Goal: Task Accomplishment & Management: Manage account settings

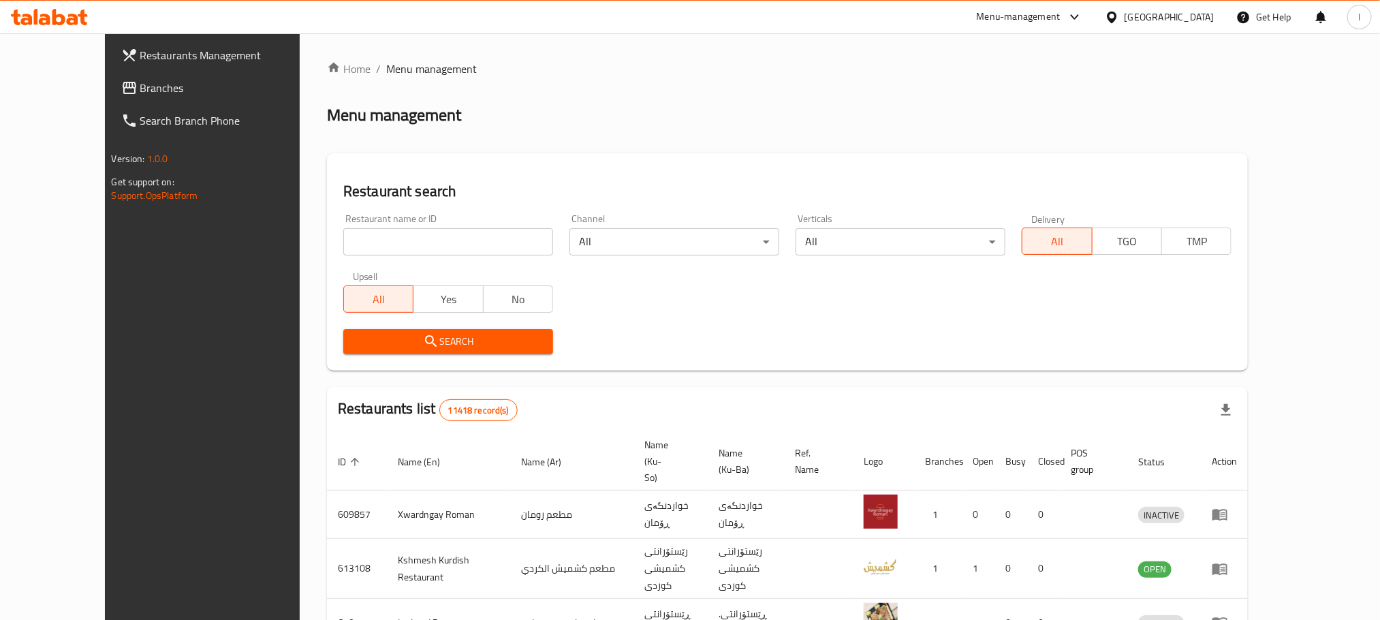
click at [343, 242] on input "search" at bounding box center [448, 241] width 210 height 27
paste input "Casa De Cafe"
type input "Casa De Cafe"
click button "Search" at bounding box center [448, 341] width 210 height 25
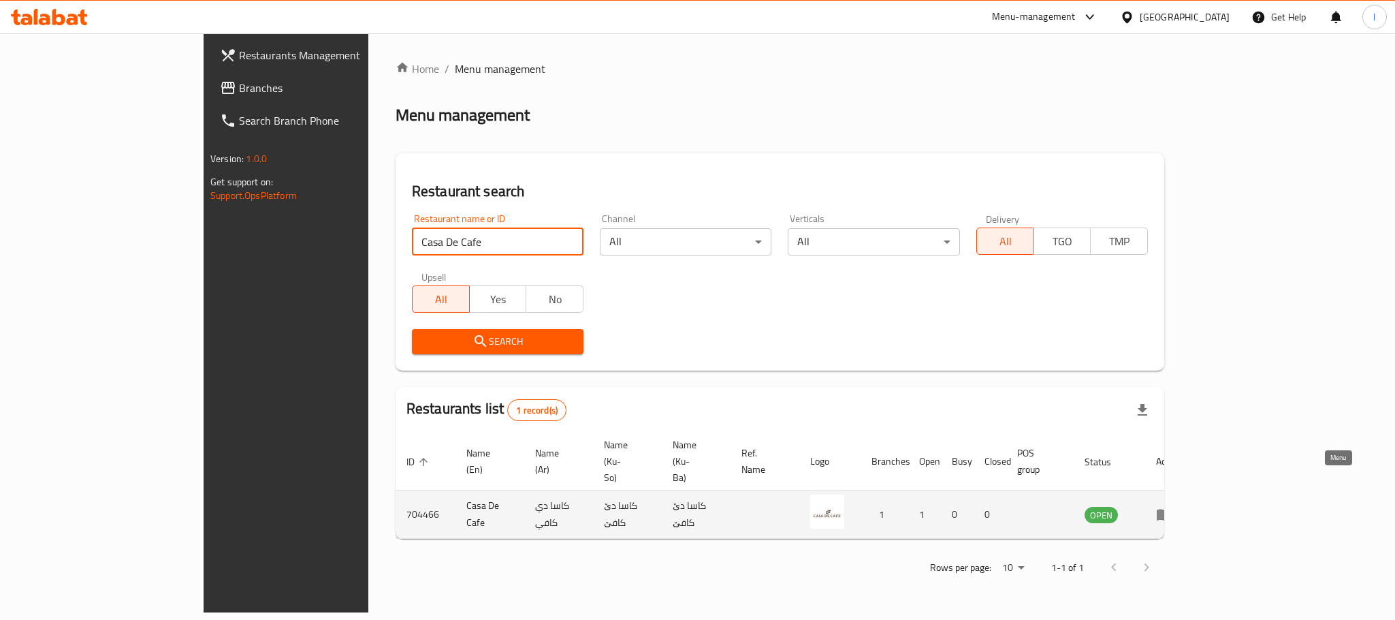
click at [1173, 506] on icon "enhanced table" at bounding box center [1164, 514] width 16 height 16
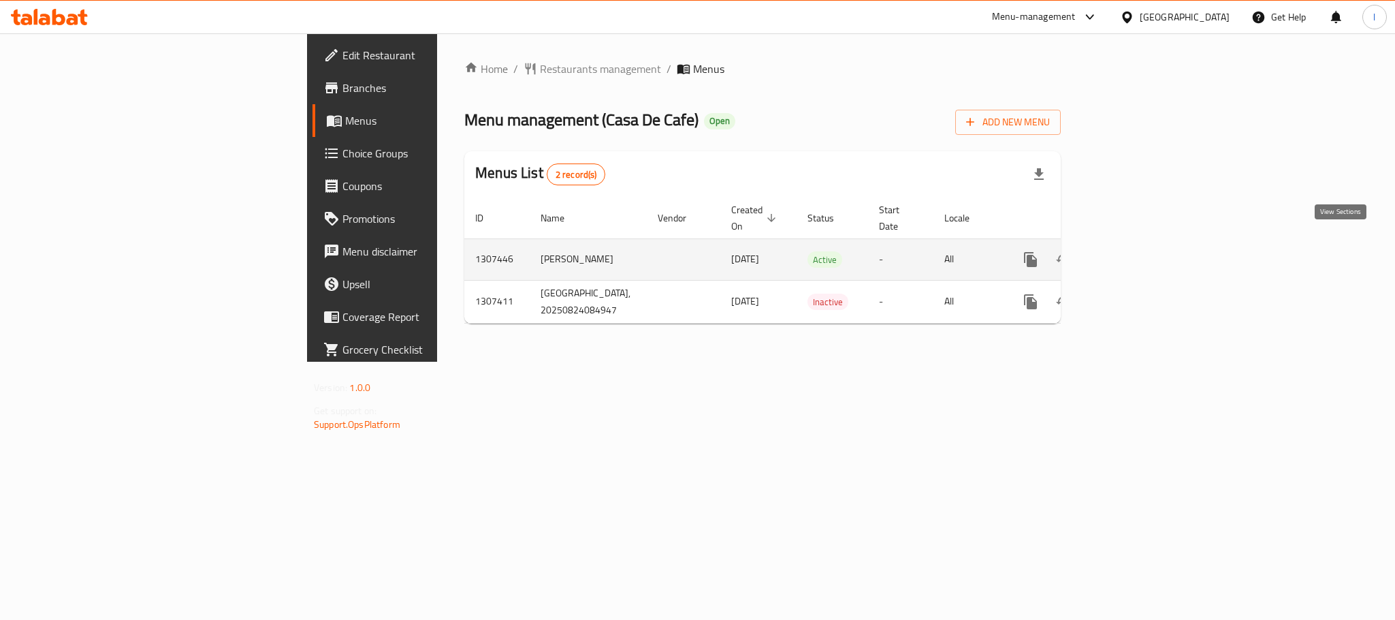
click at [1137, 251] on icon "enhanced table" at bounding box center [1129, 259] width 16 height 16
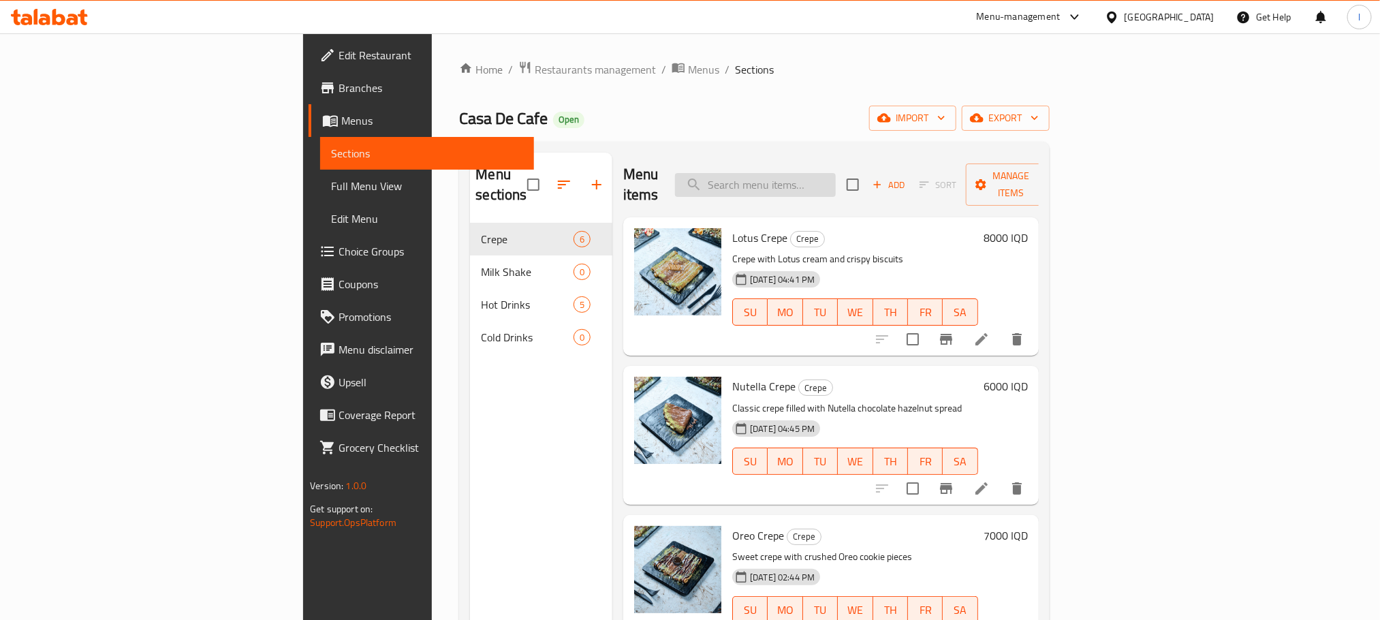
click at [836, 173] on input "search" at bounding box center [755, 185] width 161 height 24
paste input "Casa De Cafe"
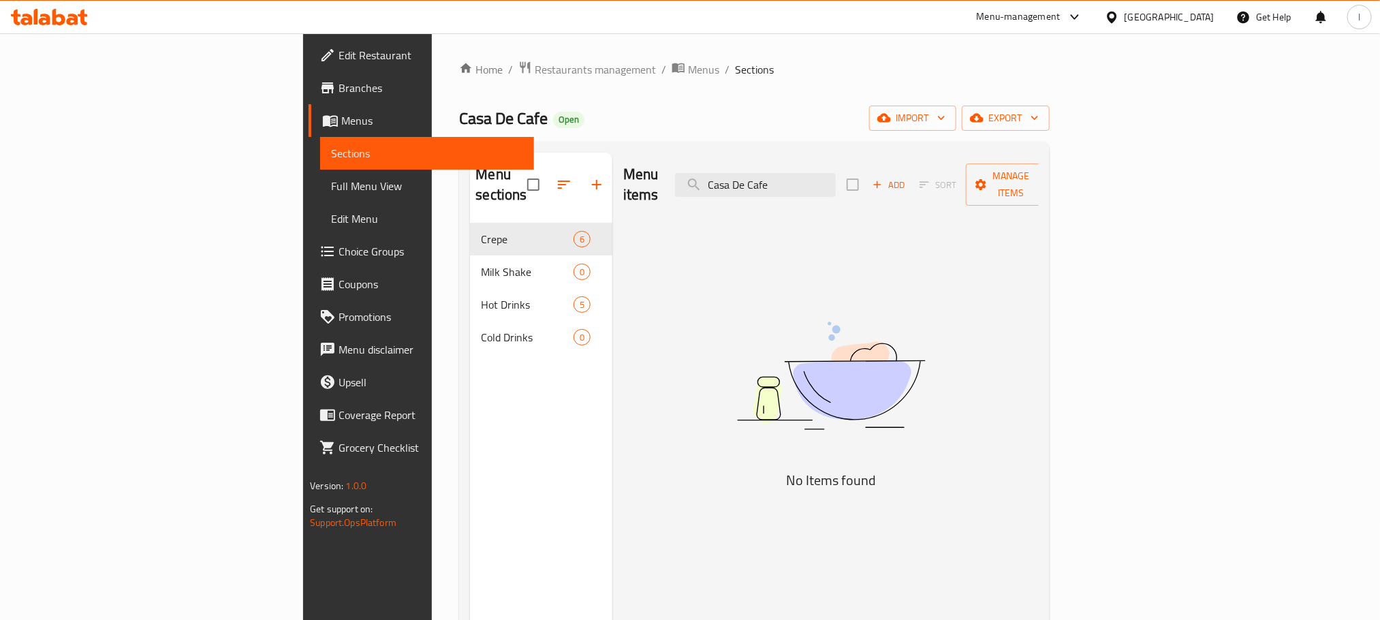
drag, startPoint x: 893, startPoint y: 165, endPoint x: 616, endPoint y: 153, distance: 278.1
click at [623, 153] on div "Menu items Casa De Cafe Add Sort Manage items" at bounding box center [830, 185] width 415 height 65
paste input "San Sebastian Crep"
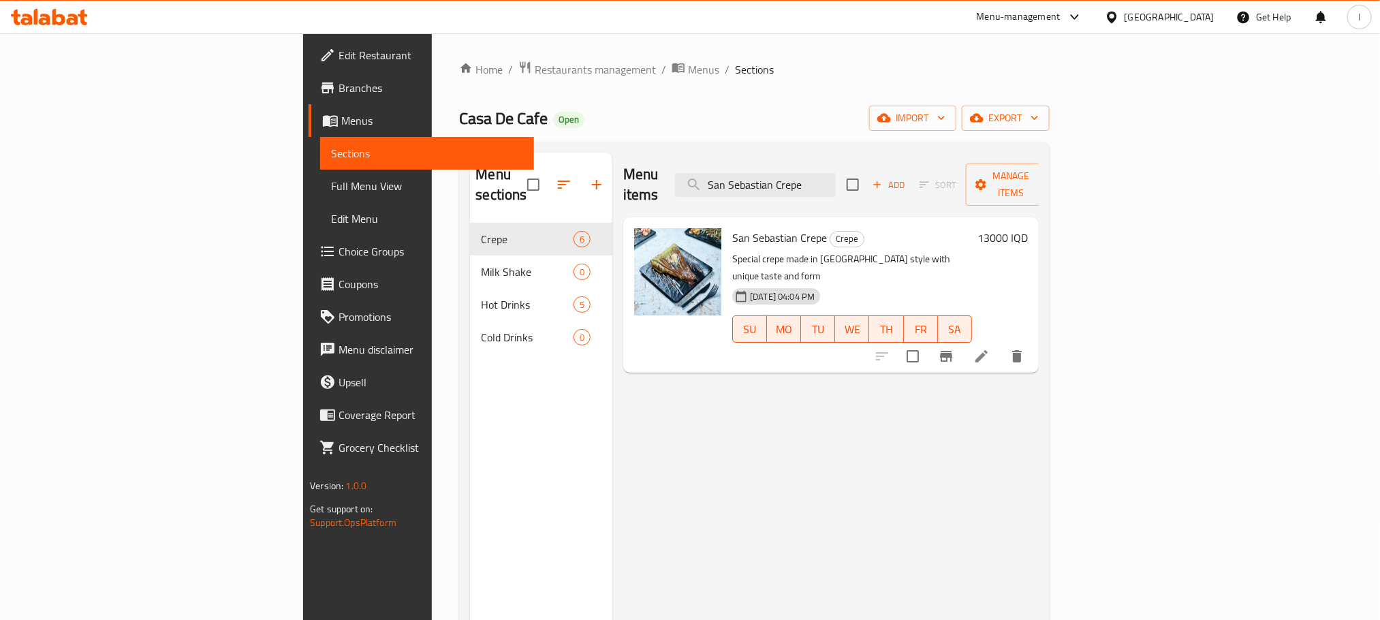
type input "San Sebastian Crepe"
click at [1000, 344] on li at bounding box center [981, 356] width 38 height 25
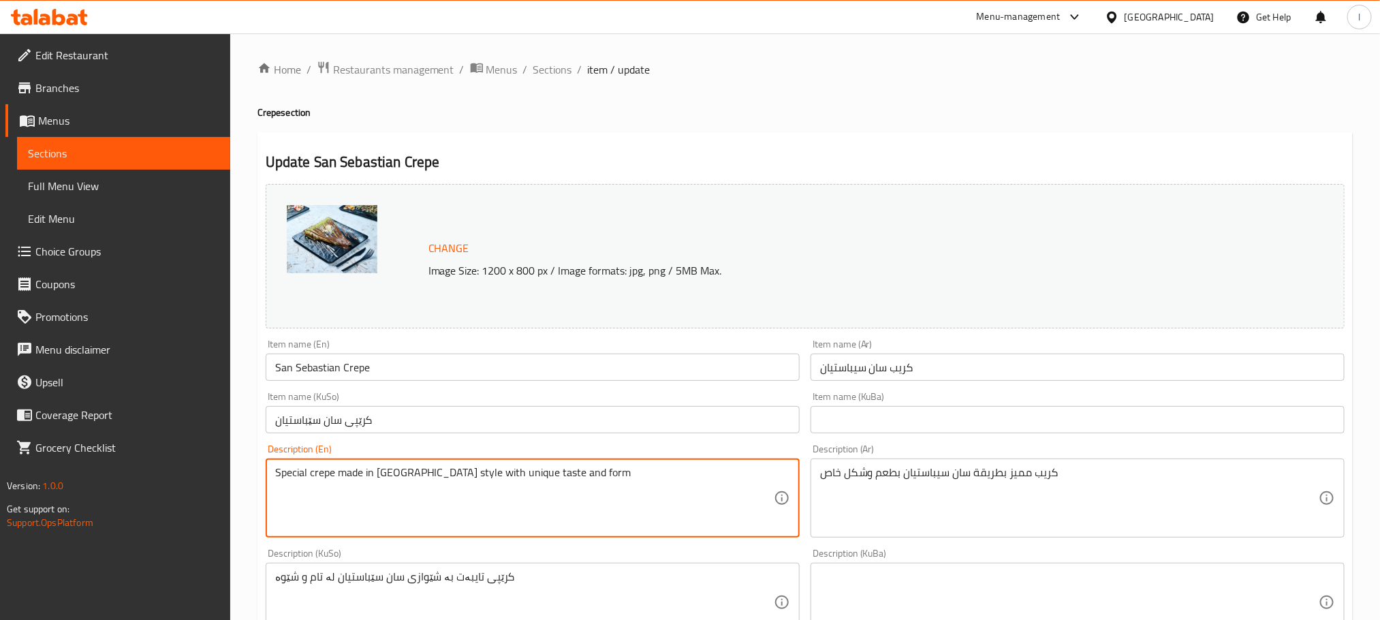
drag, startPoint x: 469, startPoint y: 477, endPoint x: 644, endPoint y: 462, distance: 176.3
click at [452, 481] on textarea "Special crepe made in [GEOGRAPHIC_DATA] style" at bounding box center [524, 498] width 499 height 65
type textarea "Special crepe made in [GEOGRAPHIC_DATA] style"
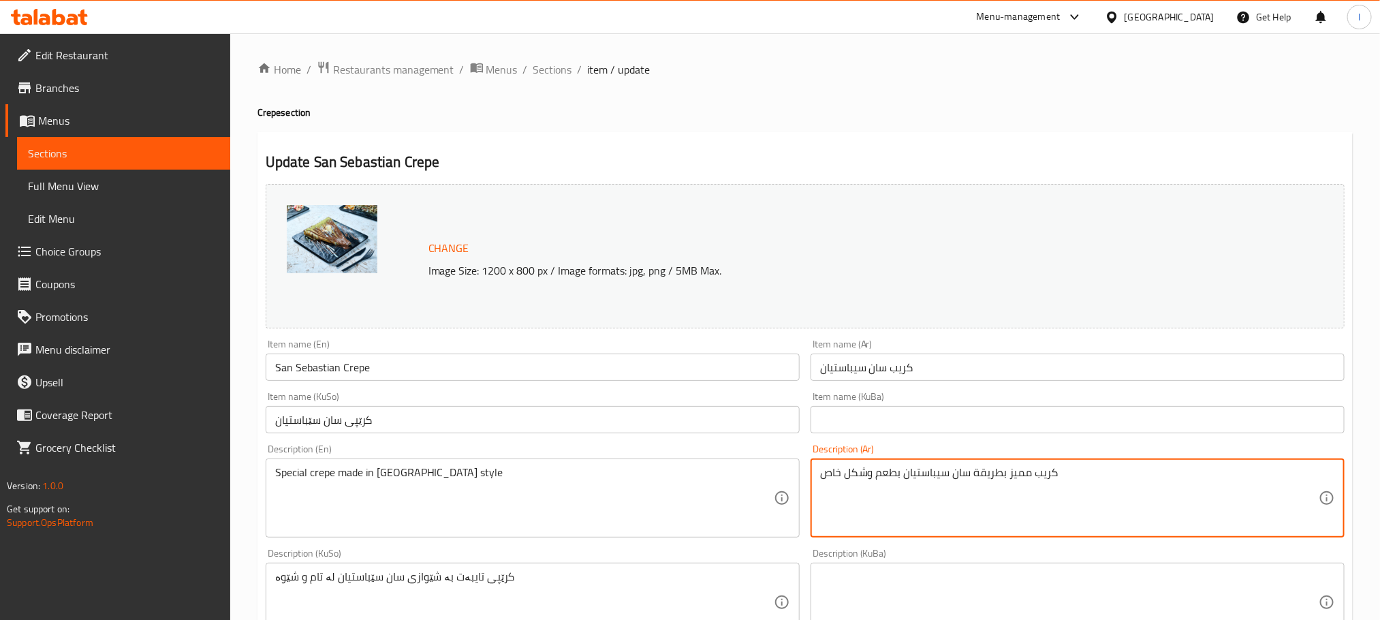
click at [983, 492] on textarea "كريب مميز بطريقة سان سيباستيان بطعم وشكل خاص" at bounding box center [1069, 498] width 499 height 65
paste textarea "خاص مصنوع على طريقة سان سيباستيان"
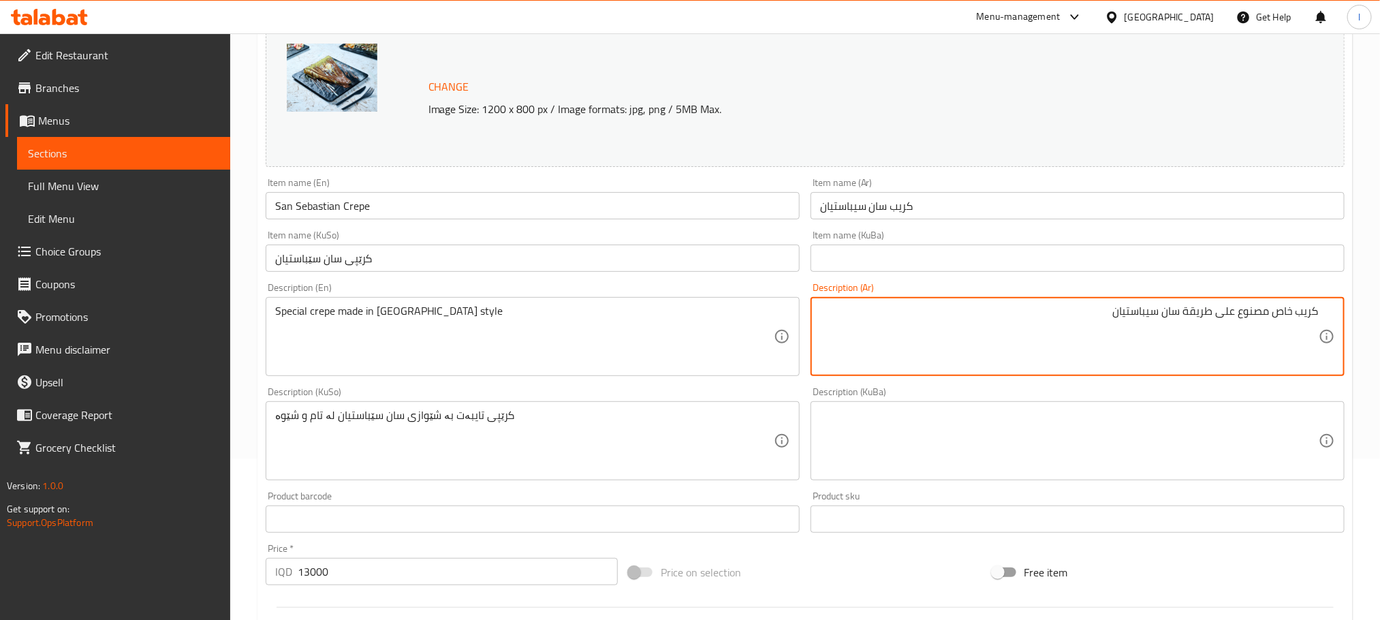
scroll to position [174, 0]
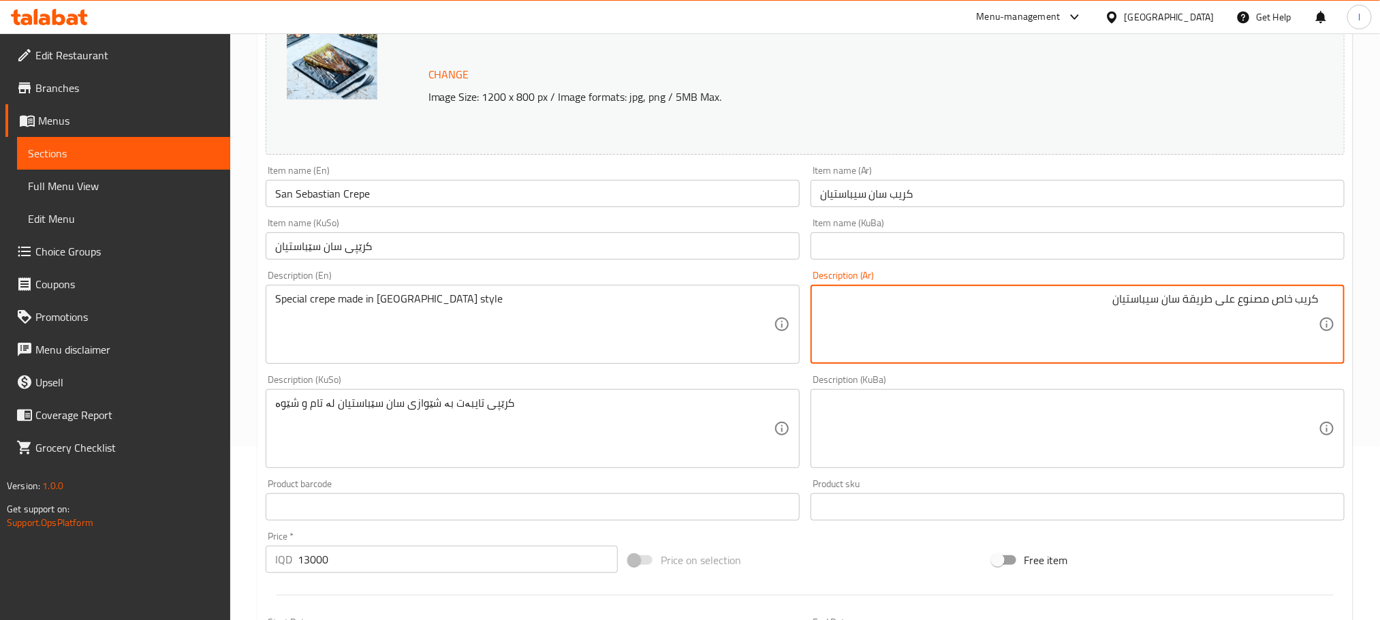
type textarea "كريب خاص مصنوع على طريقة سان سيباستيان"
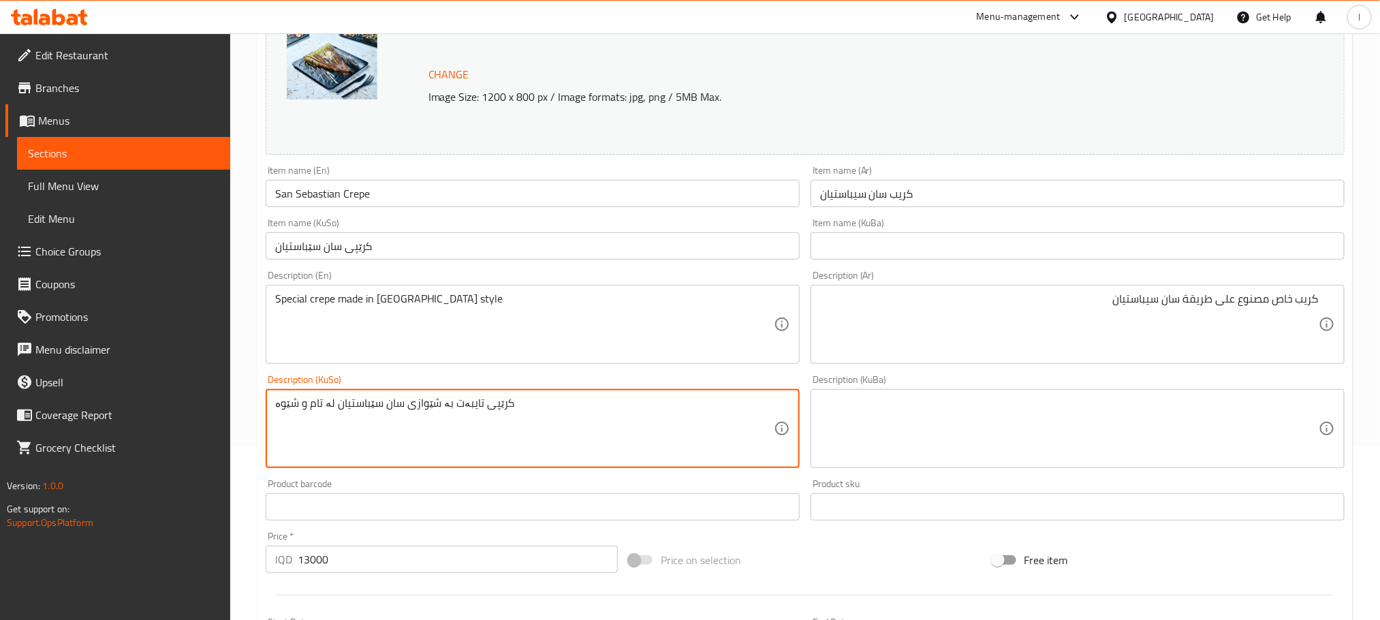
click at [421, 397] on textarea "کرێپی تایبەت بە شێوازی سان سێباستیان لە تام و شێوە" at bounding box center [524, 428] width 499 height 65
click at [550, 409] on textarea "کرێپی تایبەت بە شێوازی سان سێباستیان لە تام و شێوە" at bounding box center [524, 428] width 499 height 65
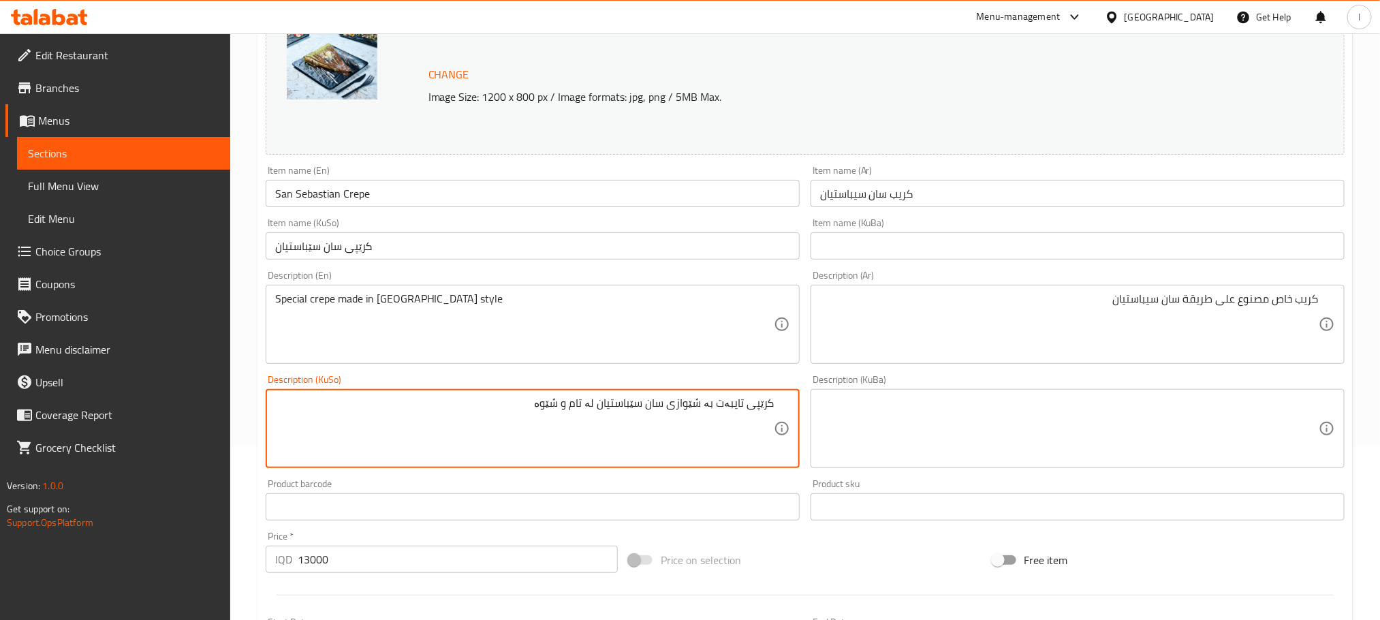
drag, startPoint x: 603, startPoint y: 405, endPoint x: 515, endPoint y: 394, distance: 89.1
click at [515, 394] on div "کرێپی تایبەت بە شێوازی سان سێباستیان لە تام و شێوە Description (KuSo)" at bounding box center [533, 428] width 534 height 79
click at [716, 405] on textarea "کرێپی تایبەت بە شێوازی سان سێباستیان" at bounding box center [524, 428] width 499 height 65
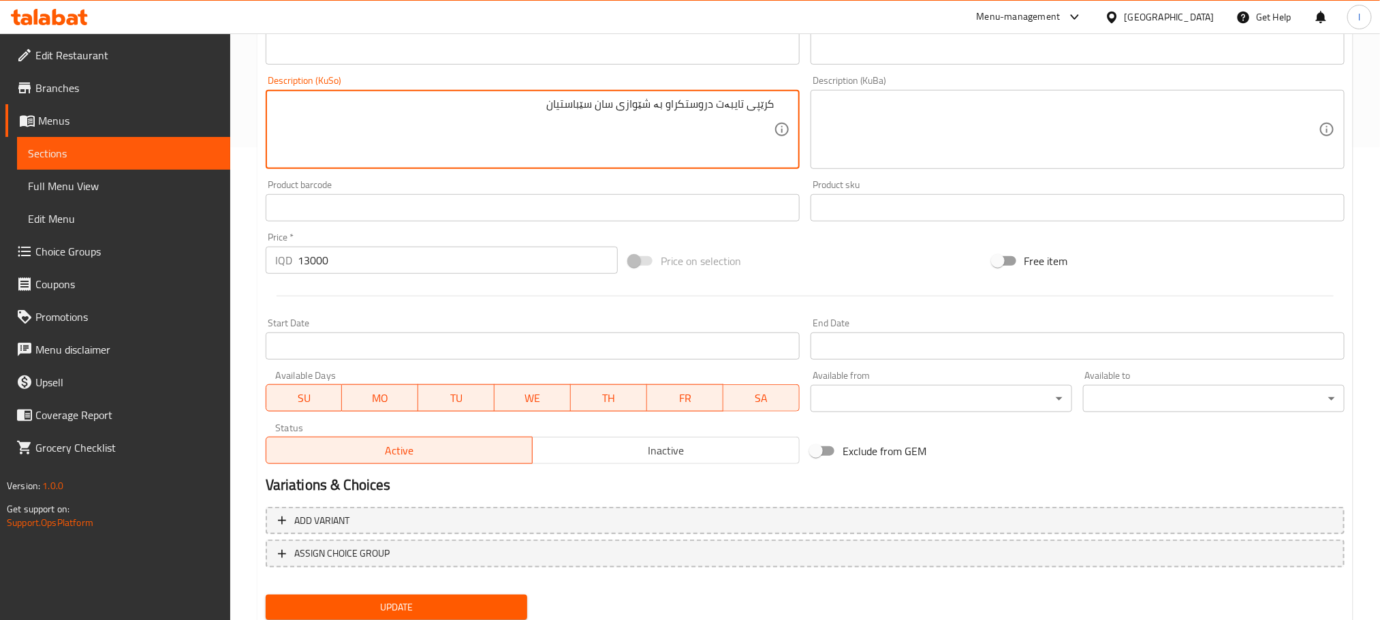
scroll to position [518, 0]
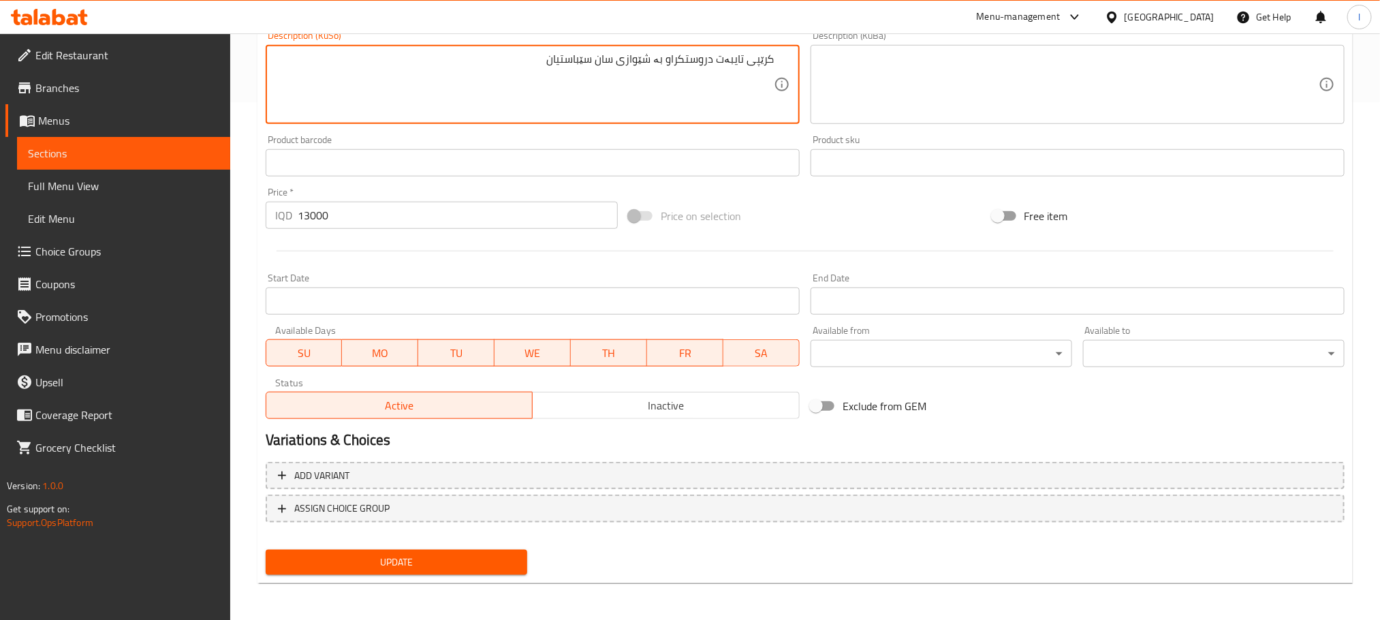
type textarea "کرێپی تایبەت دروستکراو بە شێوازی سان سێباستیان"
click at [509, 556] on span "Update" at bounding box center [396, 562] width 240 height 17
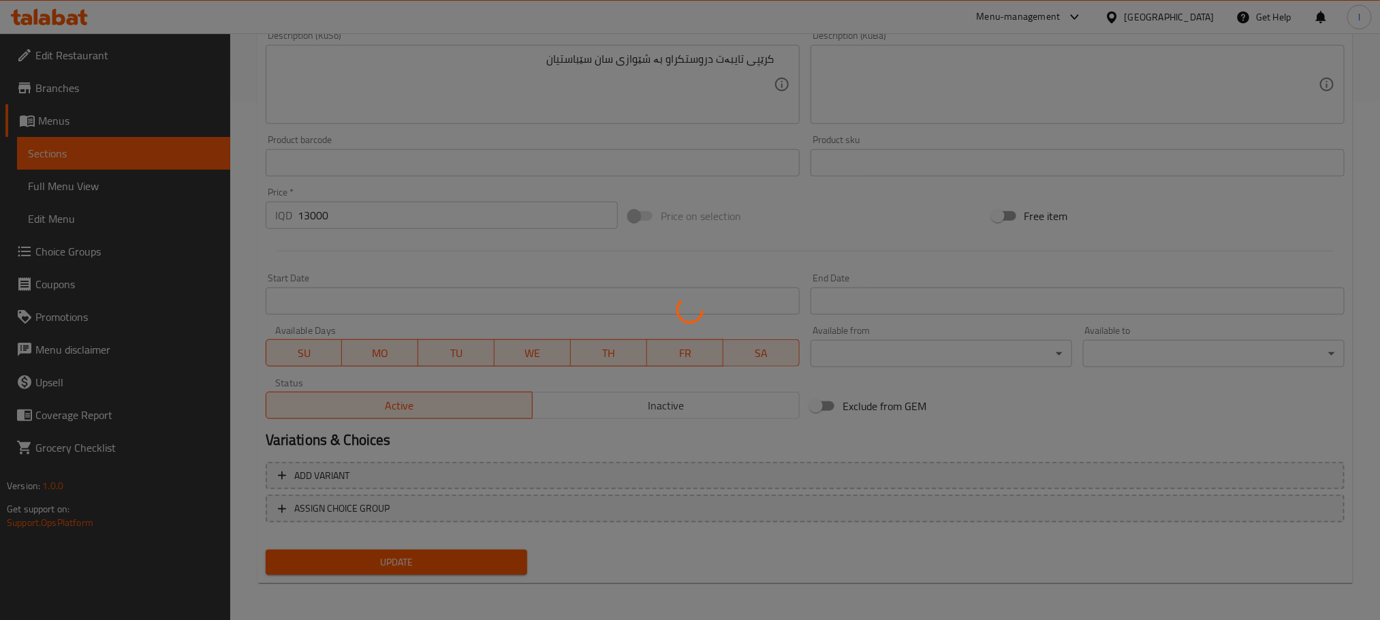
scroll to position [0, 0]
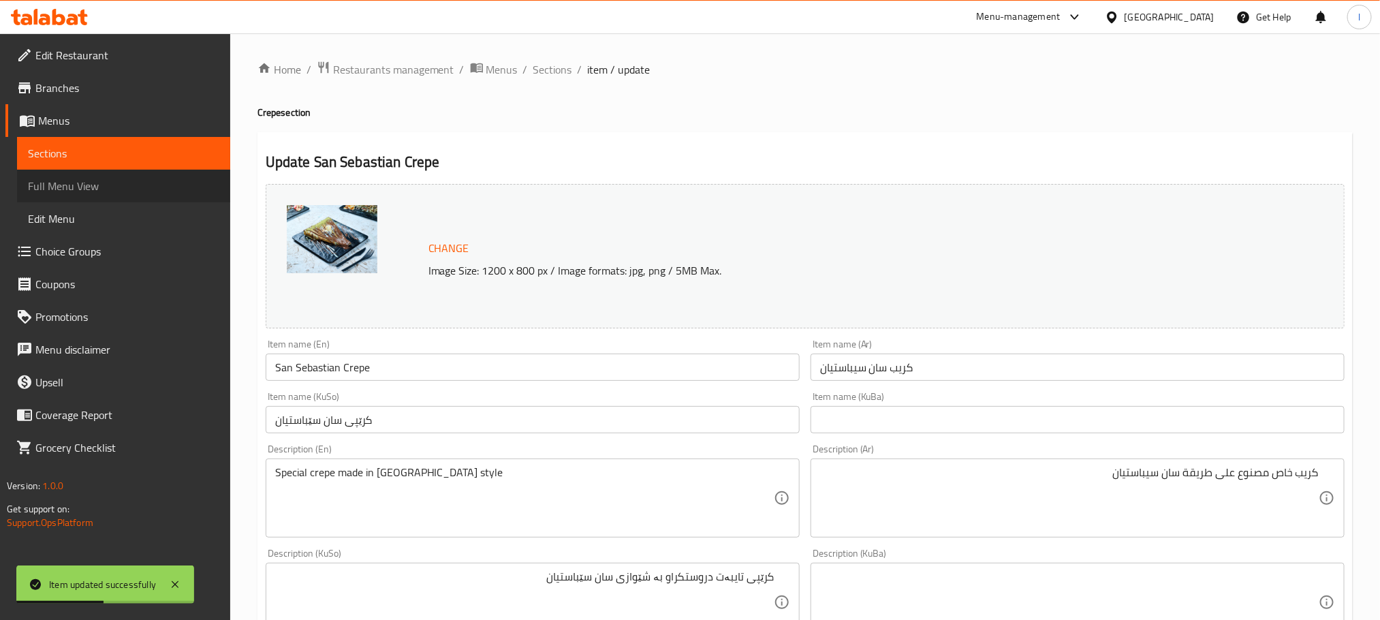
click at [68, 191] on span "Full Menu View" at bounding box center [123, 186] width 191 height 16
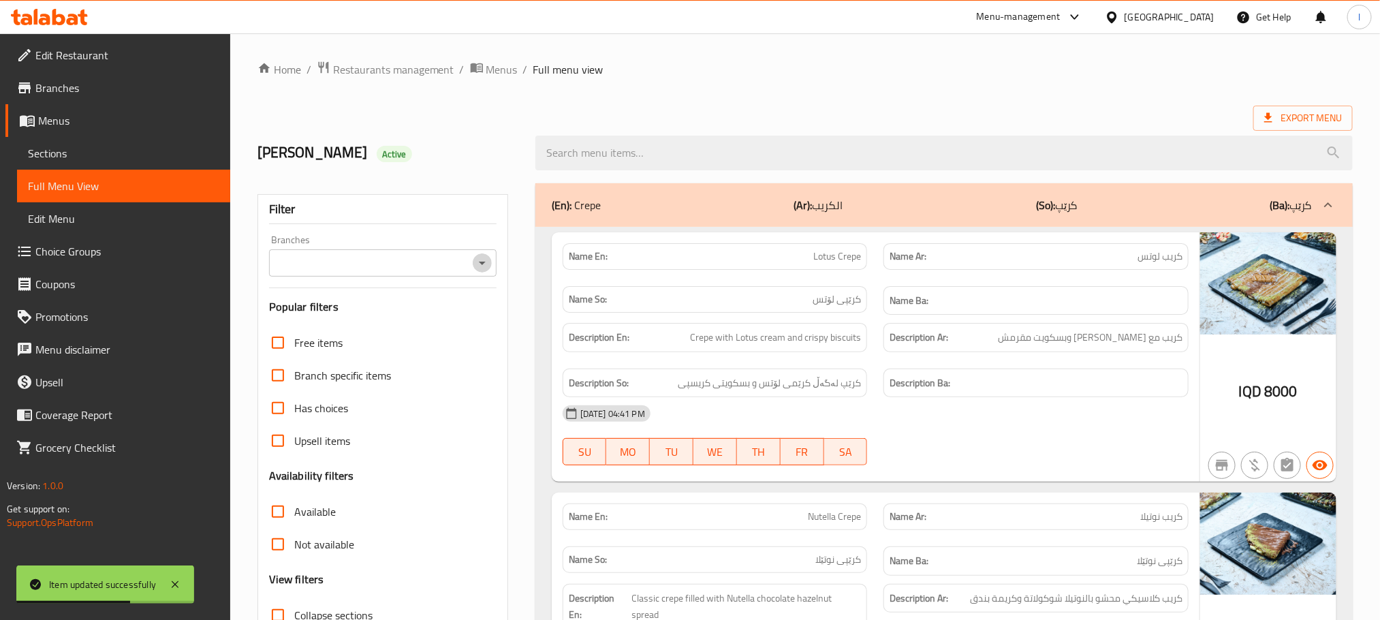
click at [482, 262] on icon "Open" at bounding box center [482, 263] width 7 height 3
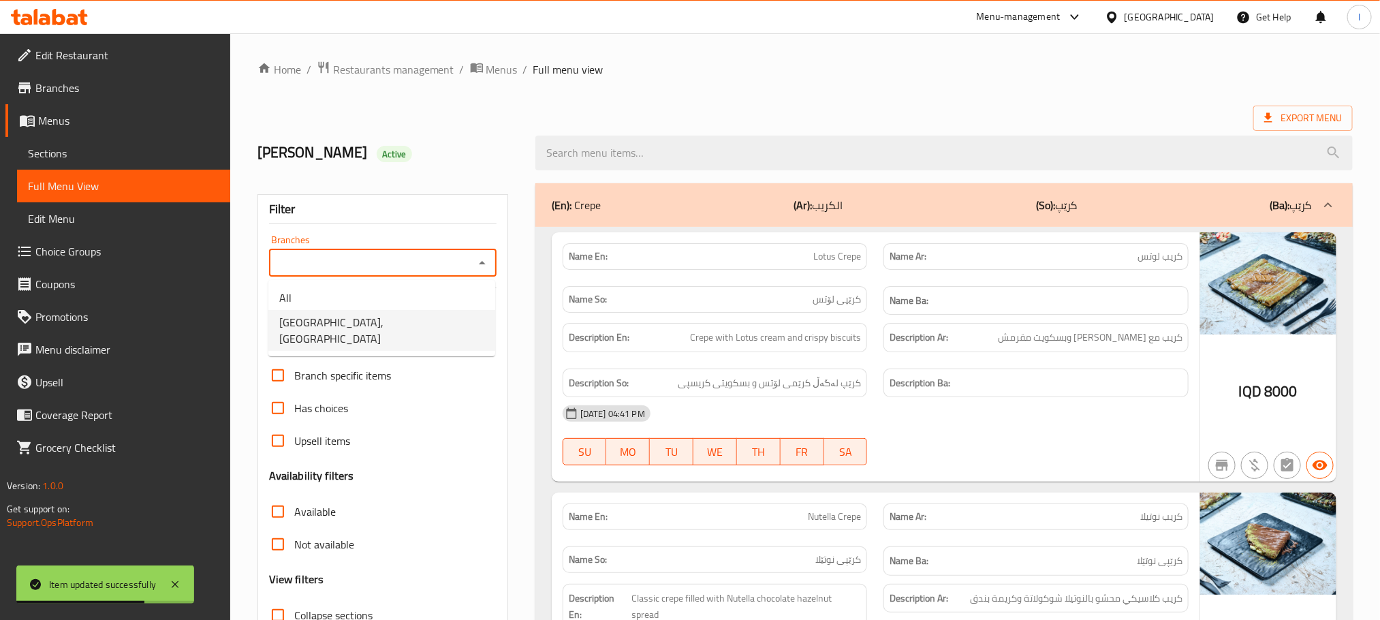
click at [405, 315] on li "[GEOGRAPHIC_DATA], [GEOGRAPHIC_DATA]" at bounding box center [381, 330] width 227 height 41
type input "[GEOGRAPHIC_DATA], [GEOGRAPHIC_DATA]"
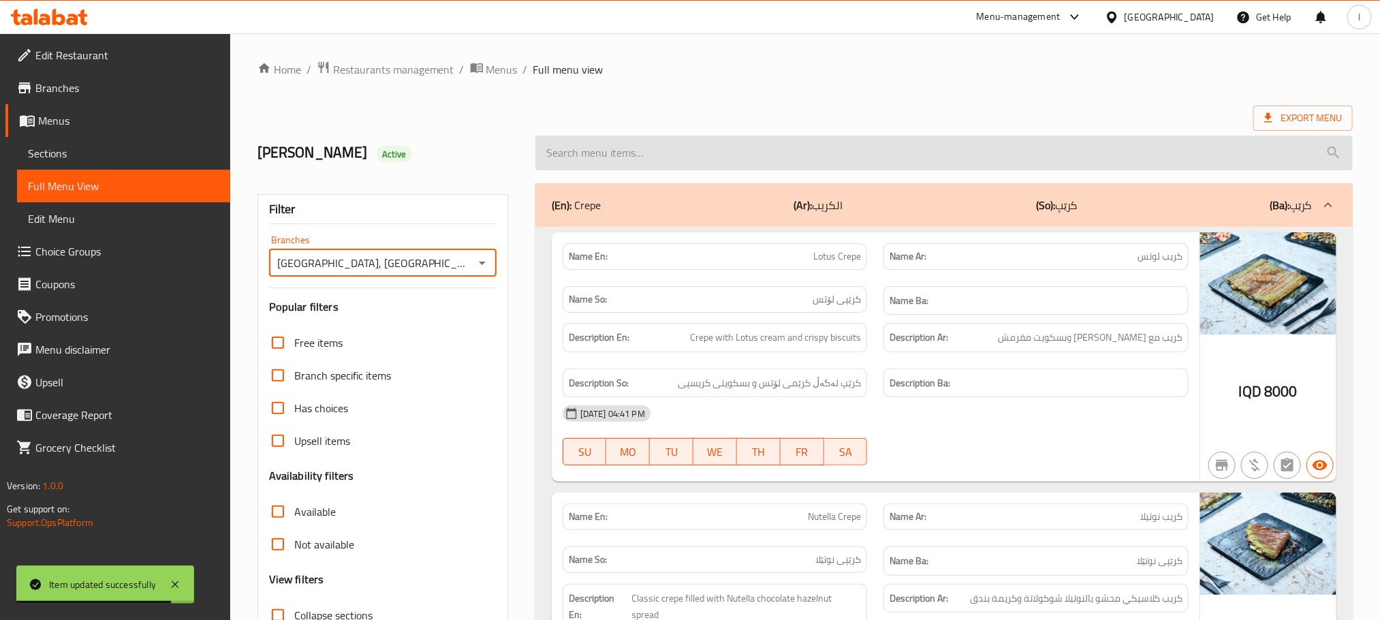
click at [589, 152] on input "search" at bounding box center [943, 153] width 817 height 35
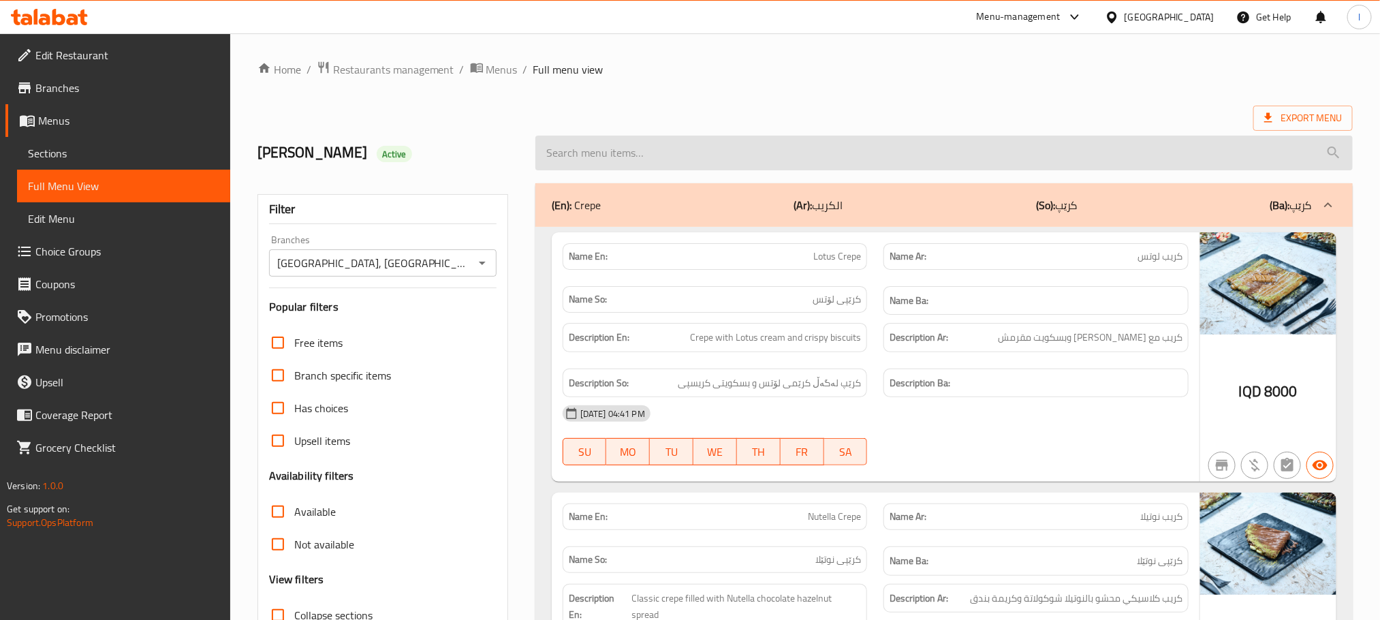
paste input "San Sebastian Crepe"
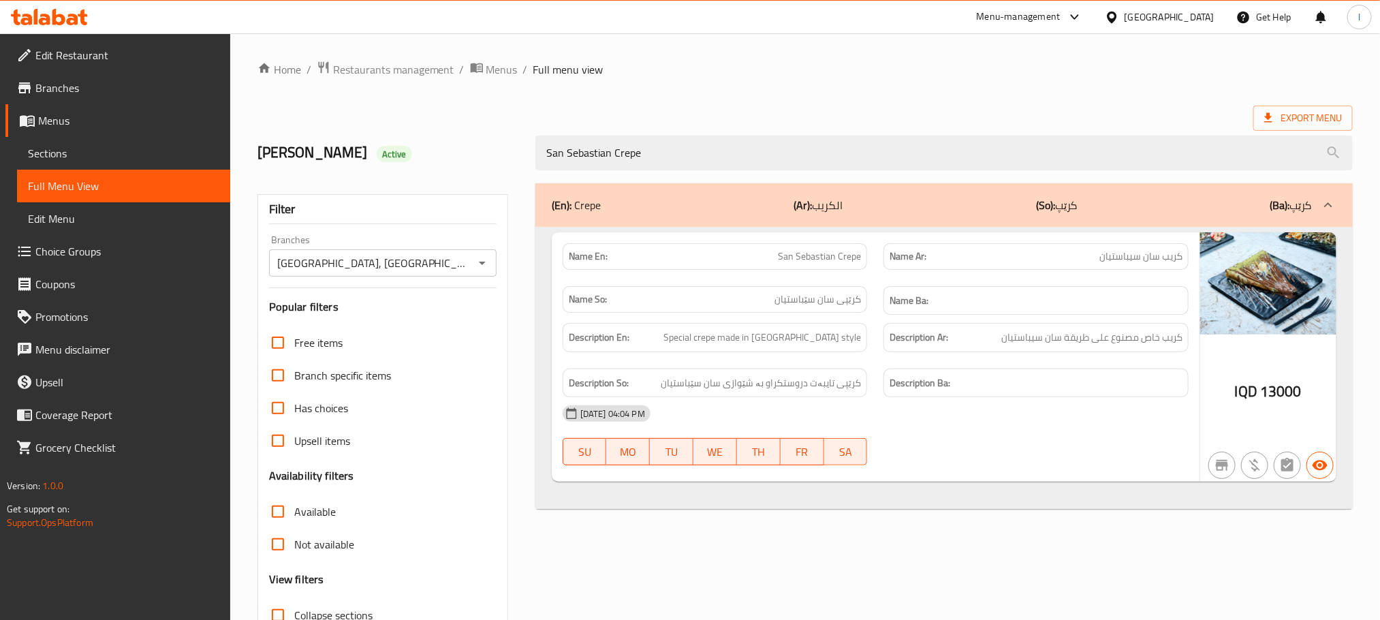
type input "San Sebastian Crepe"
click at [67, 148] on span "Sections" at bounding box center [123, 153] width 191 height 16
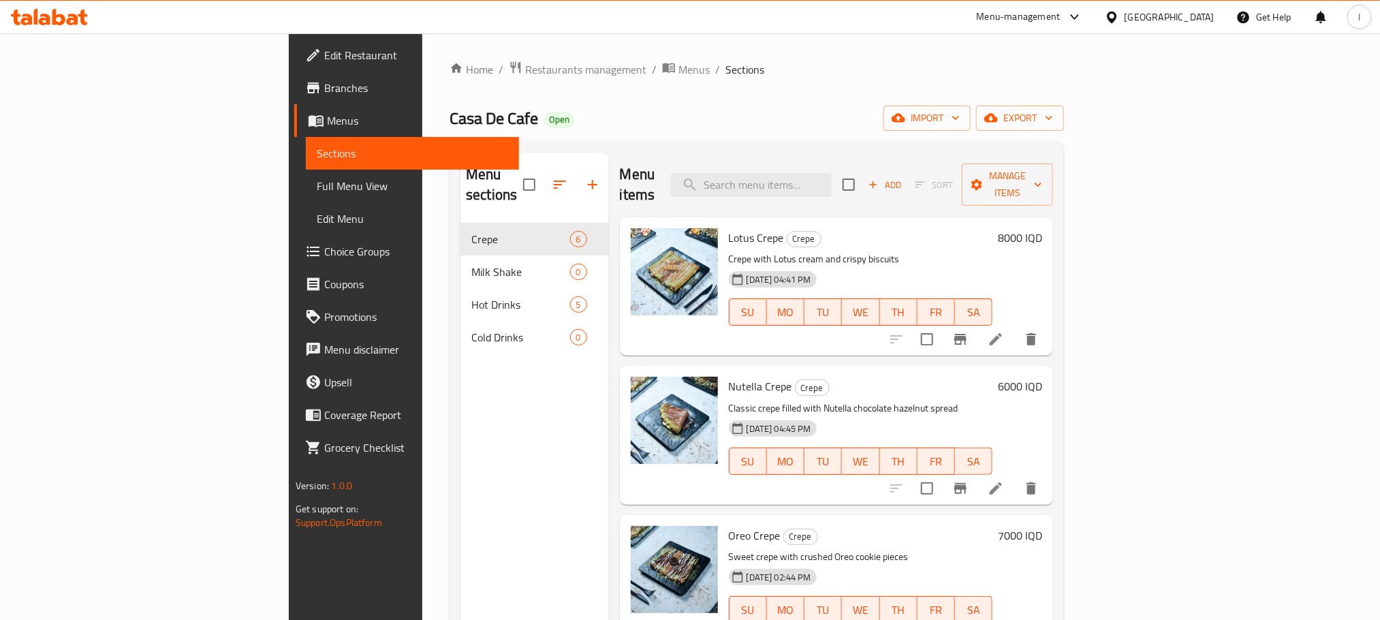
click at [879, 191] on div "Menu items Add Sort Manage items" at bounding box center [837, 185] width 434 height 65
click at [832, 180] on input "search" at bounding box center [751, 185] width 161 height 24
paste input "San Sebastian Crepe"
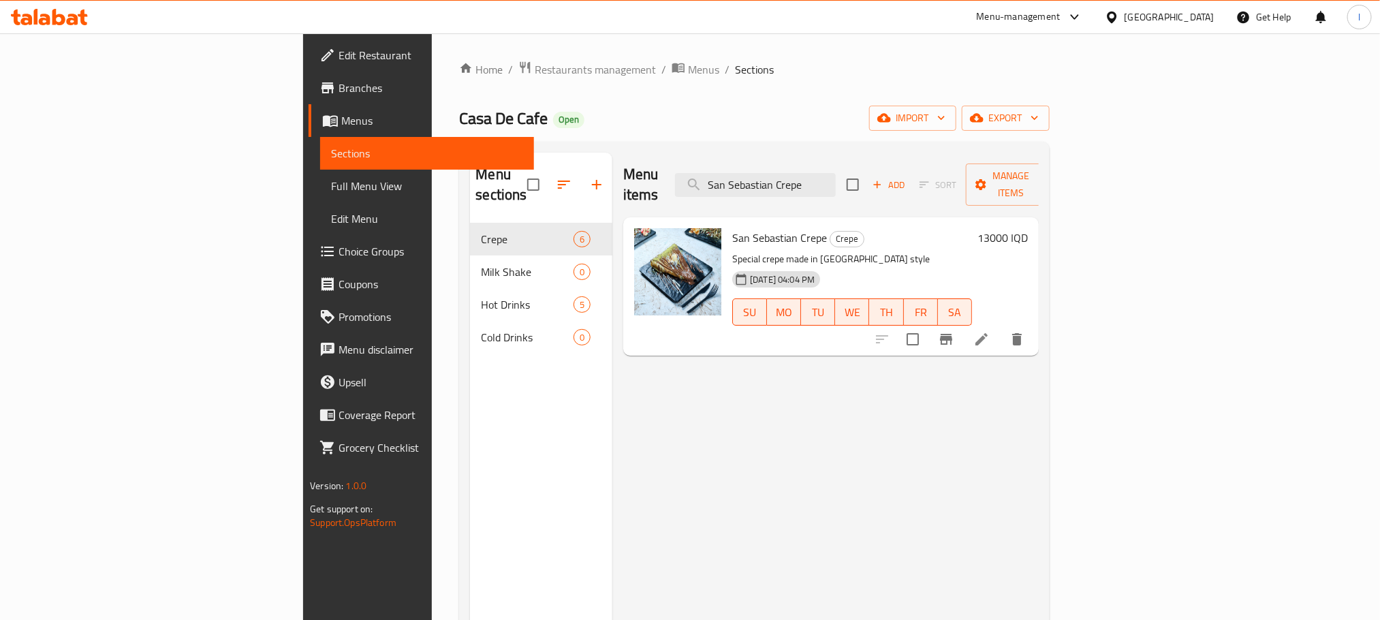
type input "San Sebastian Crepe"
click at [1000, 327] on li at bounding box center [981, 339] width 38 height 25
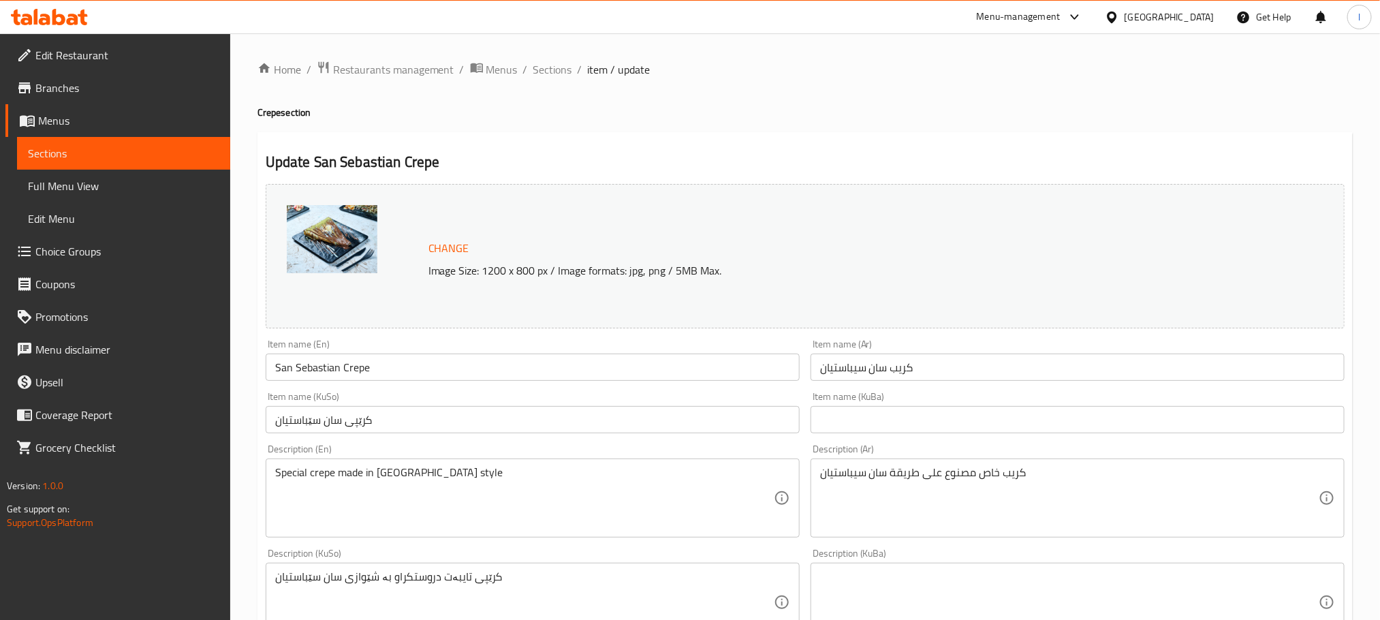
click at [374, 366] on input "San Sebastian Crepe" at bounding box center [533, 366] width 534 height 27
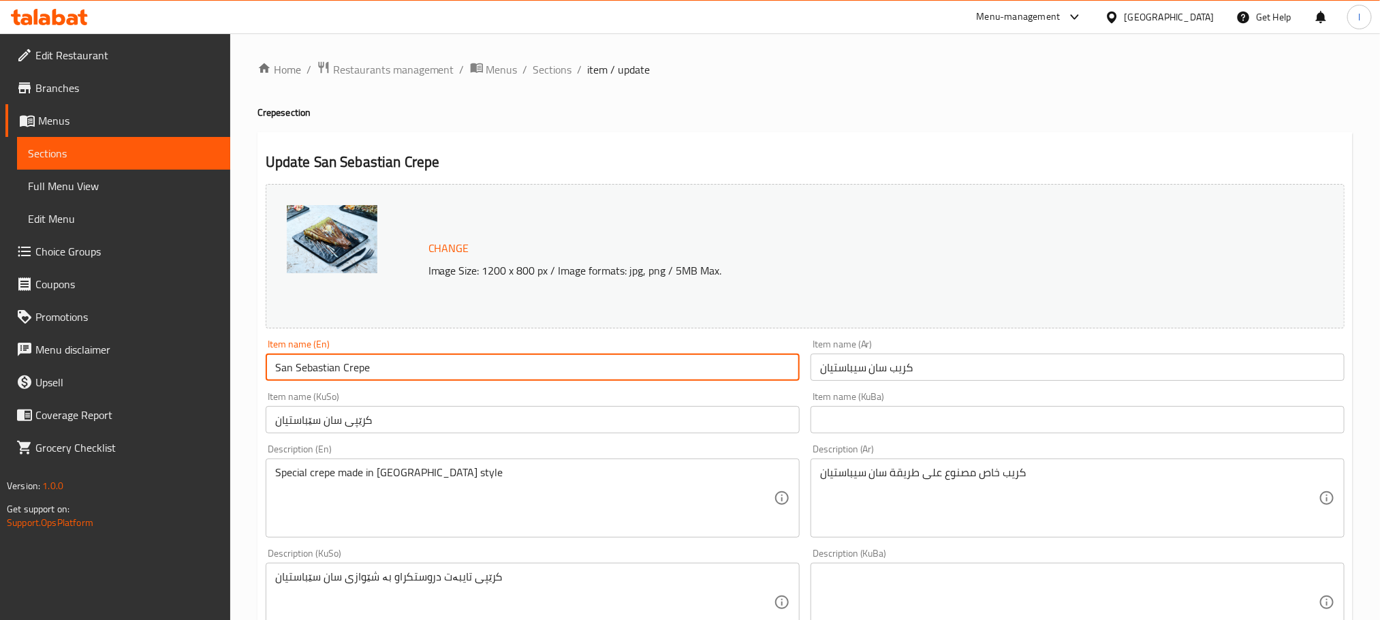
click at [374, 366] on input "San Sebastian Crepe" at bounding box center [533, 366] width 534 height 27
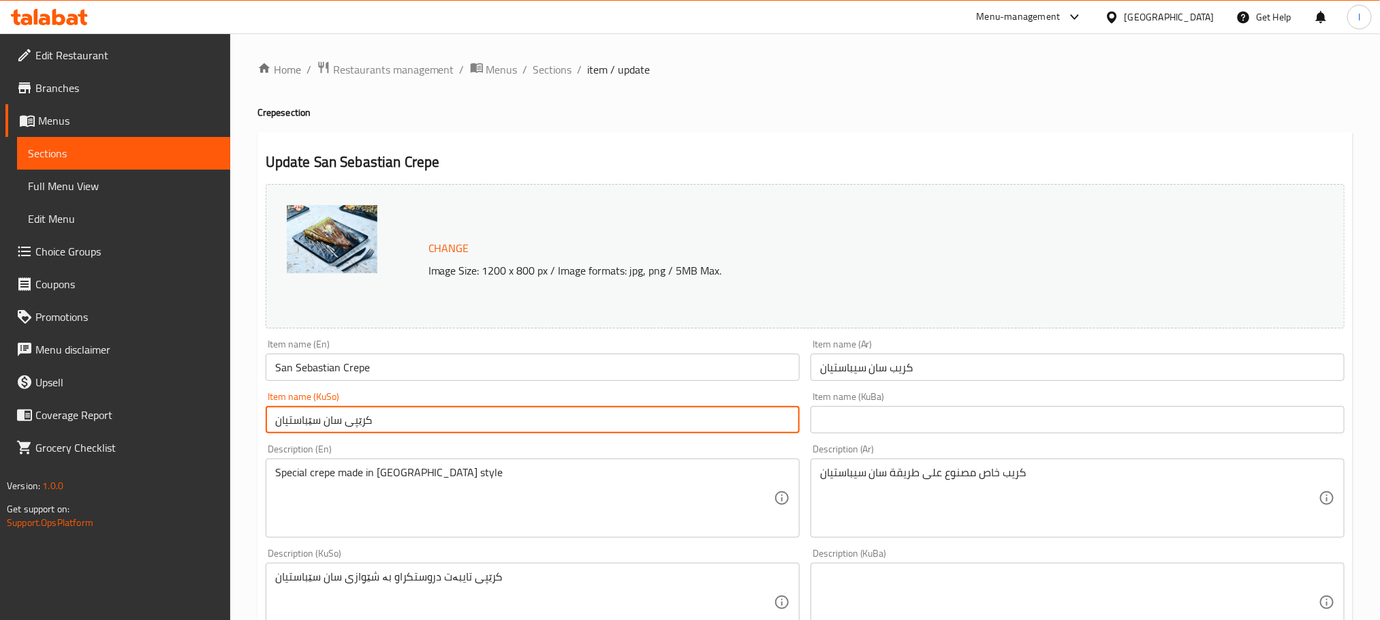
click at [440, 415] on input "کرێپی سان سێباستیان" at bounding box center [533, 419] width 534 height 27
drag, startPoint x: 758, startPoint y: 429, endPoint x: 656, endPoint y: 429, distance: 101.5
click at [656, 429] on input "کرێپی سان سێباستیان" at bounding box center [533, 419] width 534 height 27
paste input "بەستێ"
type input "کرێپی سان سەبەستێان"
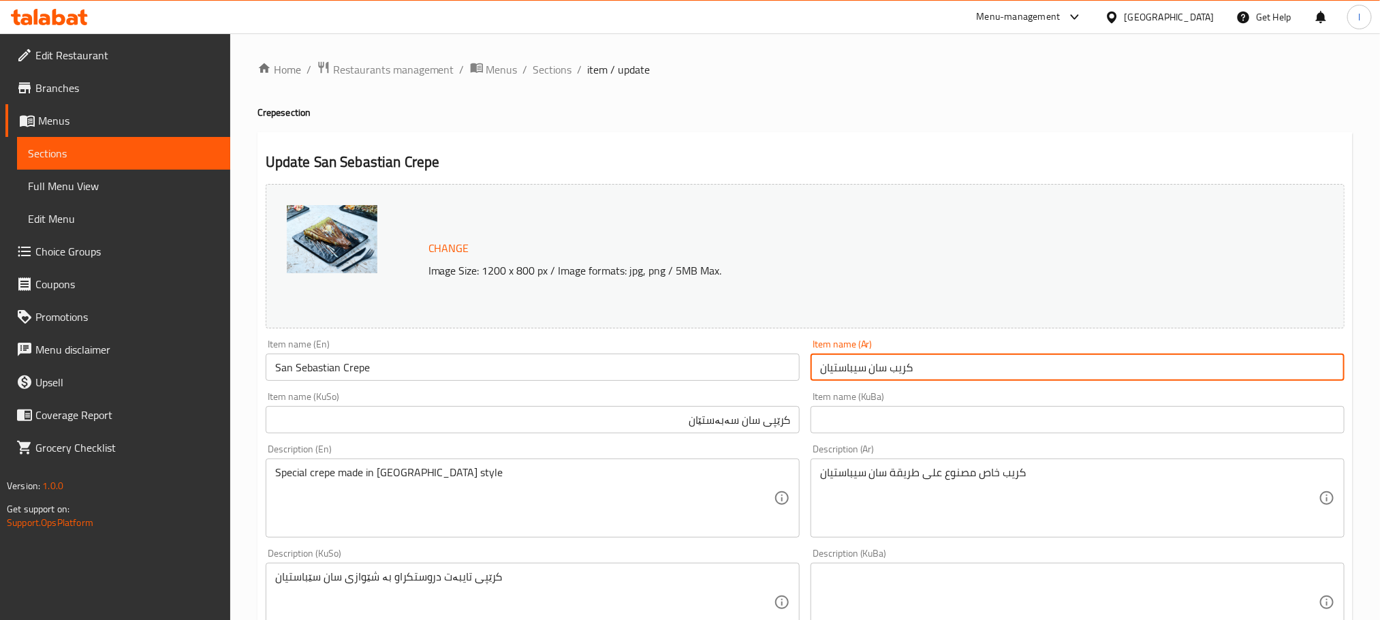
drag, startPoint x: 887, startPoint y: 368, endPoint x: 797, endPoint y: 355, distance: 90.7
click at [797, 355] on div "Change Image Size: 1200 x 800 px / Image formats: jpg, png / 5MB Max. Item name…" at bounding box center [805, 559] width 1090 height 763
paste input "text"
type input "كريب سان سباستيان"
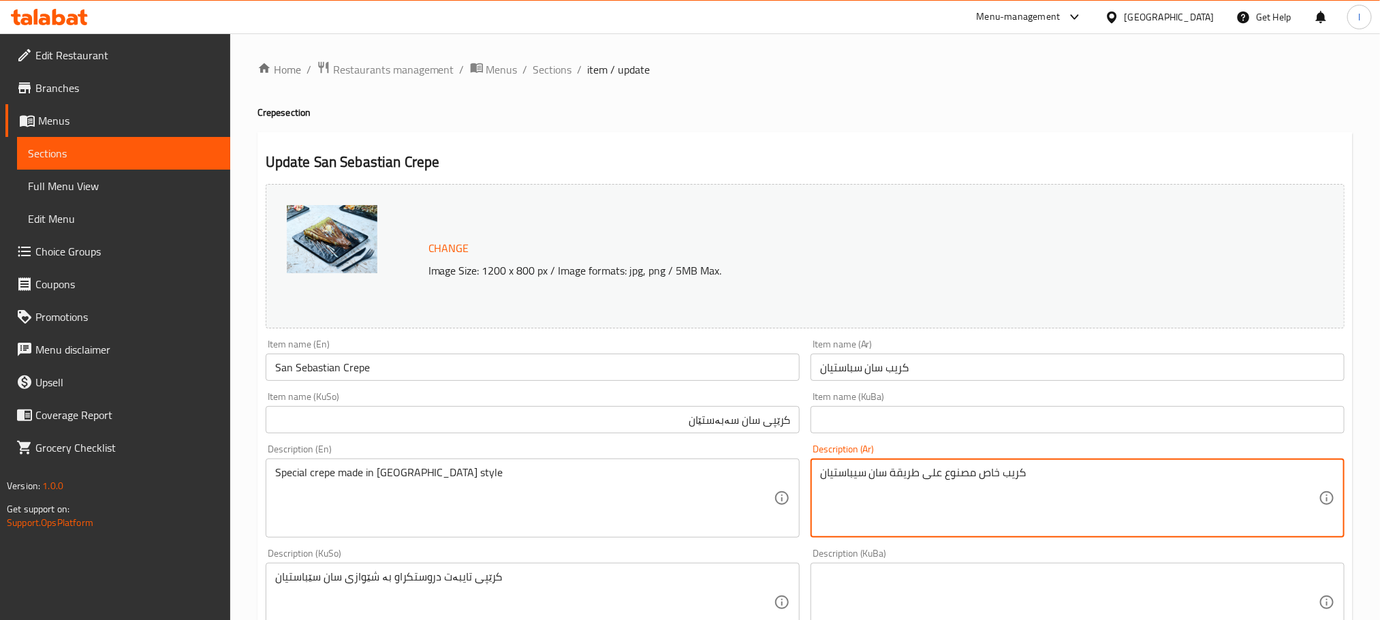
drag, startPoint x: 889, startPoint y: 473, endPoint x: 809, endPoint y: 468, distance: 80.5
paste textarea "سان سباستيان"
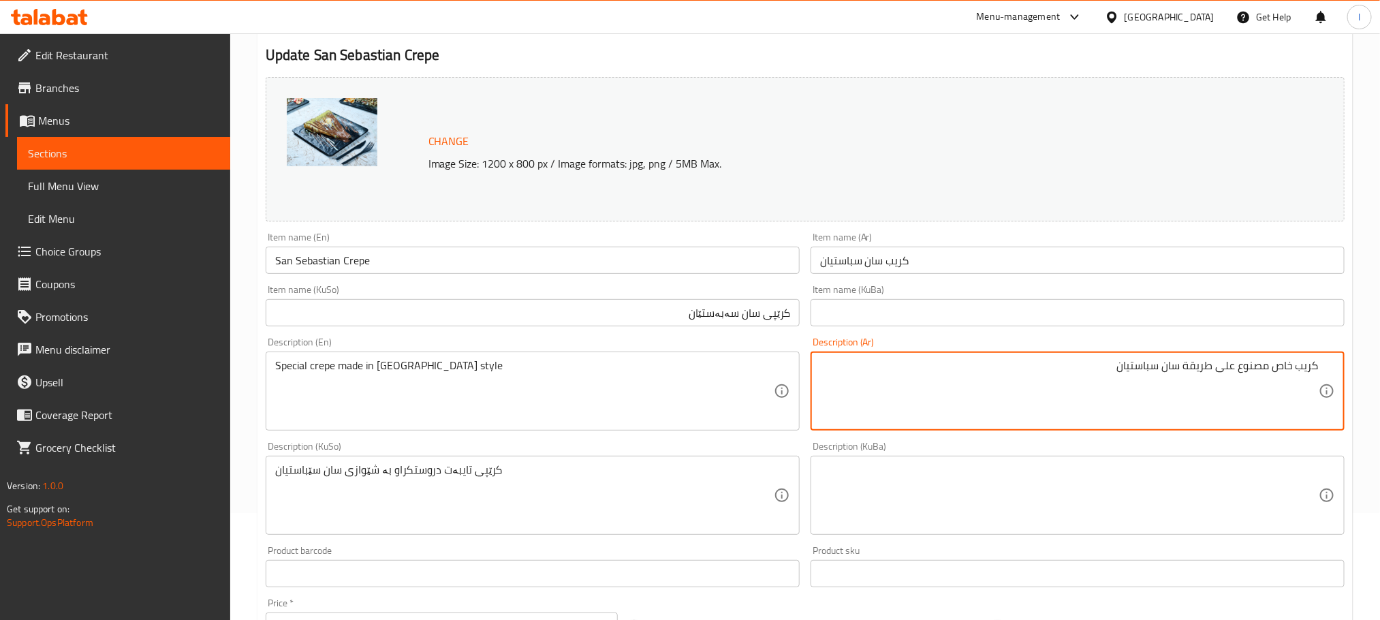
scroll to position [115, 0]
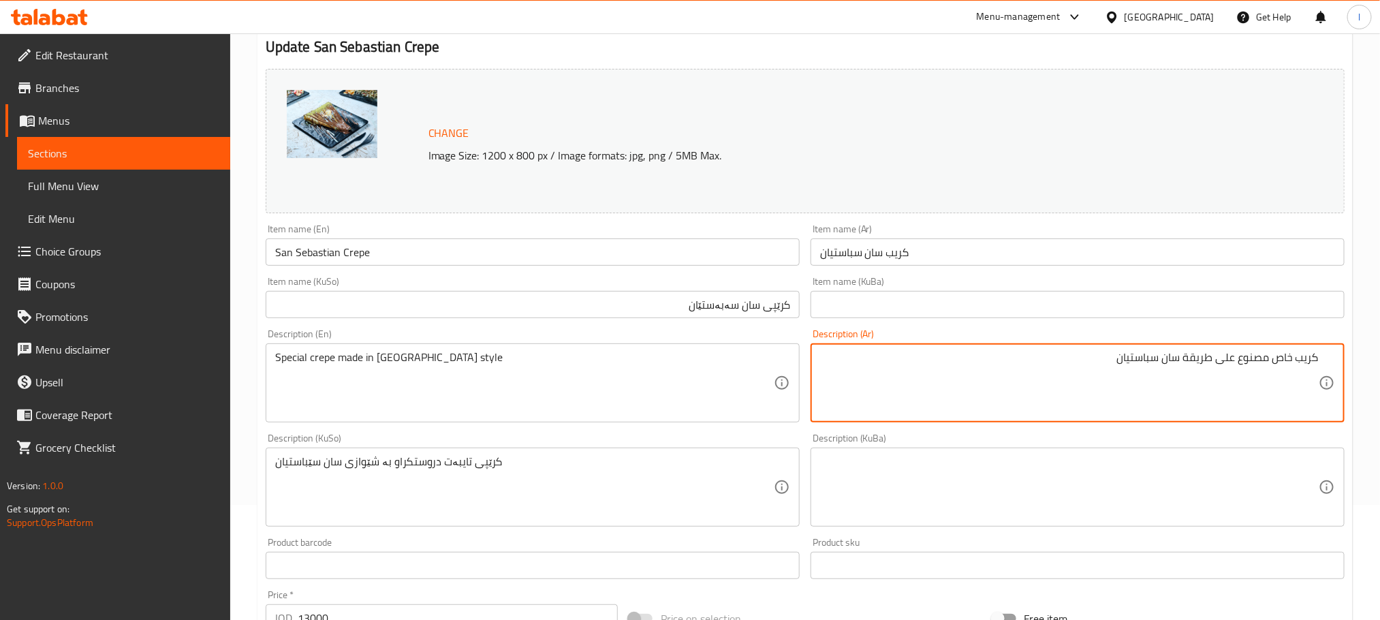
type textarea "كريب خاص مصنوع على طريقة سان سباستيان"
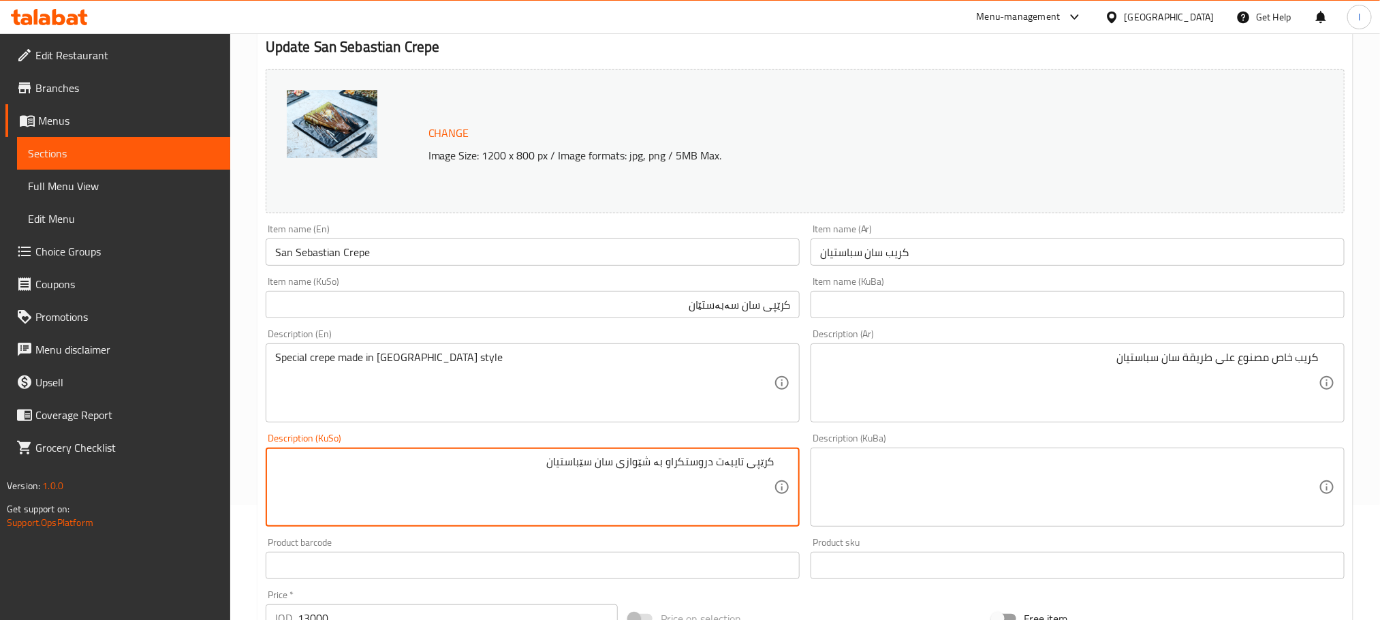
drag, startPoint x: 618, startPoint y: 464, endPoint x: 543, endPoint y: 469, distance: 74.3
click at [543, 469] on textarea "کرێپی تایبەت دروستکراو بە شێوازی سان سێباستیان" at bounding box center [524, 487] width 499 height 65
paste textarea "بەستێ"
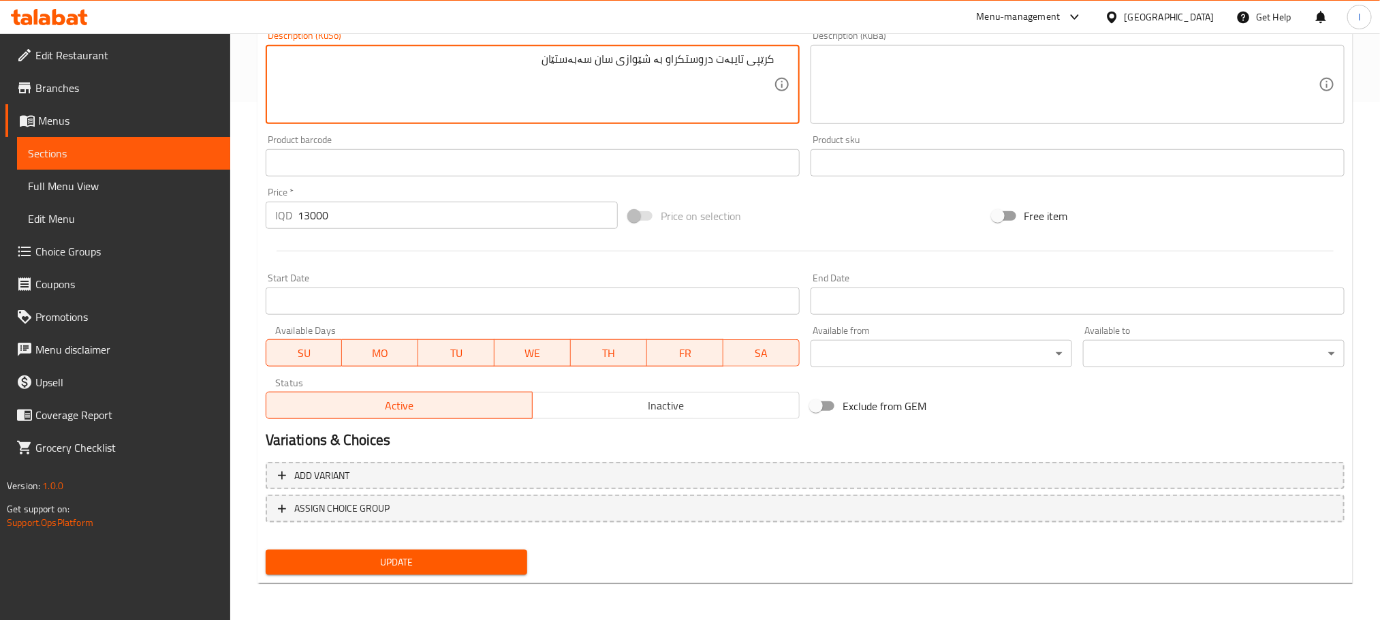
type textarea "کرێپی تایبەت دروستکراو بە شێوازی سان سەبەستێان"
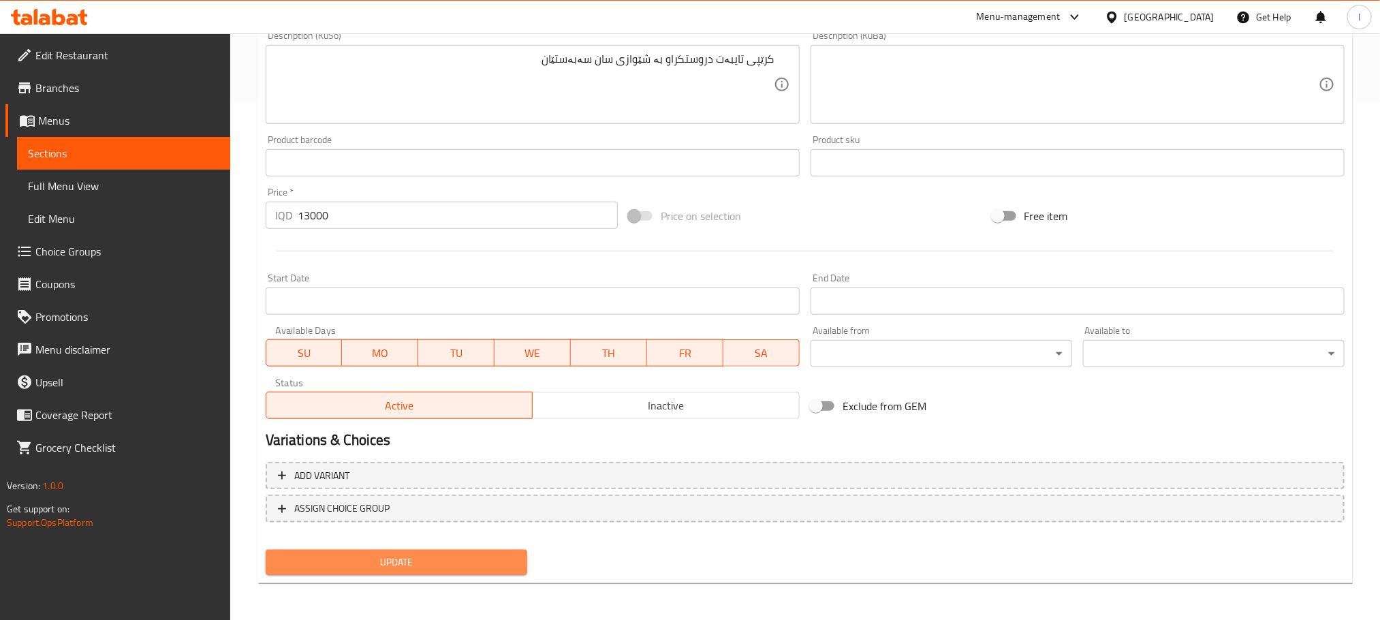
click at [472, 567] on span "Update" at bounding box center [396, 562] width 240 height 17
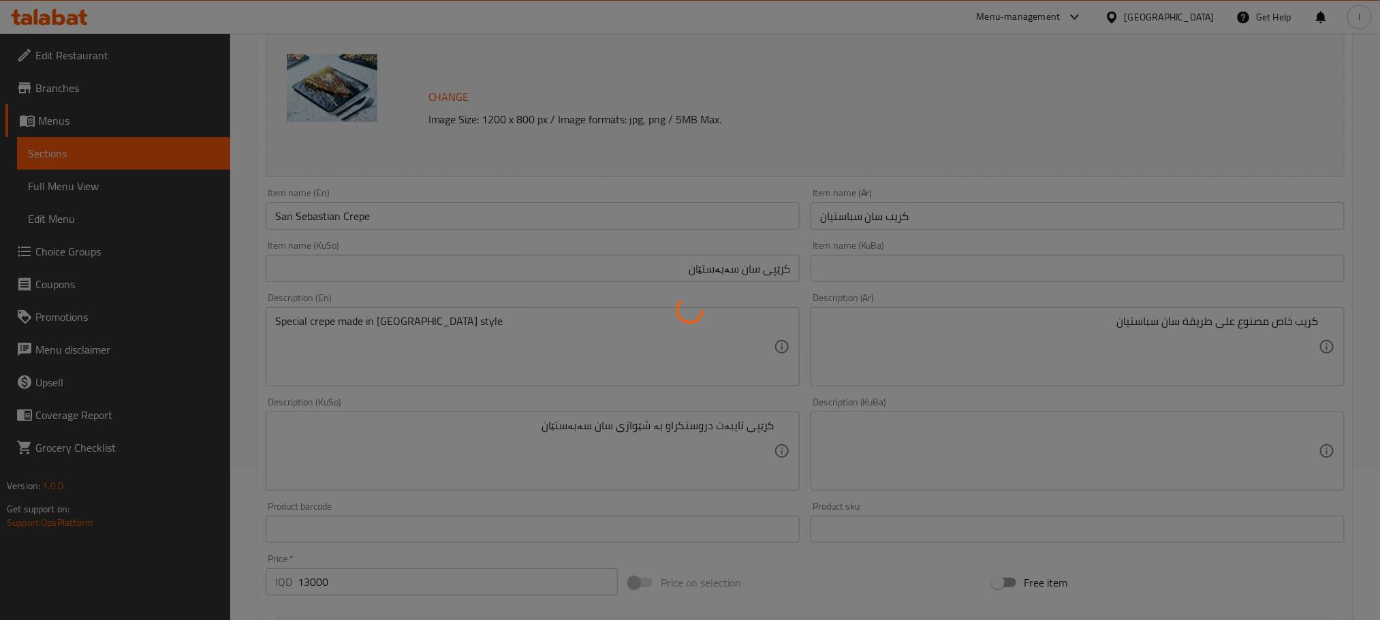
scroll to position [143, 0]
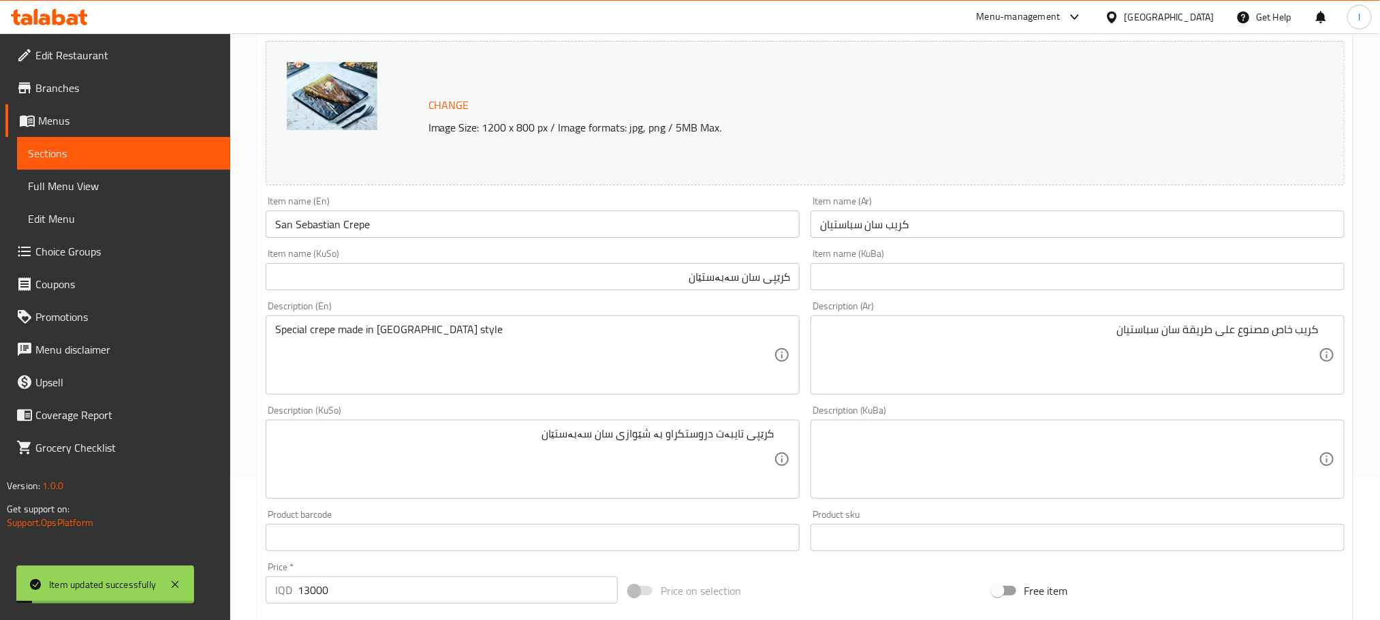
click at [395, 231] on input "San Sebastian Crepe" at bounding box center [533, 223] width 534 height 27
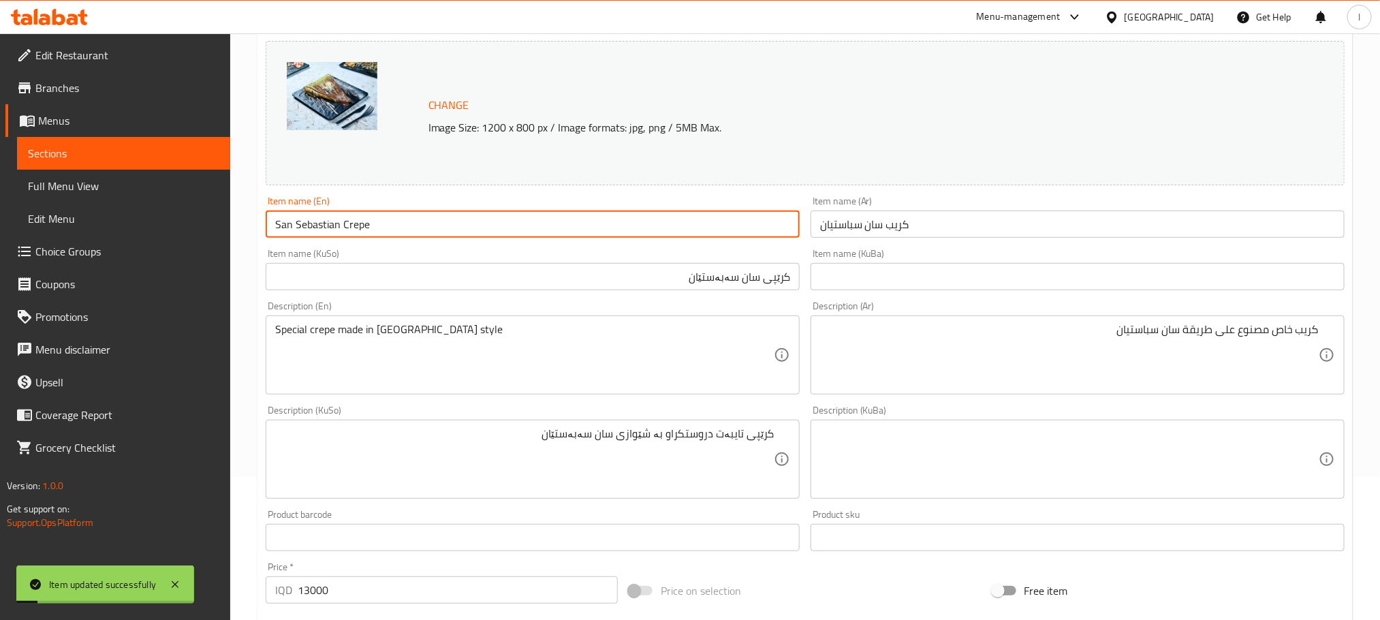
click at [395, 231] on input "San Sebastian Crepe" at bounding box center [533, 223] width 534 height 27
click at [109, 192] on span "Full Menu View" at bounding box center [123, 186] width 191 height 16
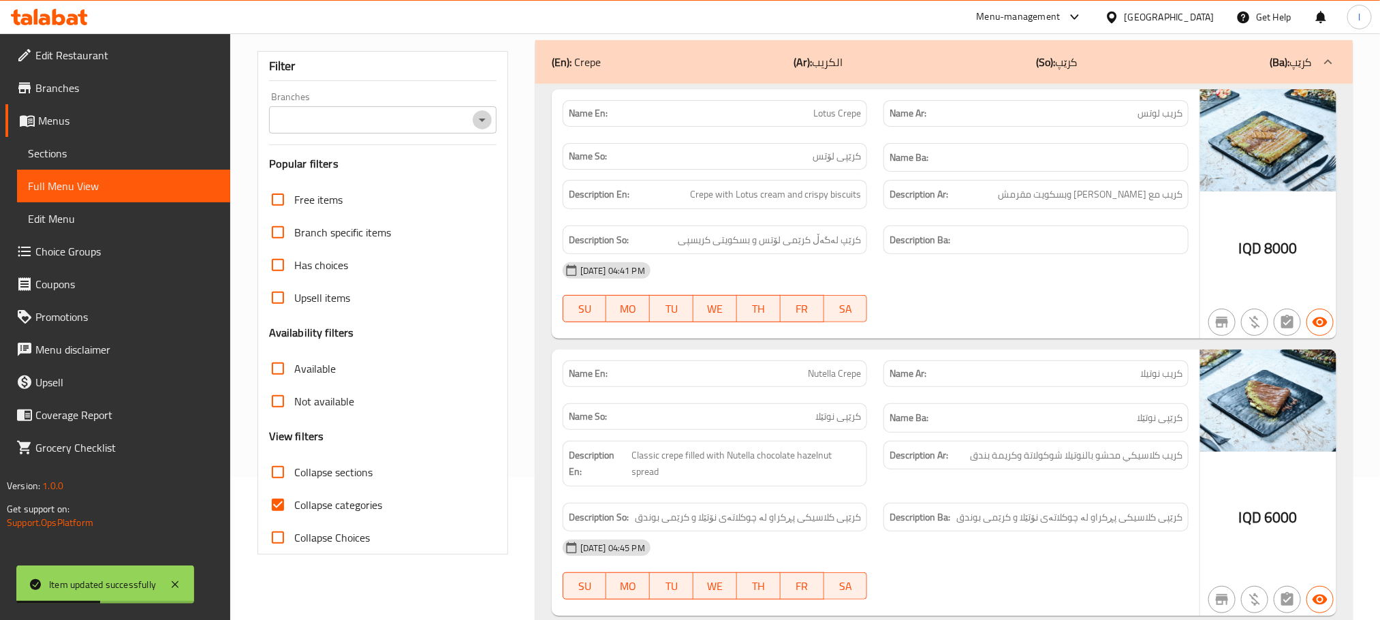
click at [483, 121] on icon "Open" at bounding box center [482, 120] width 16 height 16
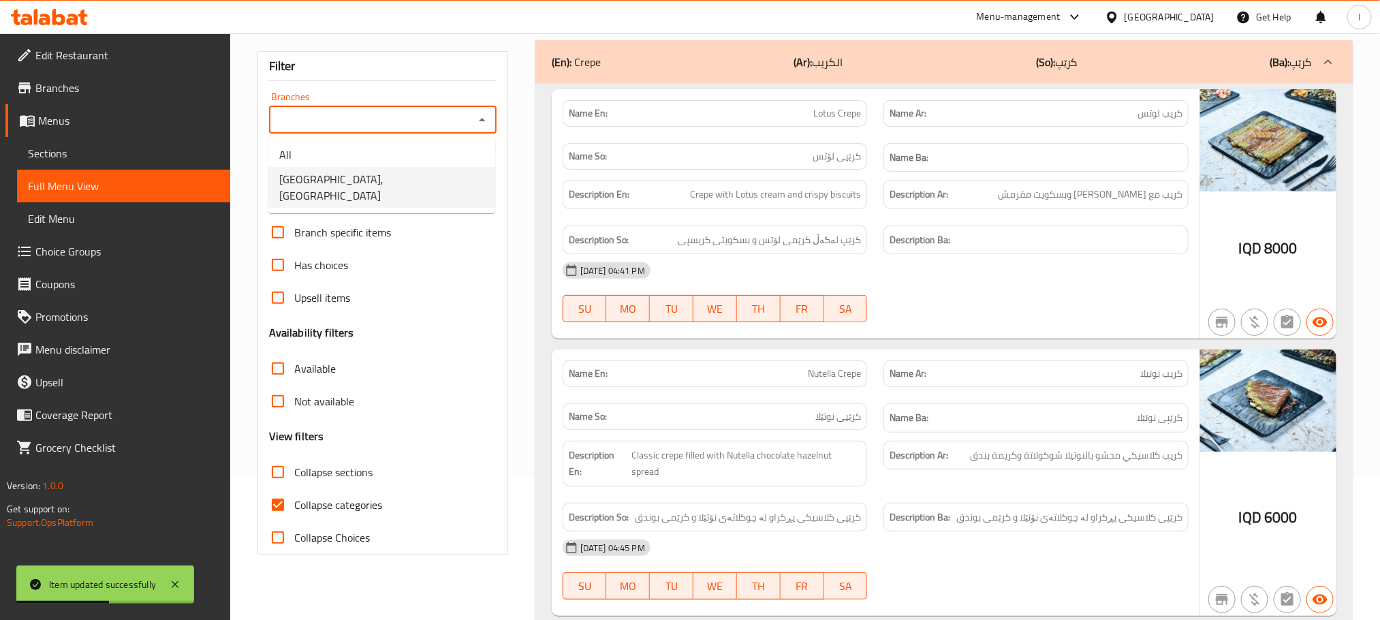
click at [415, 174] on li "[GEOGRAPHIC_DATA], [GEOGRAPHIC_DATA]" at bounding box center [381, 187] width 227 height 41
type input "[GEOGRAPHIC_DATA], [GEOGRAPHIC_DATA]"
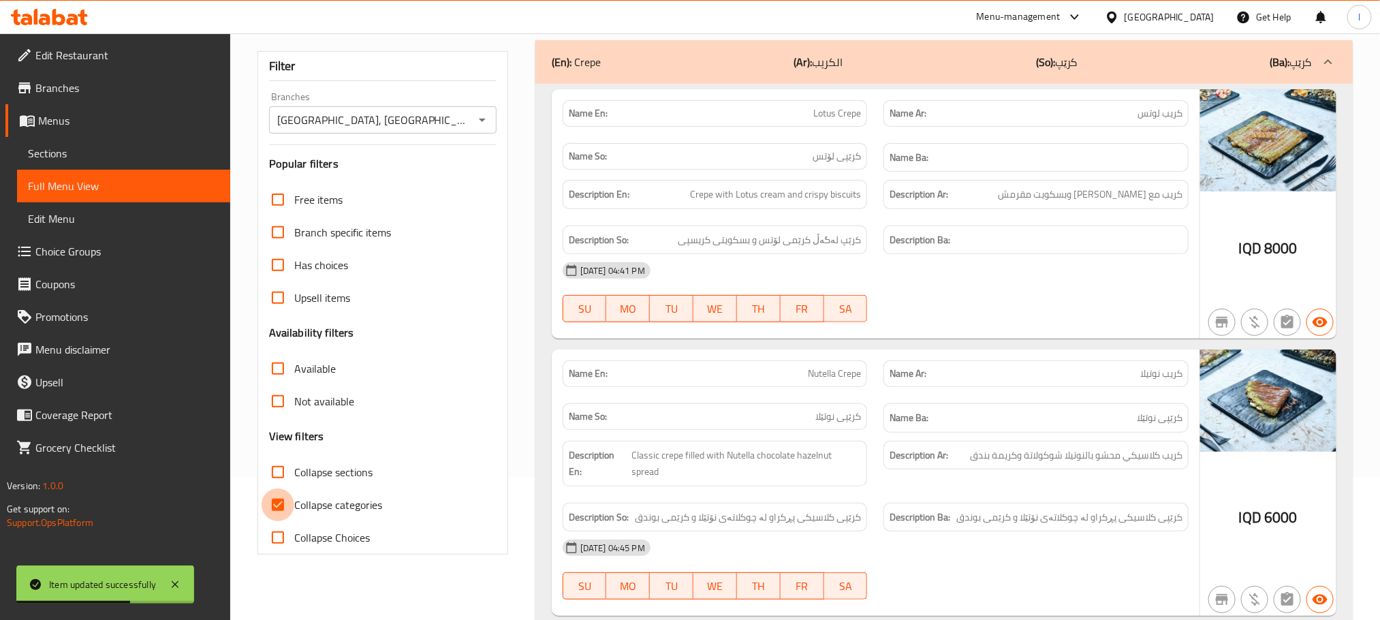
click at [285, 495] on input "Collapse categories" at bounding box center [278, 504] width 33 height 33
checkbox input "false"
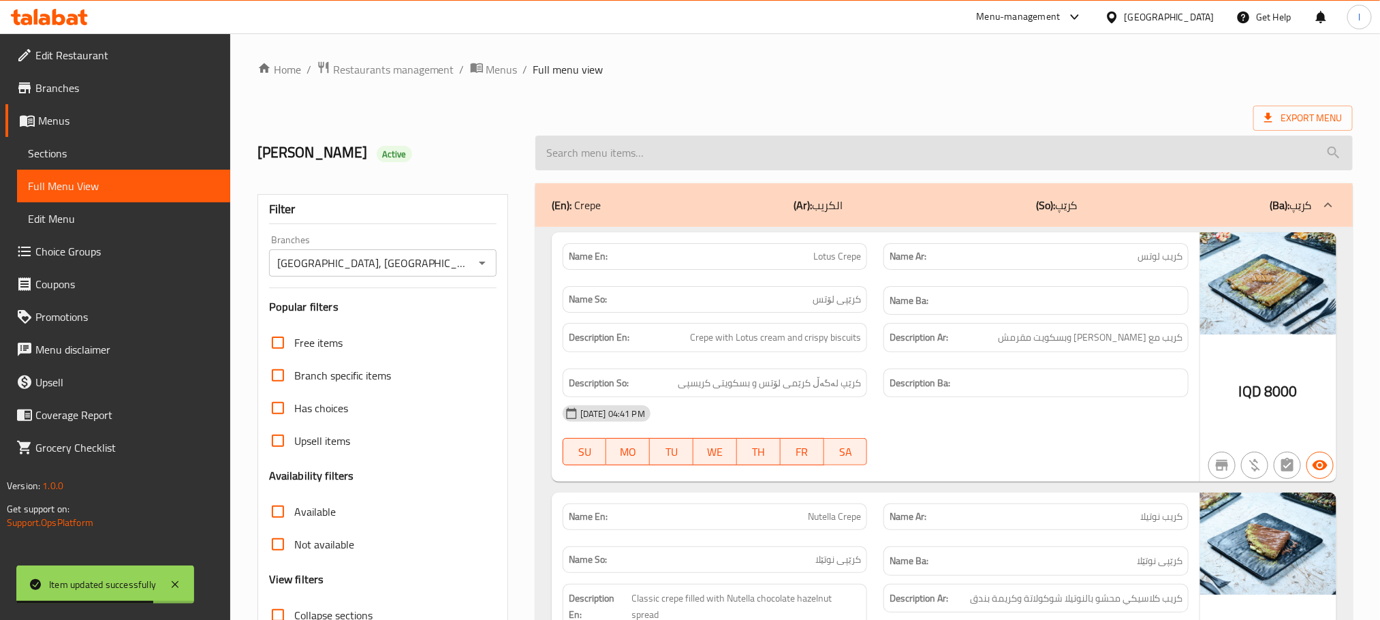
click at [601, 159] on input "search" at bounding box center [943, 153] width 817 height 35
paste input "San Sebastian Crepe"
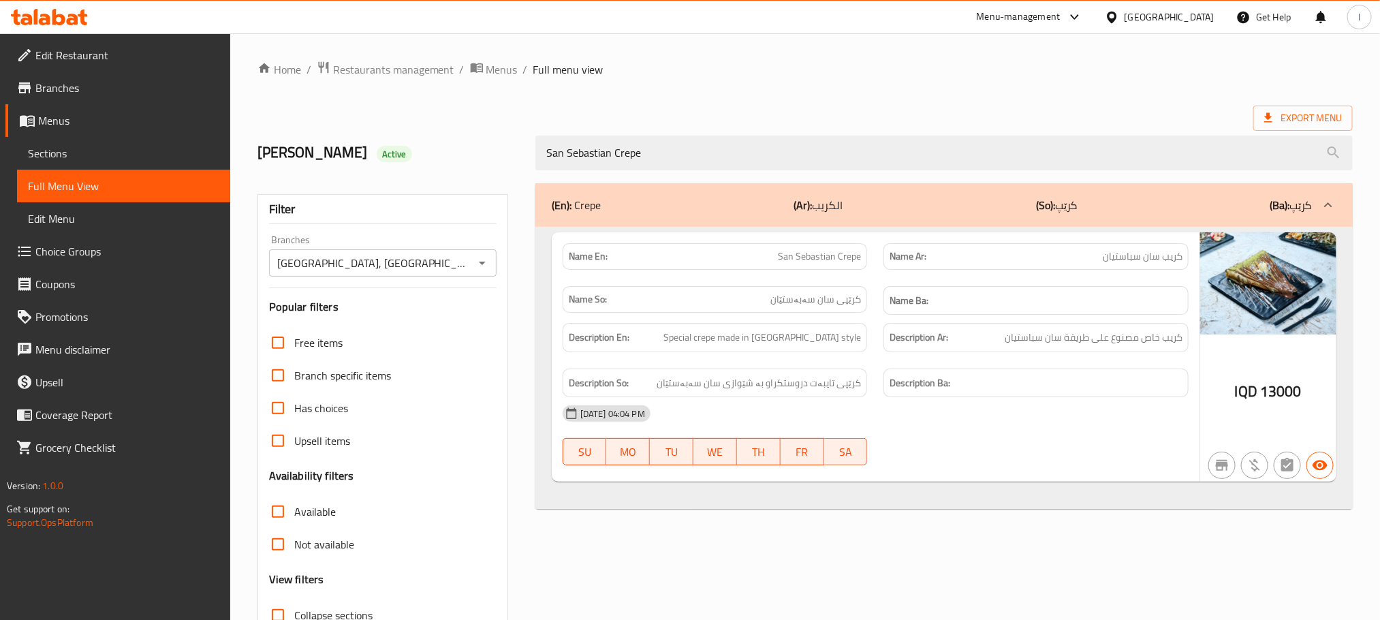
type input "San Sebastian Crepe"
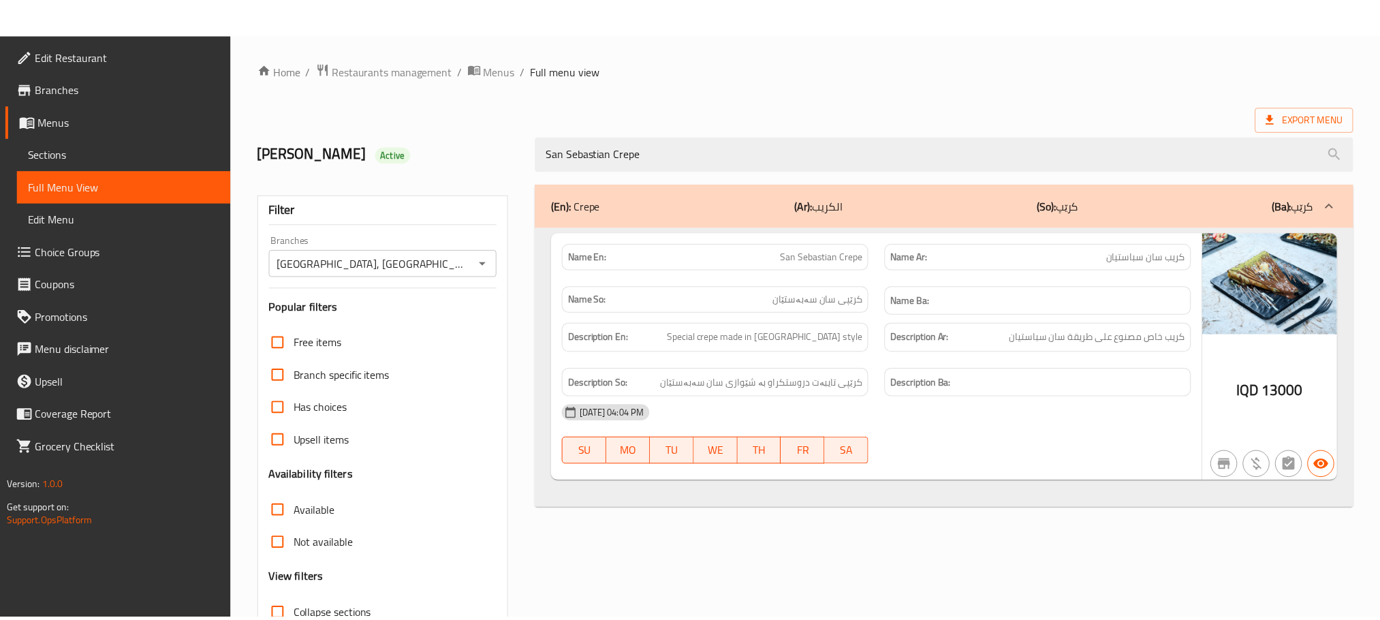
scroll to position [106, 0]
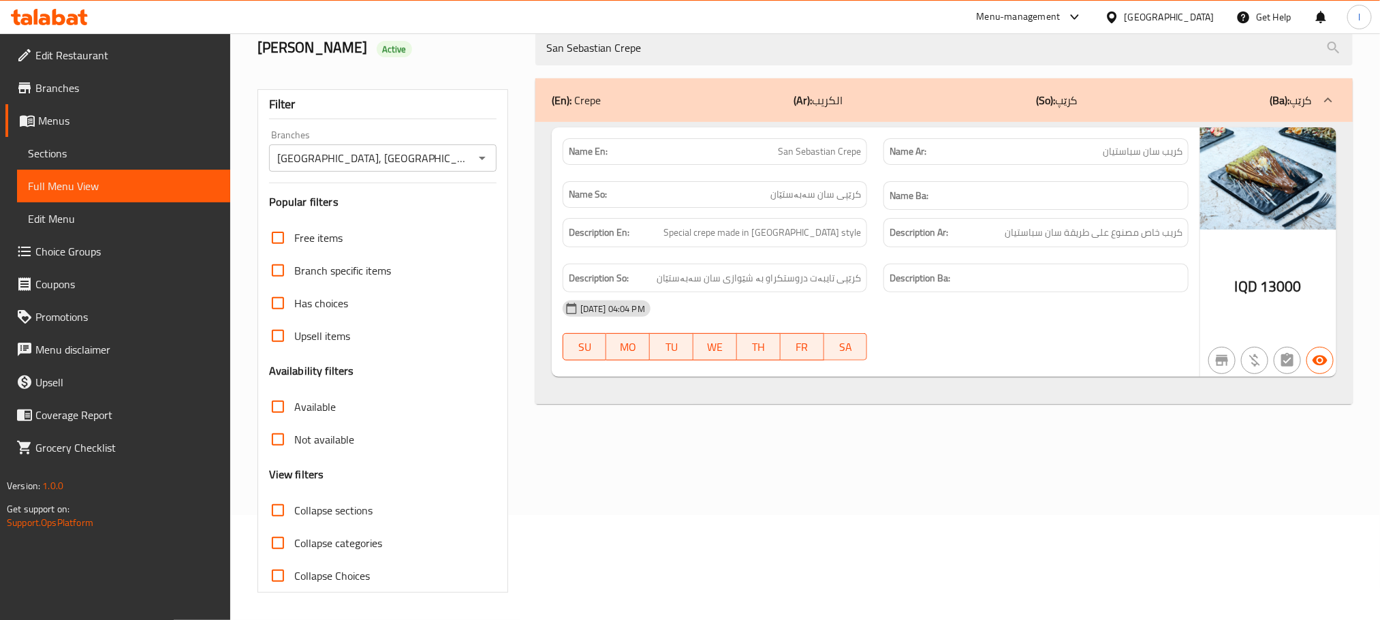
click at [94, 157] on span "Sections" at bounding box center [123, 153] width 191 height 16
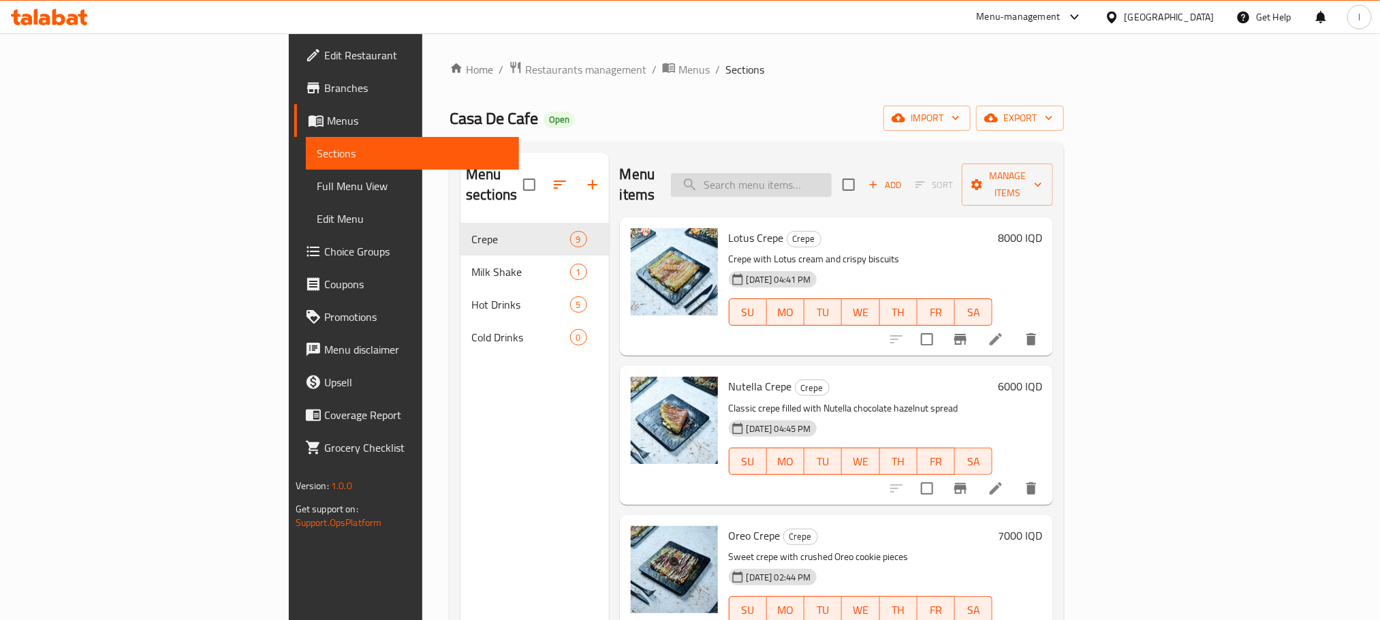
click at [832, 173] on input "search" at bounding box center [751, 185] width 161 height 24
paste input "Chocolate Shake"
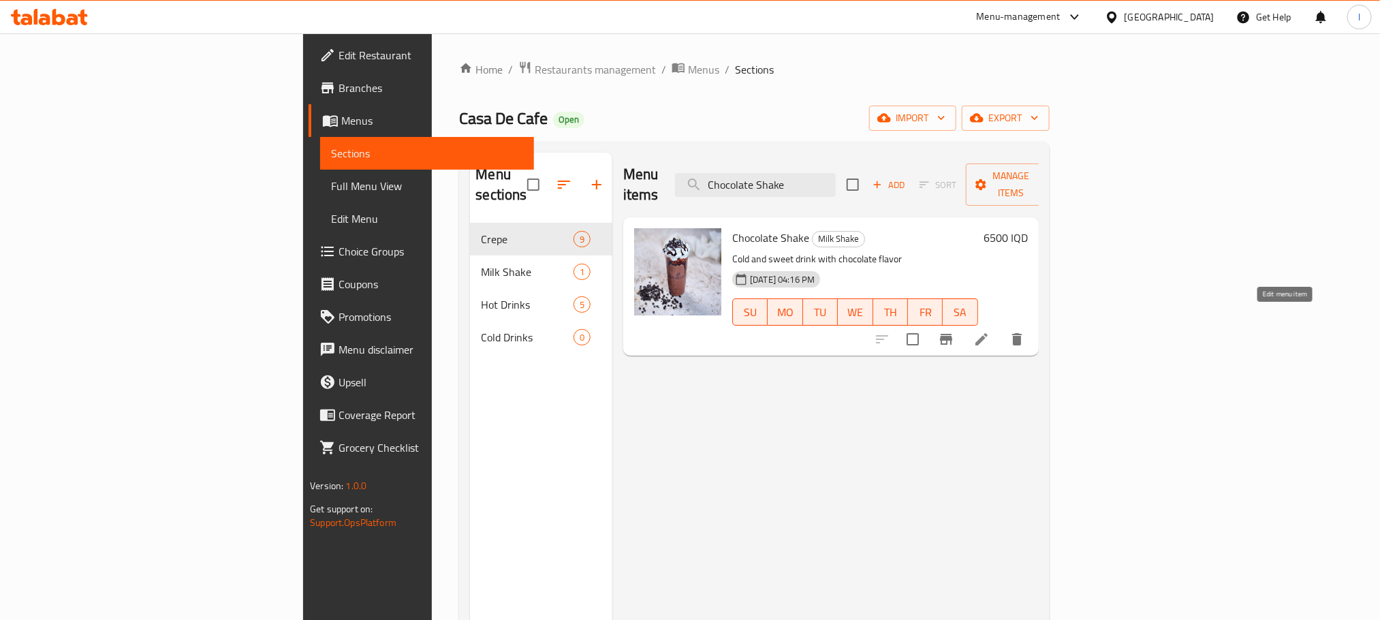
type input "Chocolate Shake"
click at [987, 333] on icon at bounding box center [981, 339] width 12 height 12
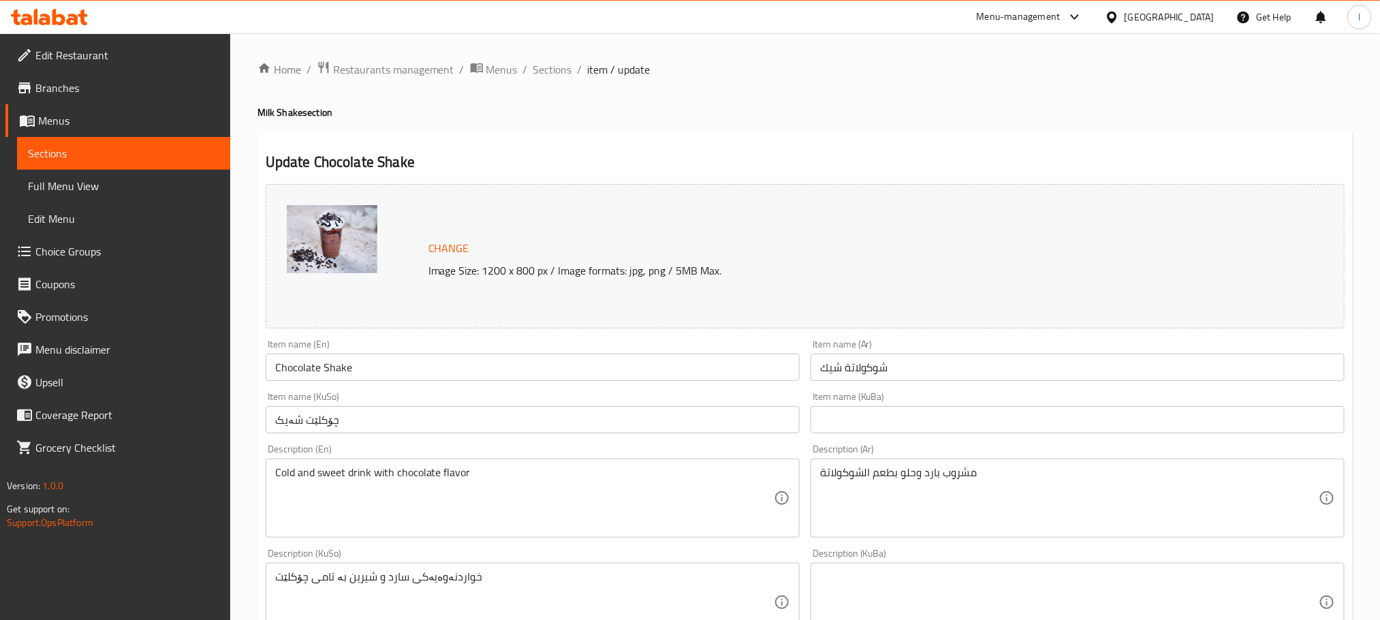
click at [954, 373] on input "شوكولاتة شيك" at bounding box center [1077, 366] width 534 height 27
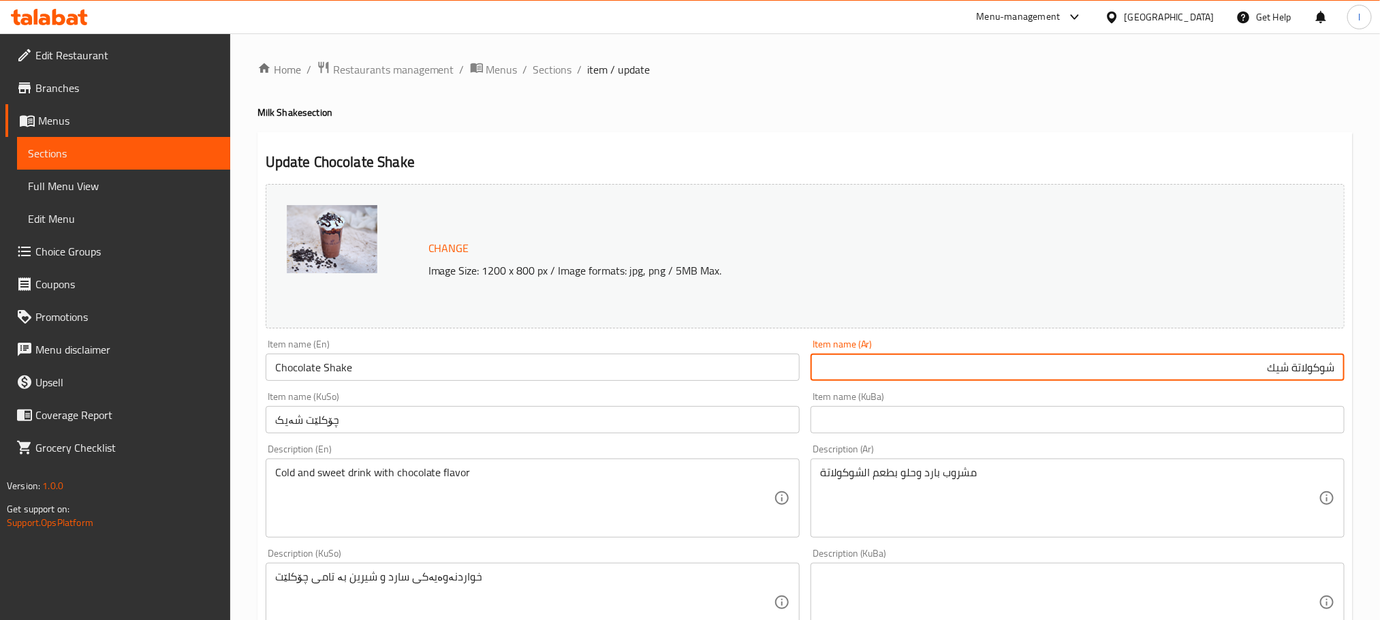
drag, startPoint x: 1292, startPoint y: 366, endPoint x: 1361, endPoint y: 366, distance: 68.8
click at [1361, 366] on div "Home / Restaurants management / Menus / Sections / item / update Milk Shake sec…" at bounding box center [805, 585] width 1150 height 1105
click at [456, 432] on input "چۆکلێت شەیک" at bounding box center [533, 419] width 534 height 27
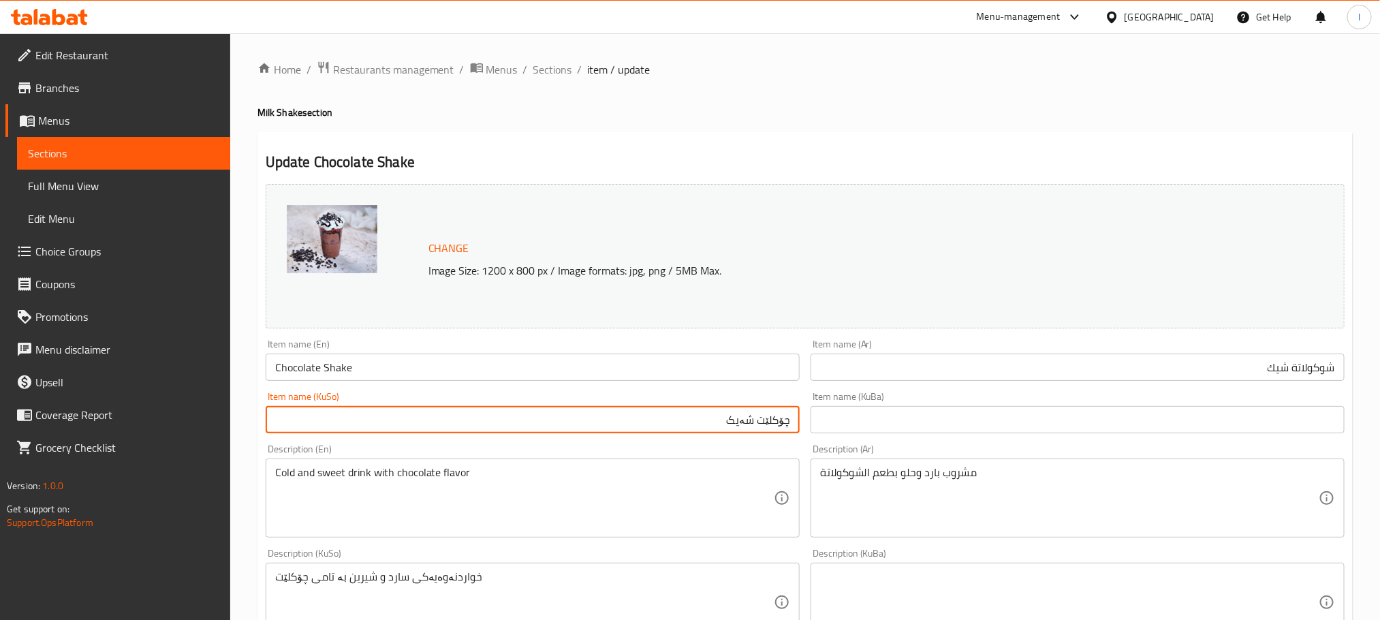
drag, startPoint x: 757, startPoint y: 417, endPoint x: 852, endPoint y: 401, distance: 96.6
click at [852, 401] on div "Change Image Size: 1200 x 800 px / Image formats: jpg, png / 5MB Max. Item name…" at bounding box center [805, 559] width 1090 height 763
click at [691, 411] on input "چۆکلێت شەیک" at bounding box center [533, 419] width 534 height 27
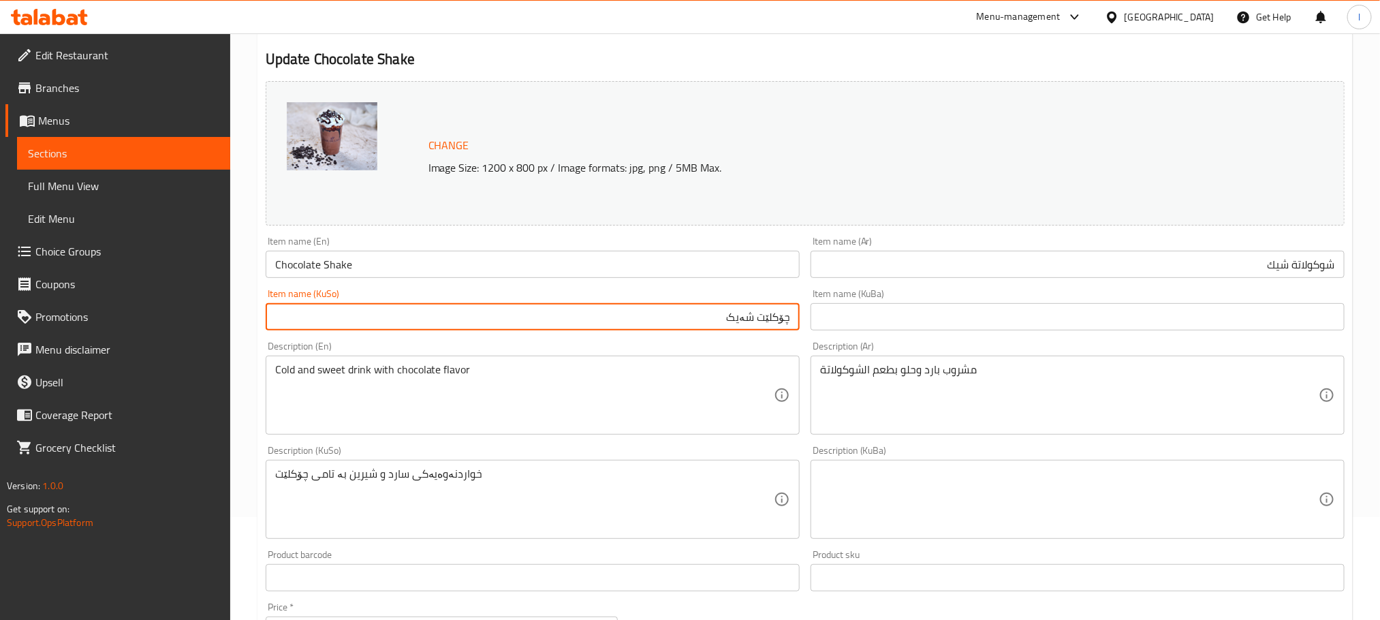
scroll to position [115, 0]
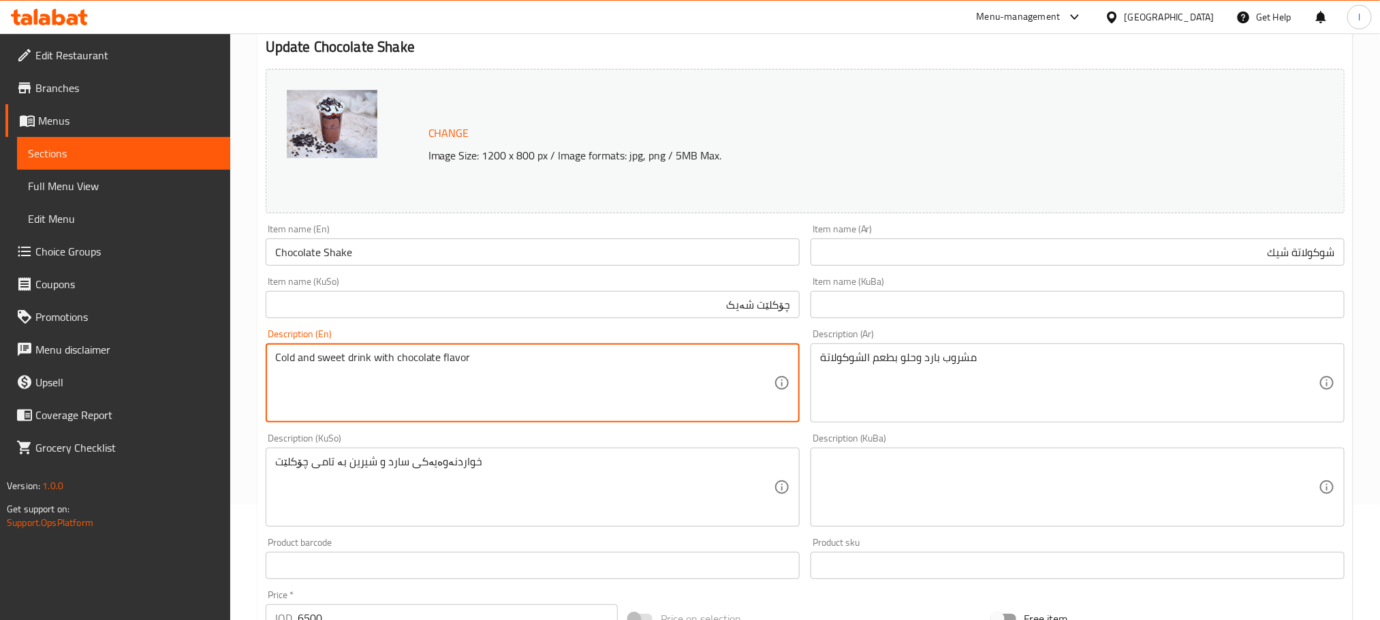
click at [419, 366] on textarea "Cold and sweet drink with chocolate flavor" at bounding box center [524, 383] width 499 height 65
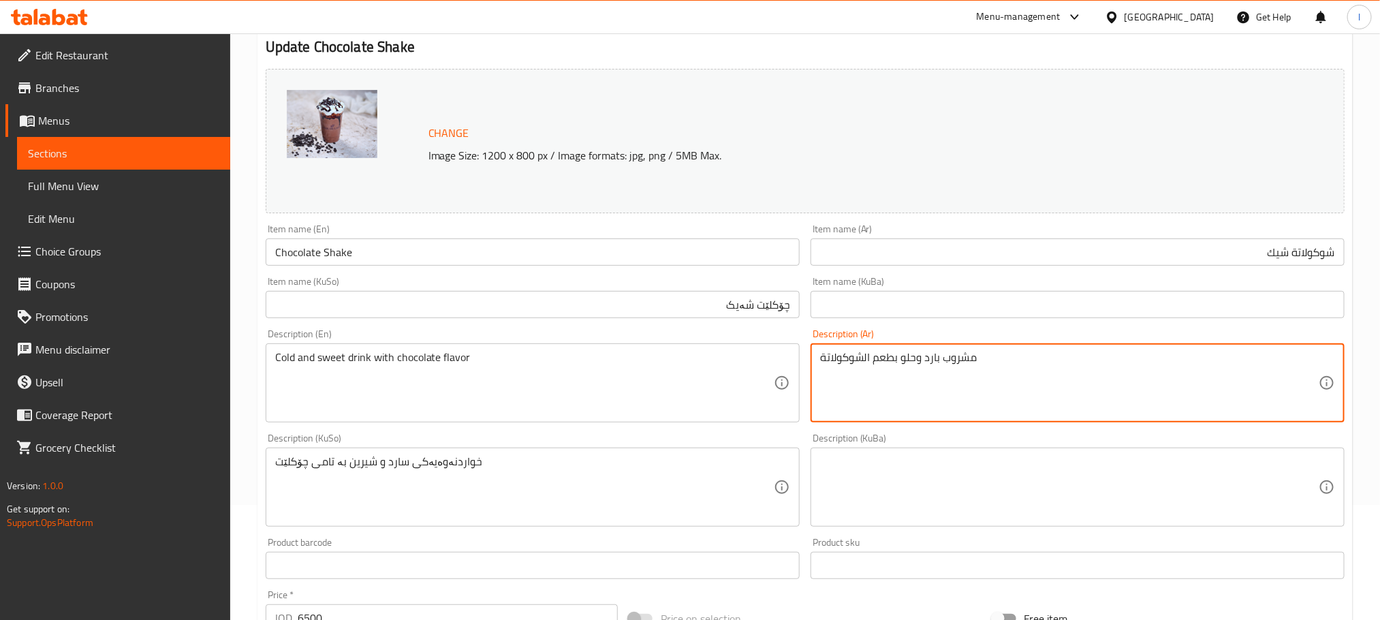
click at [936, 358] on textarea "مشروب بارد وحلو بطعم الشوكولاتة" at bounding box center [1069, 383] width 499 height 65
paste textarea "نكهة"
click at [1199, 360] on textarea "مشروب بارد وحلو بنكهة الشوكولاتة" at bounding box center [1069, 383] width 499 height 65
type textarea "مشروب بارد وحلو بنكهة شوكولاتة"
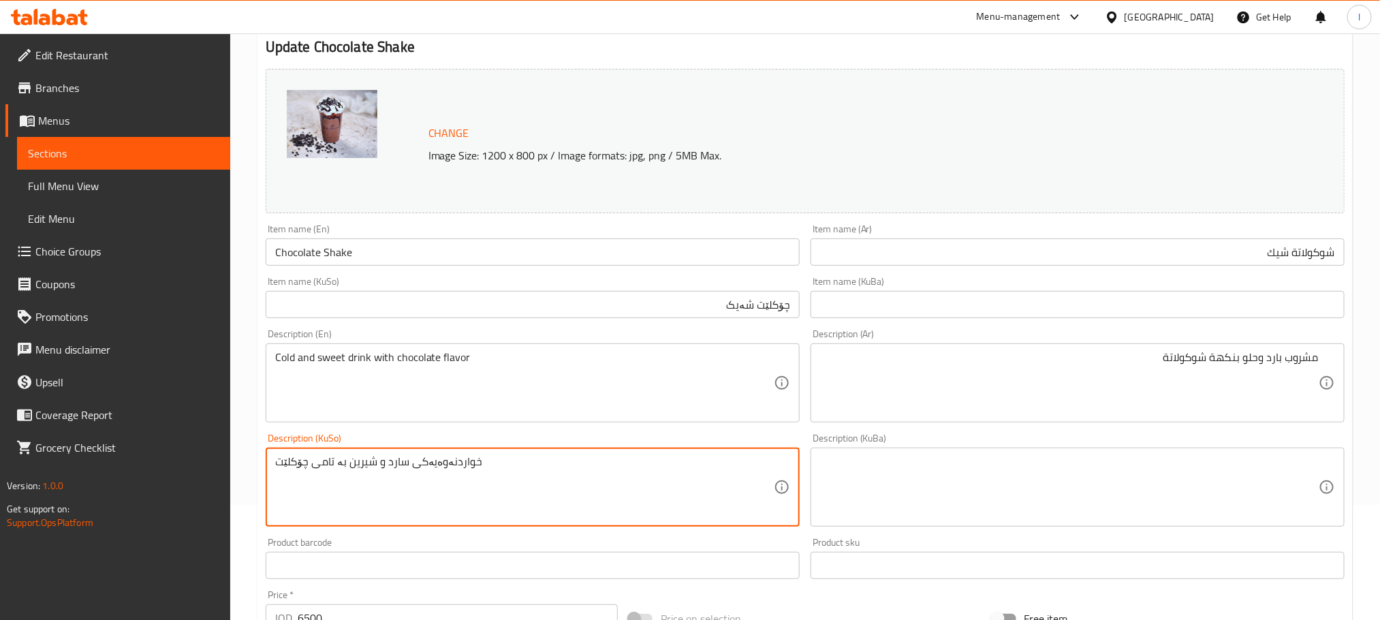
click at [531, 466] on textarea "خواردنەوەیەکی سارد و شیرین بە تامی چۆکلێت" at bounding box center [524, 487] width 499 height 65
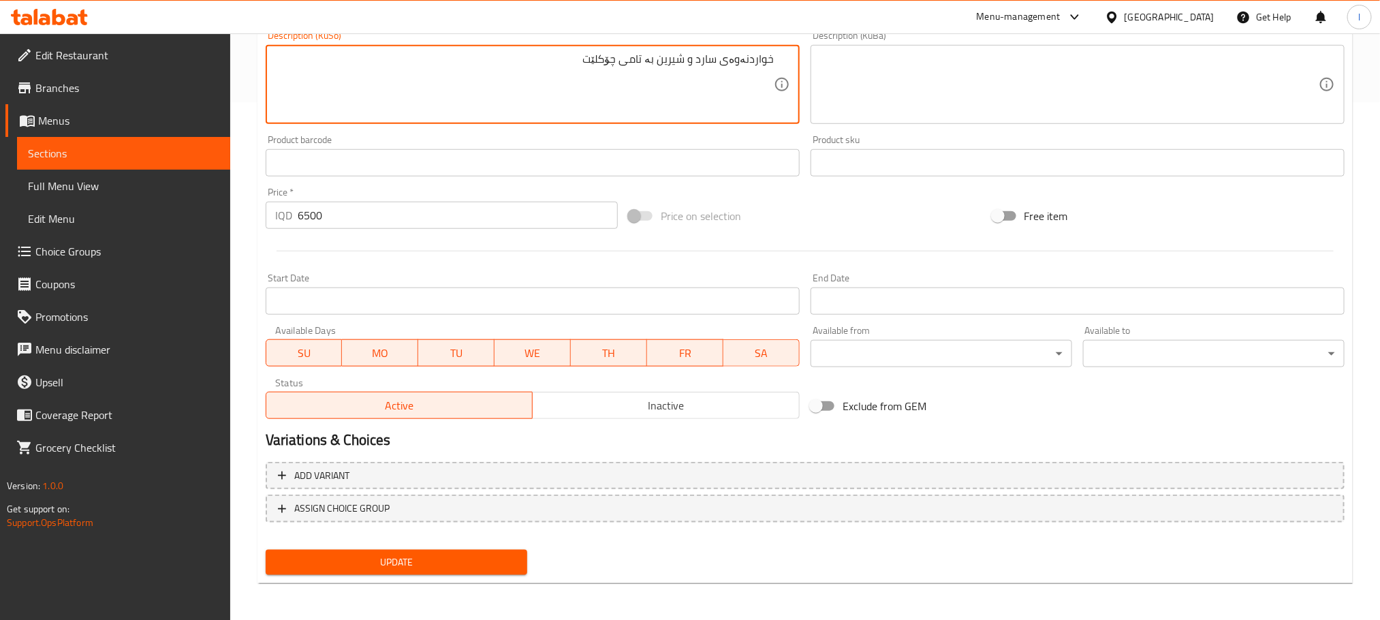
type textarea "خواردنەوەی سارد و شیرین بە تامی چۆکلێت"
click at [362, 554] on span "Update" at bounding box center [396, 562] width 240 height 17
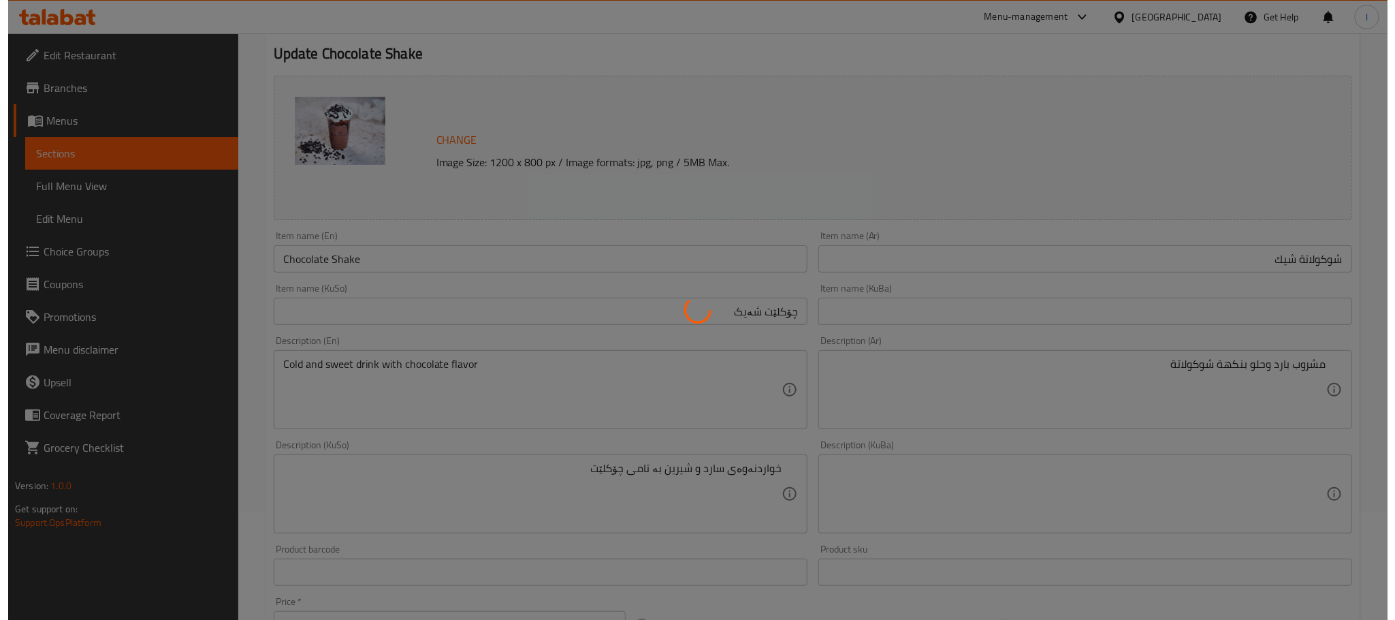
scroll to position [0, 0]
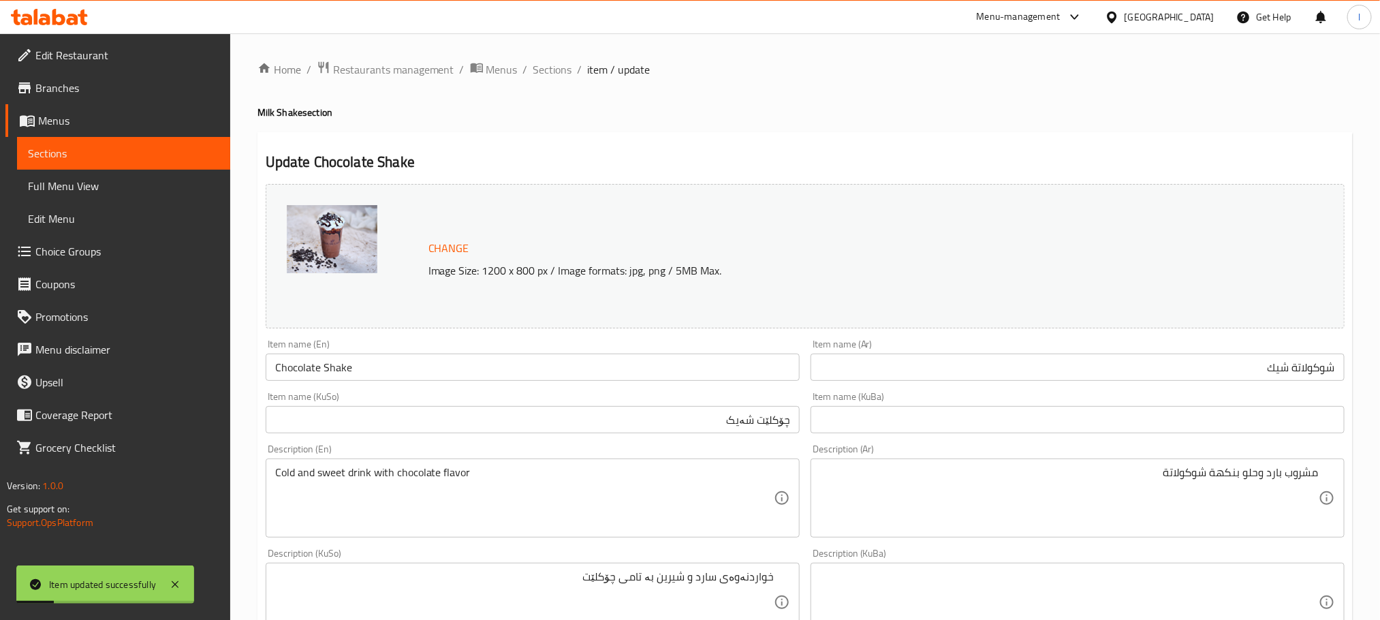
click at [109, 193] on span "Full Menu View" at bounding box center [123, 186] width 191 height 16
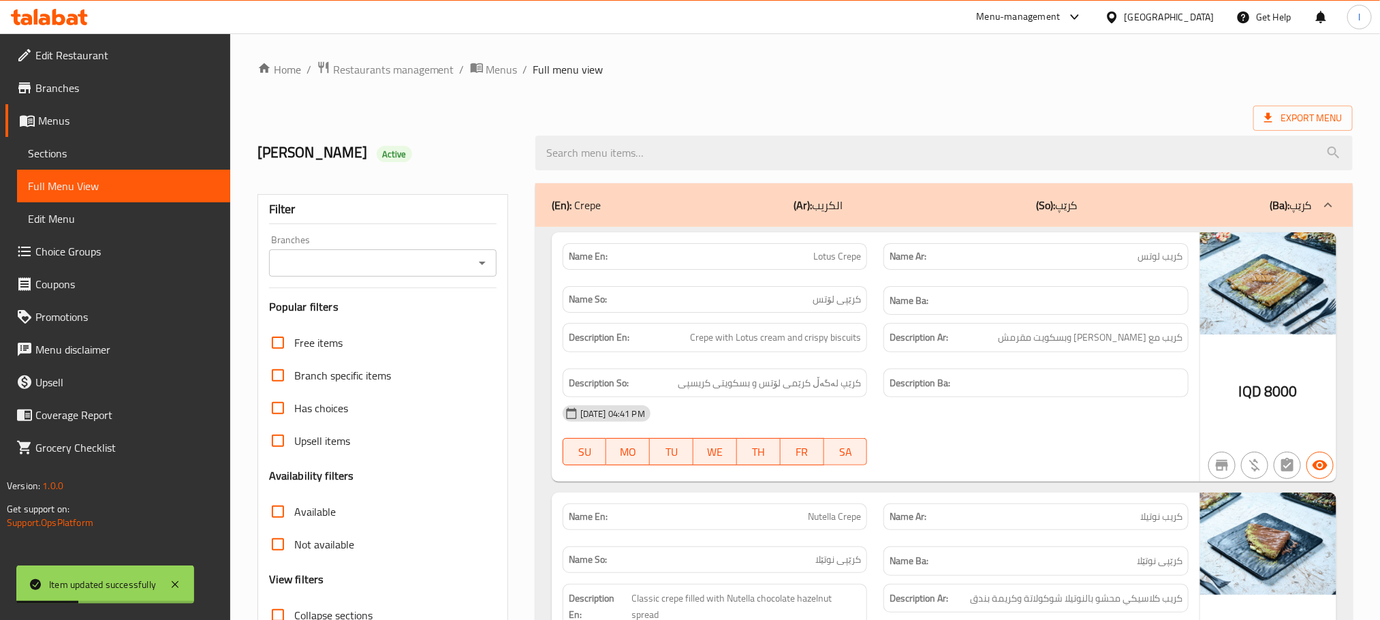
click at [483, 255] on icon "Open" at bounding box center [482, 263] width 16 height 16
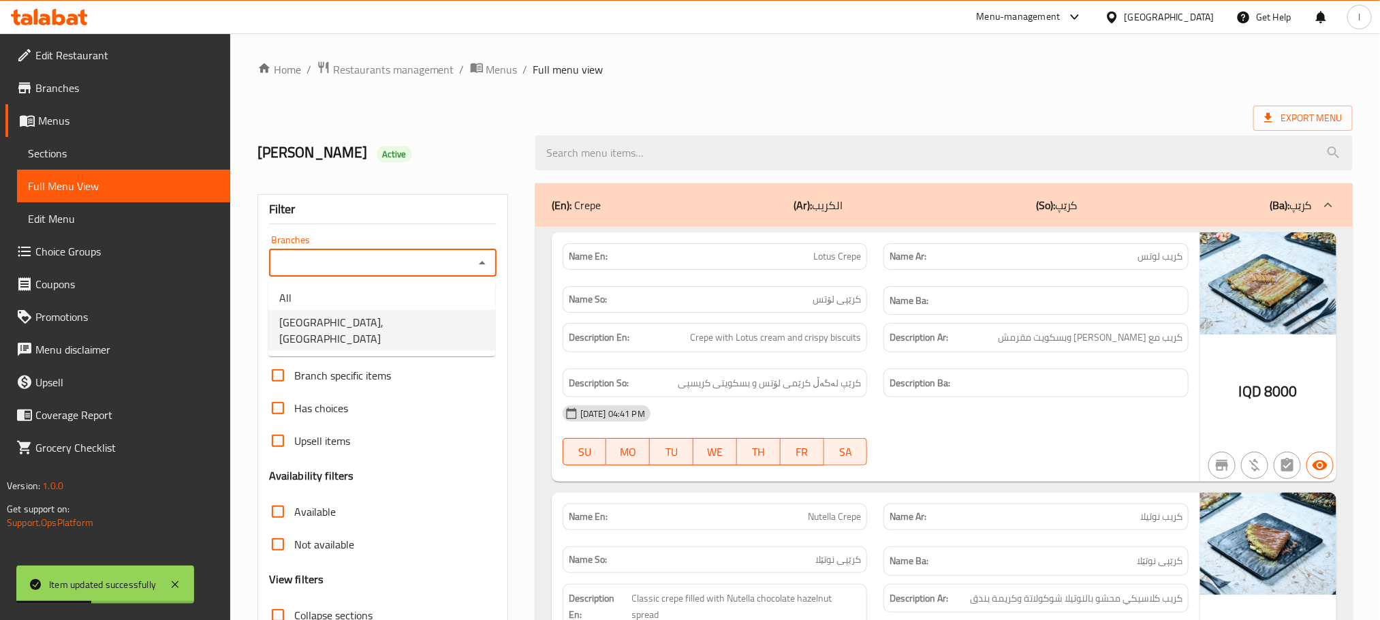
click at [438, 313] on li "[GEOGRAPHIC_DATA], [GEOGRAPHIC_DATA]" at bounding box center [381, 330] width 227 height 41
type input "[GEOGRAPHIC_DATA], [GEOGRAPHIC_DATA]"
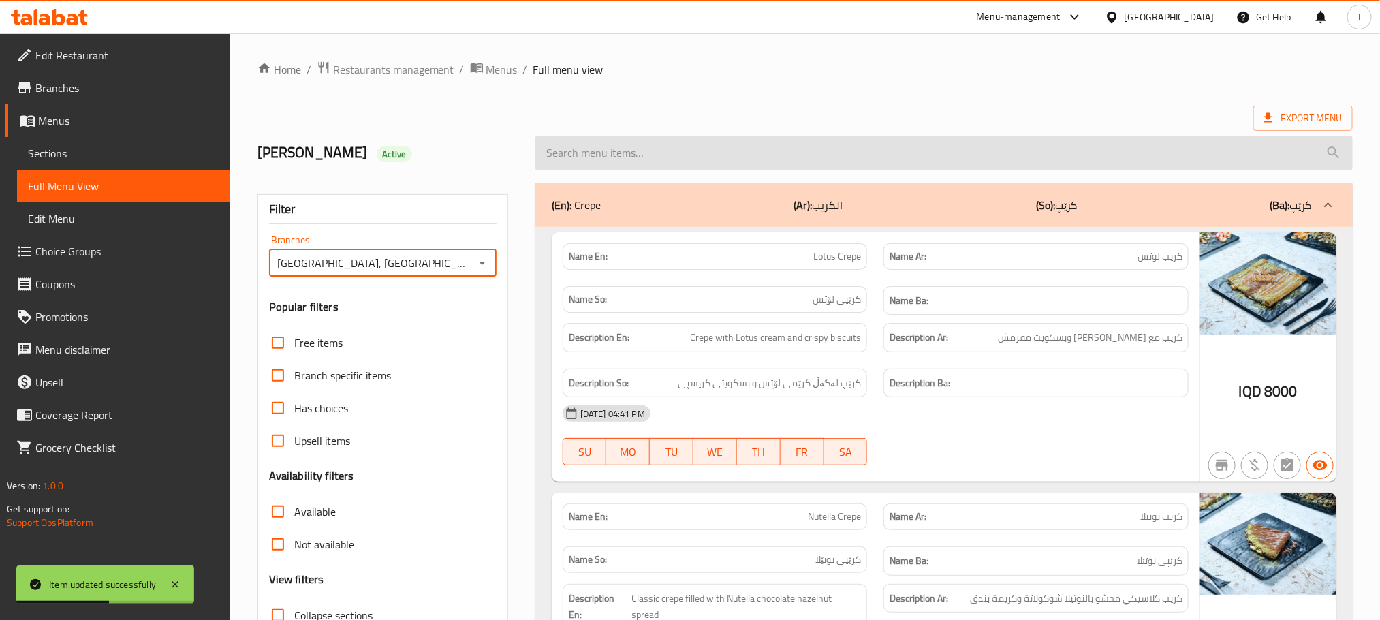
click at [578, 149] on input "search" at bounding box center [943, 153] width 817 height 35
paste input "Chocolate Shake"
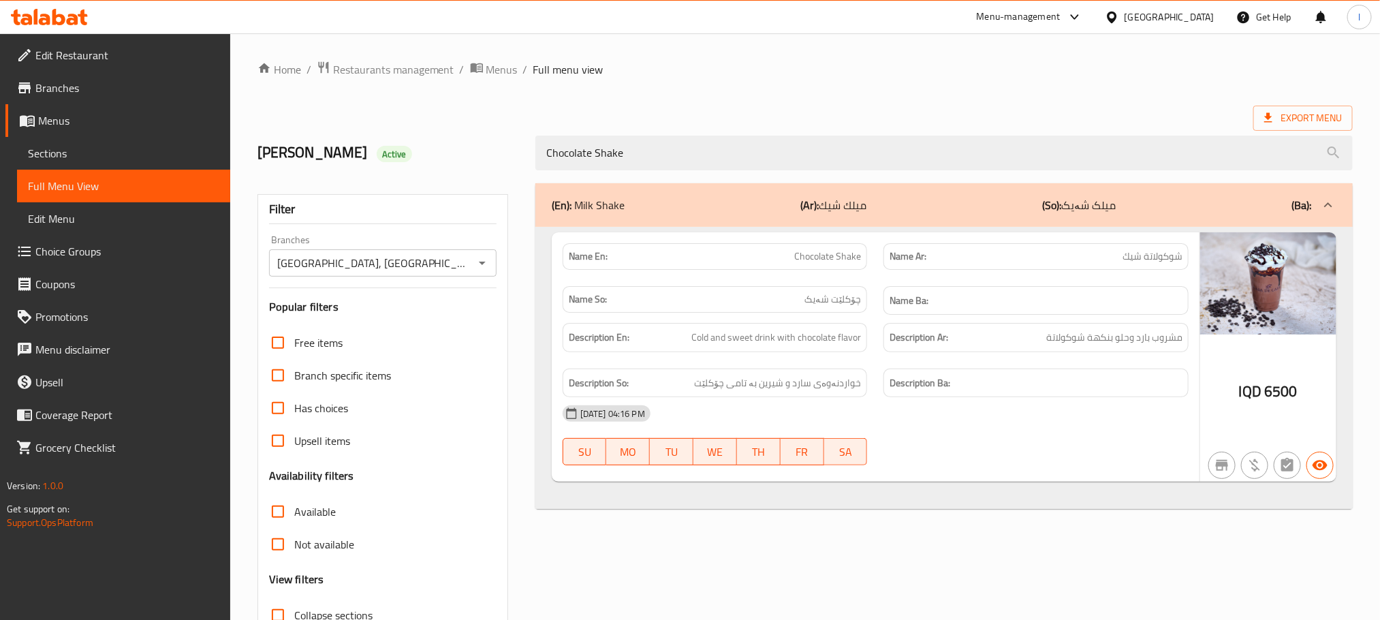
type input "Chocolate Shake"
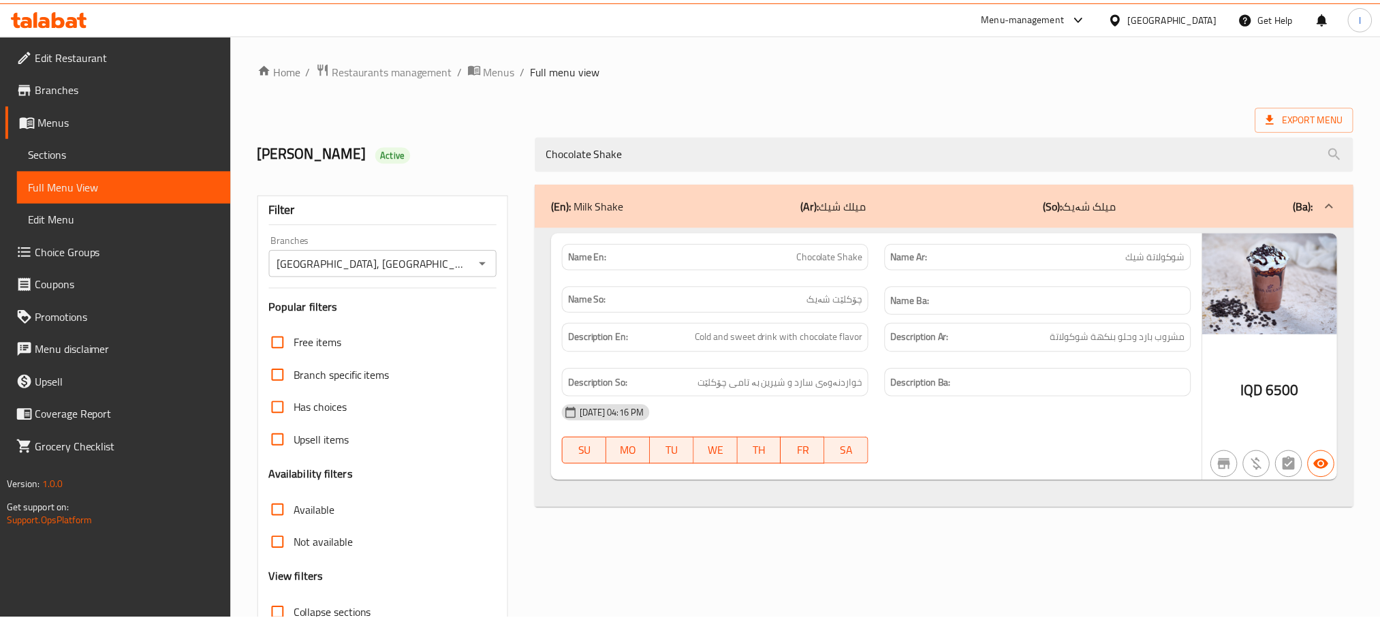
scroll to position [106, 0]
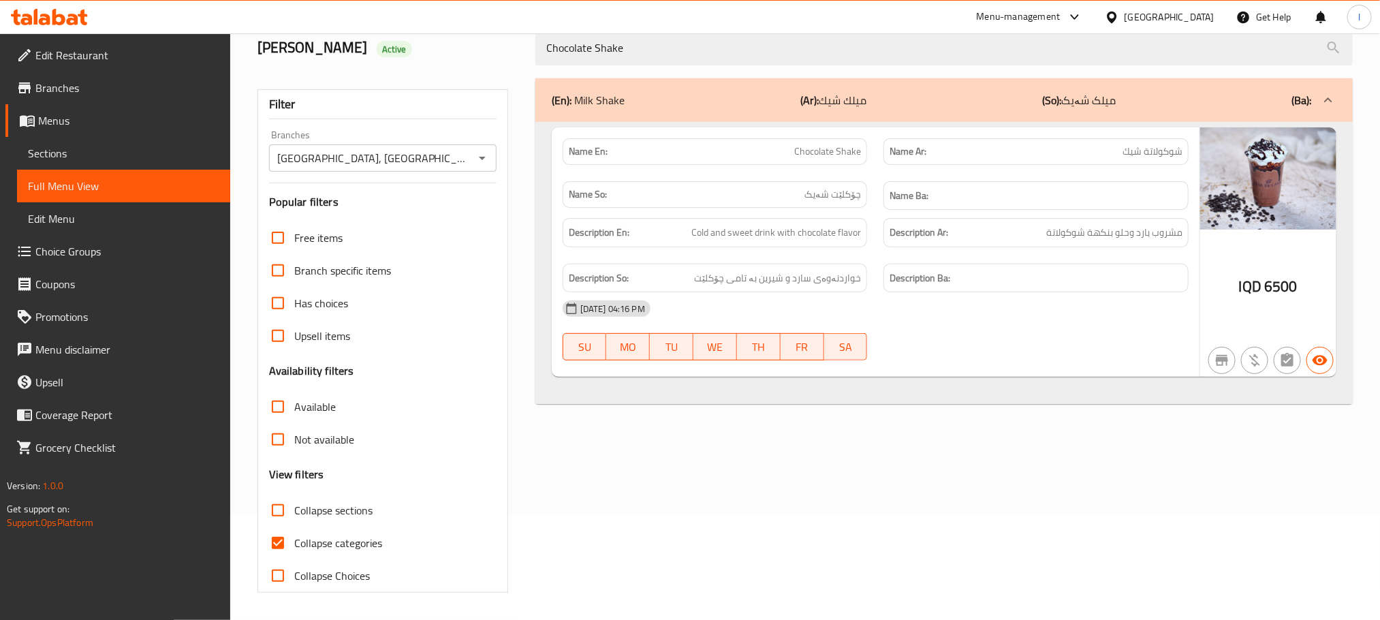
click at [61, 147] on span "Sections" at bounding box center [123, 153] width 191 height 16
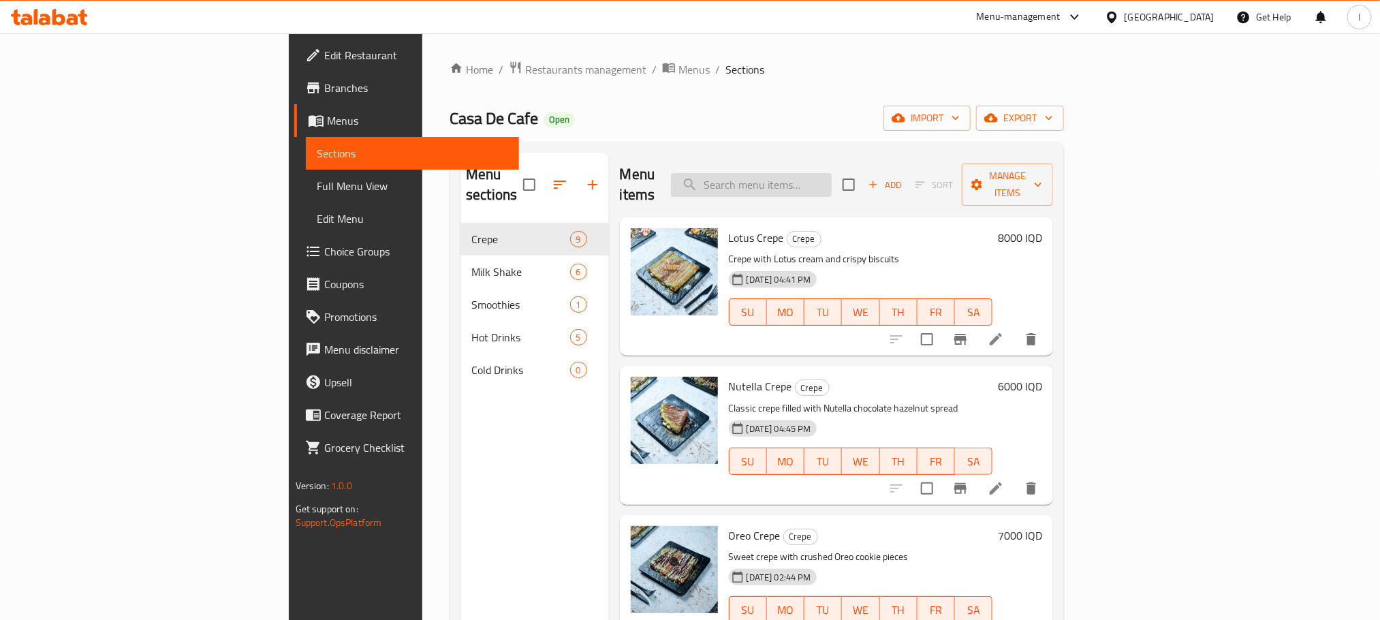
click at [832, 173] on input "search" at bounding box center [751, 185] width 161 height 24
paste input "Casa De Cafe Shake"
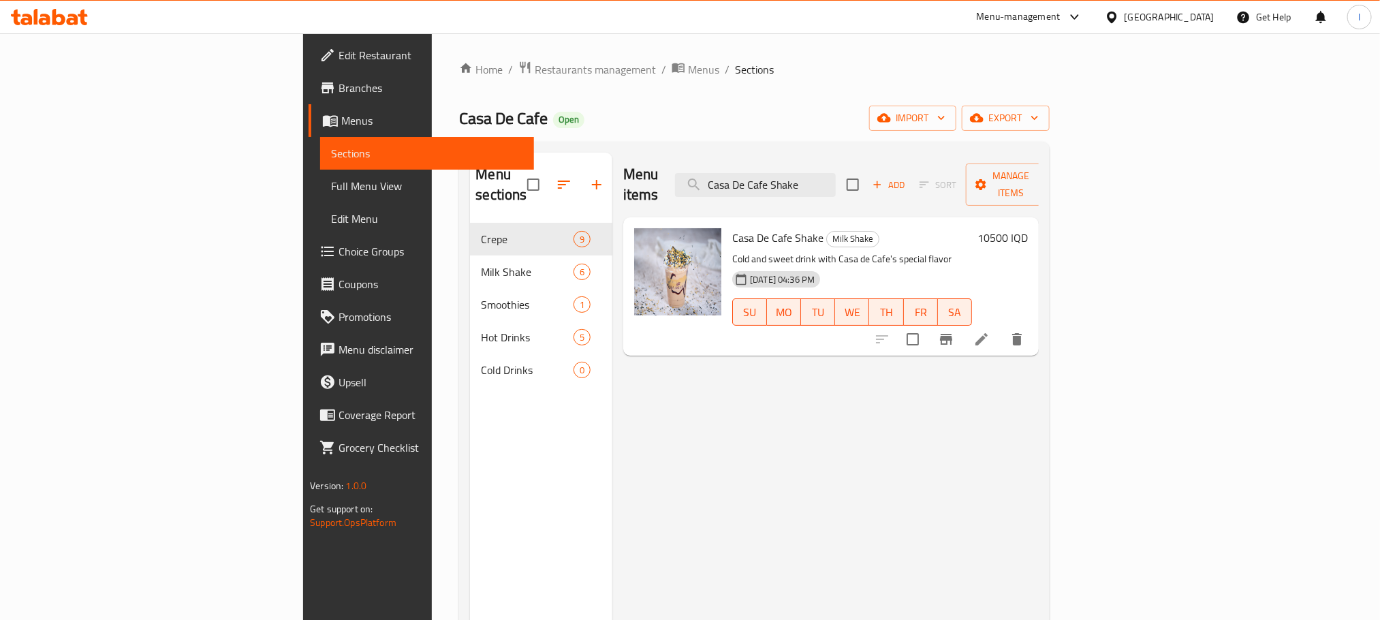
type input "Casa De Cafe Shake"
click at [1000, 327] on li at bounding box center [981, 339] width 38 height 25
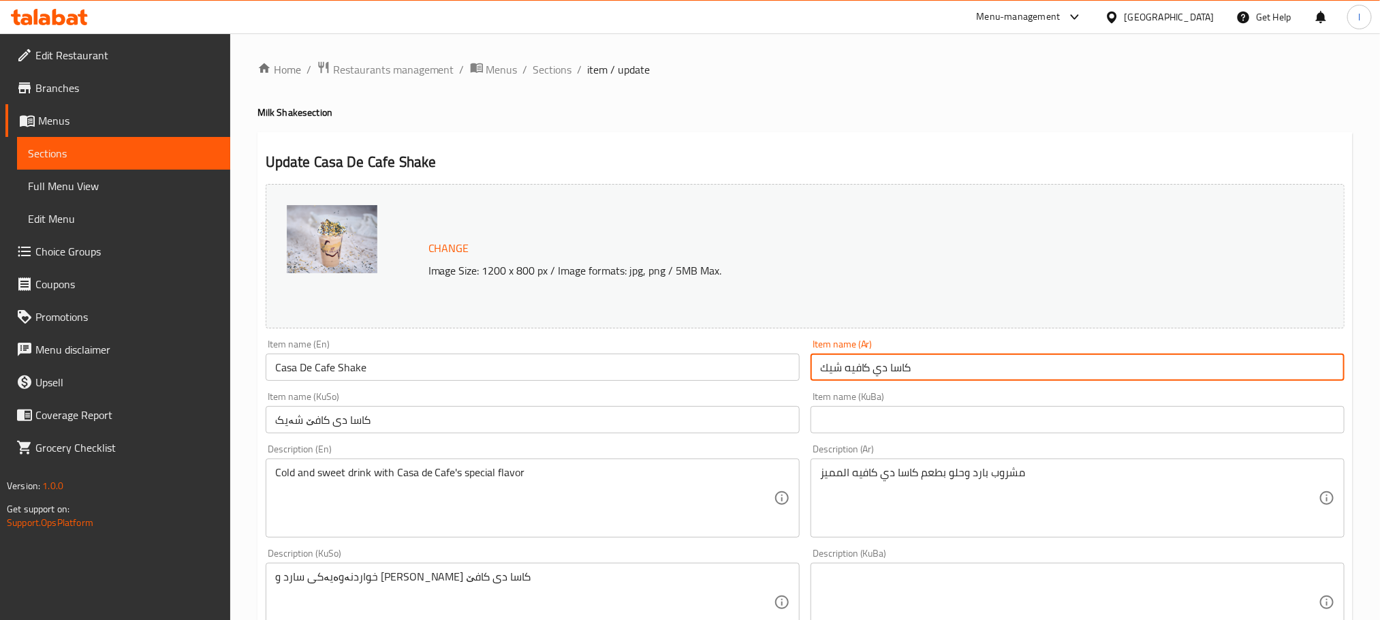
click at [925, 358] on input "كاسا دي كافيه شيك" at bounding box center [1077, 366] width 534 height 27
click at [420, 425] on input "کاسا دی کافێ شەیک" at bounding box center [533, 419] width 534 height 27
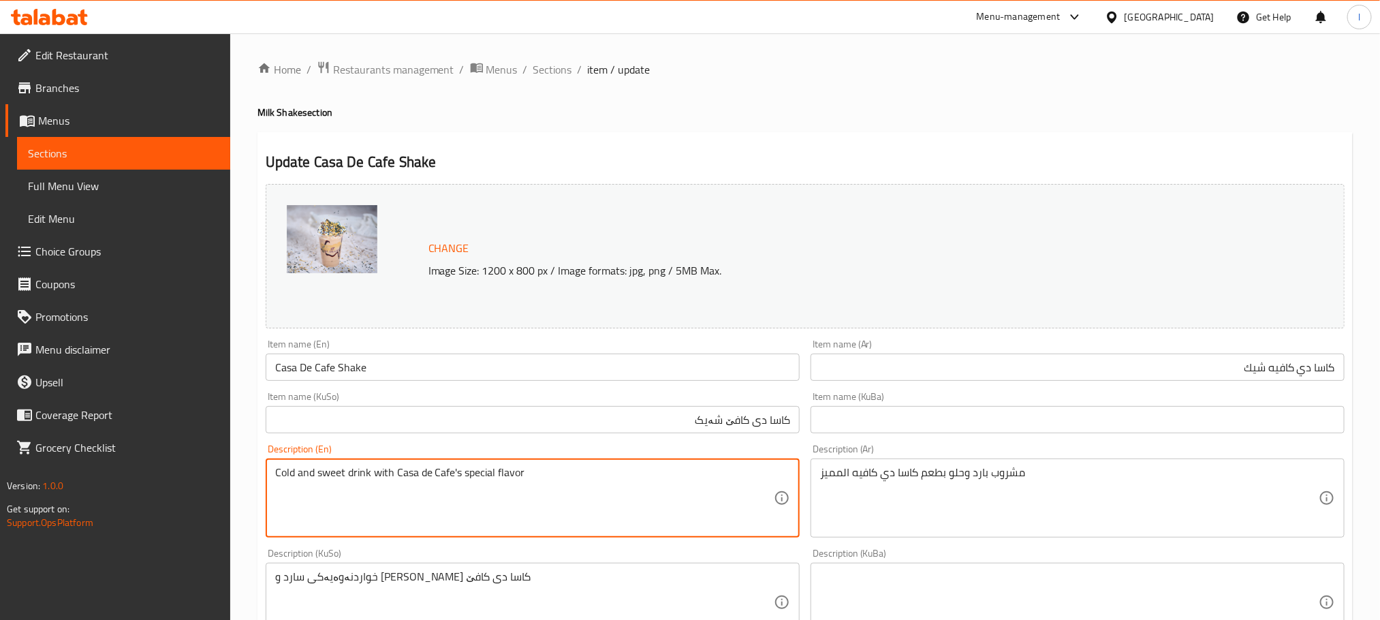
click at [462, 486] on textarea "Cold and sweet drink with Casa de Cafe's special flavor" at bounding box center [524, 498] width 499 height 65
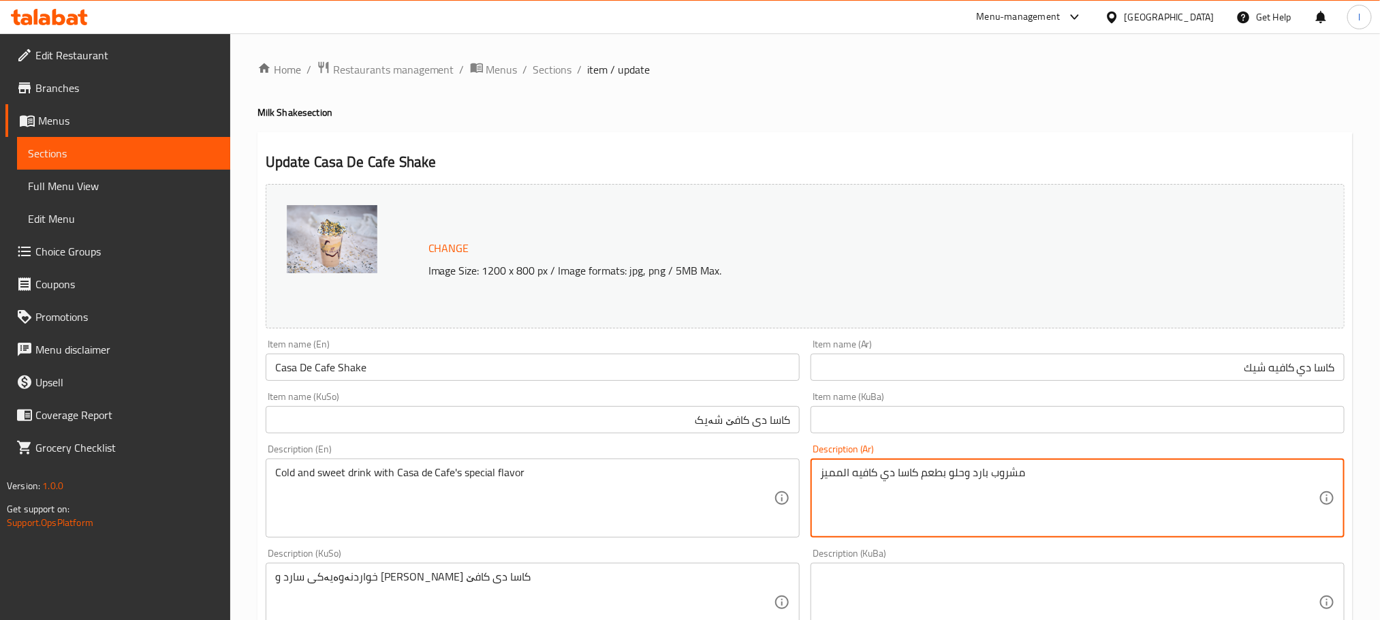
click at [913, 501] on textarea "مشروب بارد وحلو بطعم كاسا دي كافيه المميز" at bounding box center [1069, 498] width 499 height 65
paste textarea "نكهة كاسا دي كافيه الخاصة"
click at [1130, 475] on textarea "مشروب بارد وحلو بنكهة كاسا دي كافيه الخاصة" at bounding box center [1069, 498] width 499 height 65
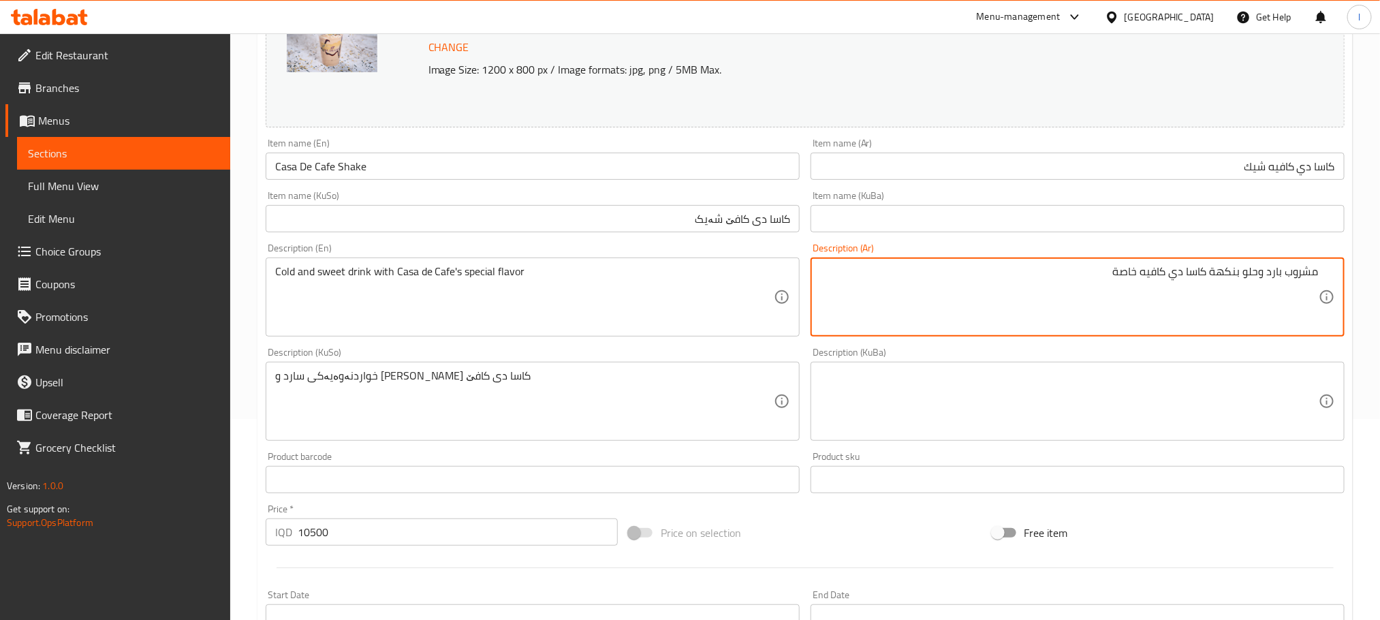
type textarea "مشروب بارد وحلو بنكهة كاسا دي كافيه خاصة"
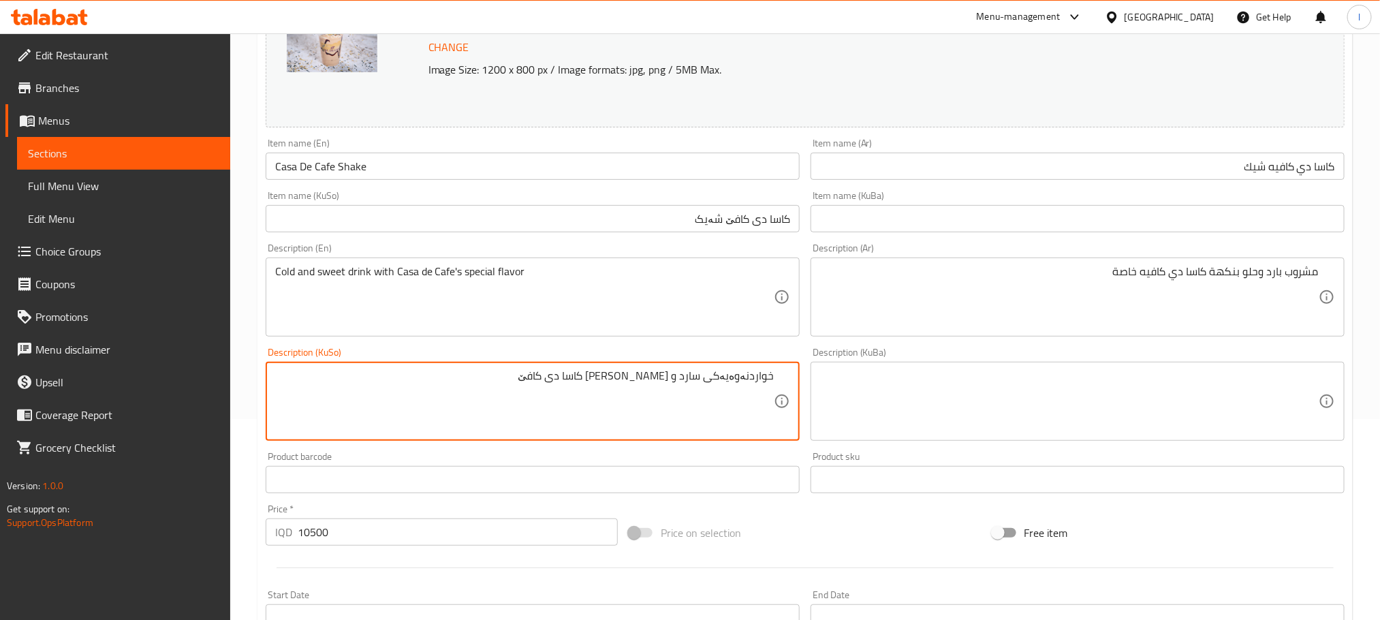
scroll to position [518, 0]
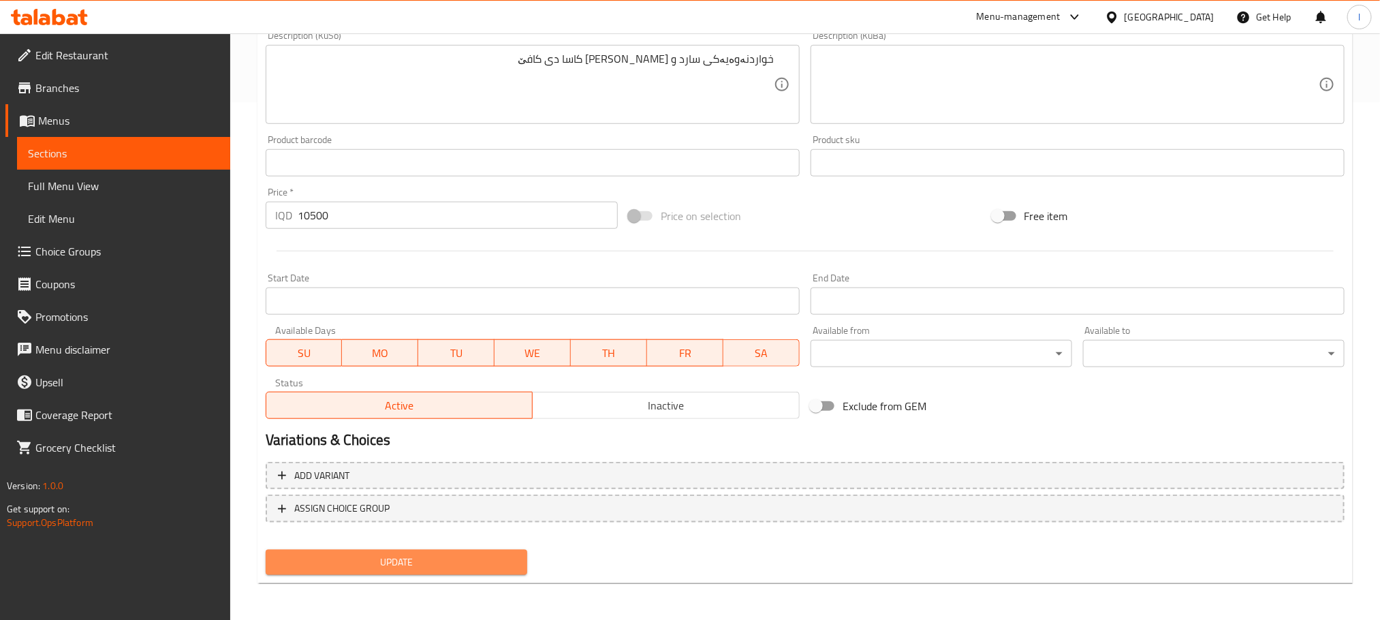
click at [417, 568] on span "Update" at bounding box center [396, 562] width 240 height 17
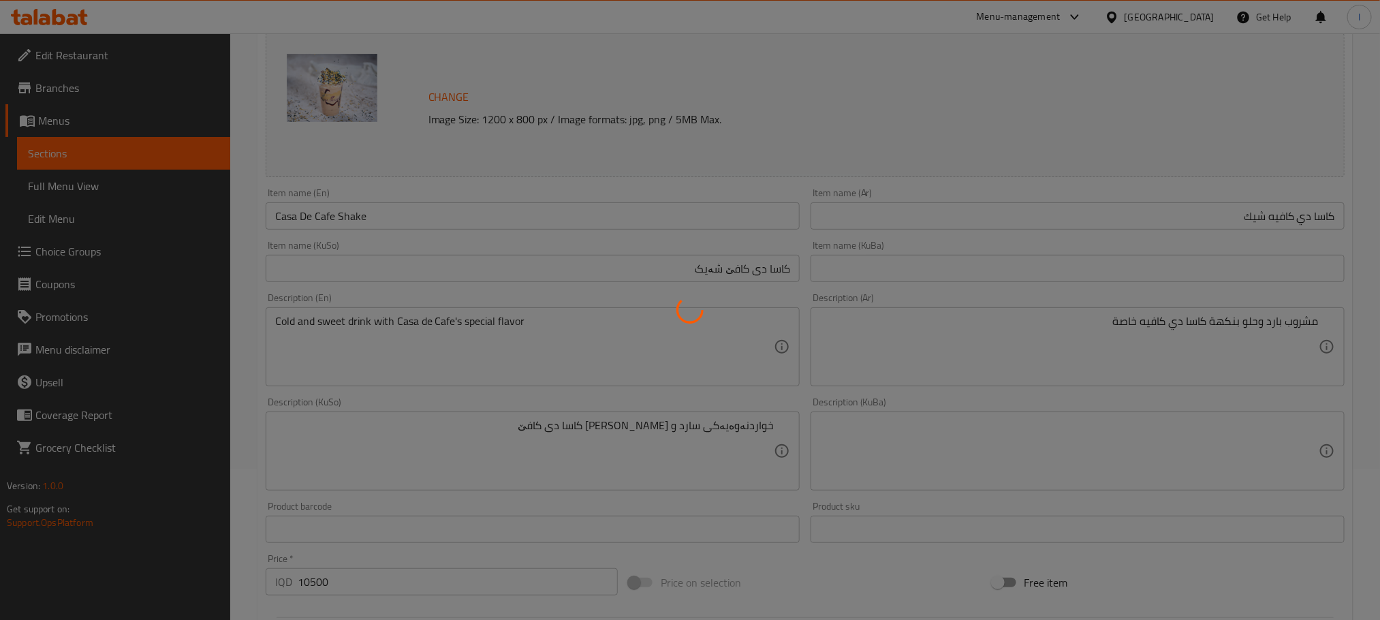
scroll to position [143, 0]
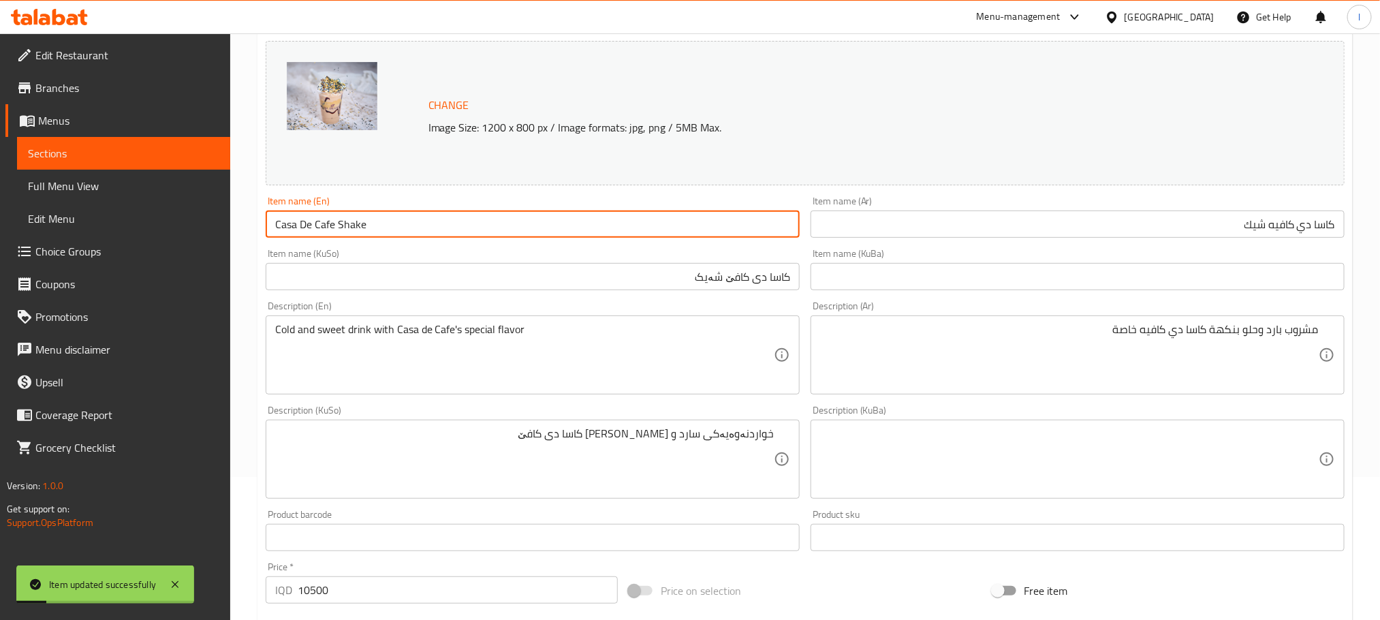
click at [291, 230] on input "Casa De Cafe Shake" at bounding box center [533, 223] width 534 height 27
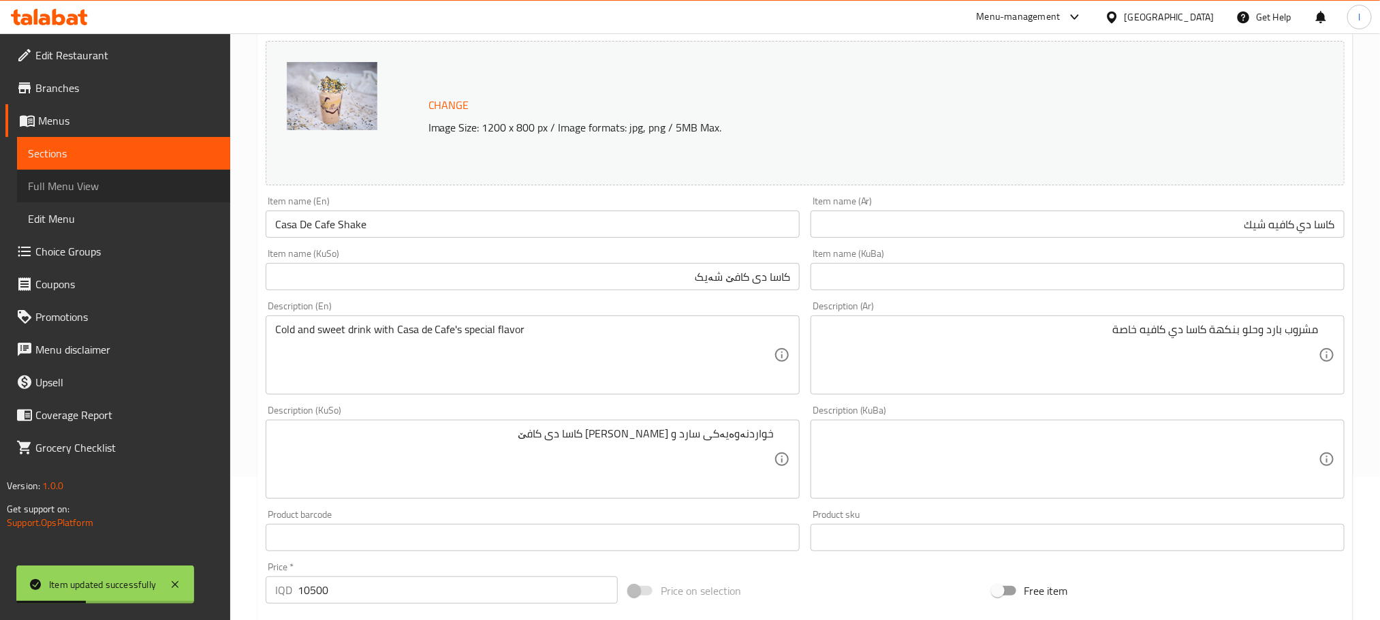
click at [67, 184] on span "Full Menu View" at bounding box center [123, 186] width 191 height 16
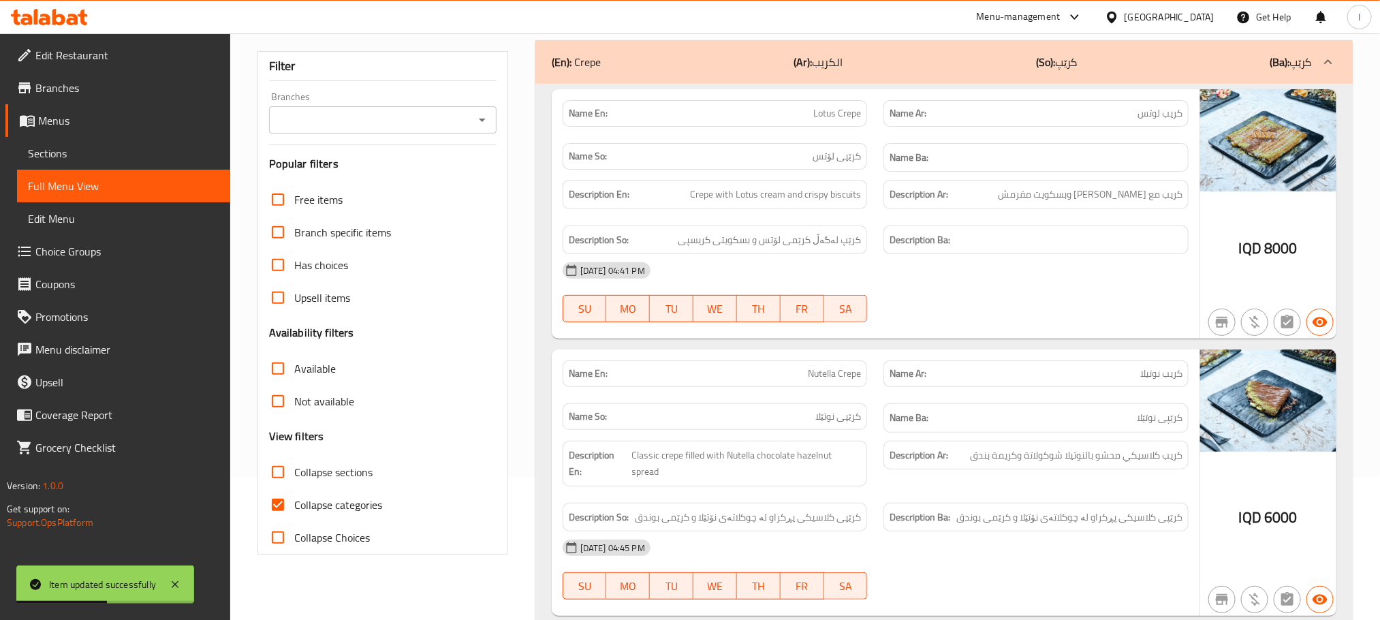
click at [482, 125] on icon "Open" at bounding box center [482, 120] width 16 height 16
click at [478, 121] on icon "Open" at bounding box center [482, 120] width 16 height 16
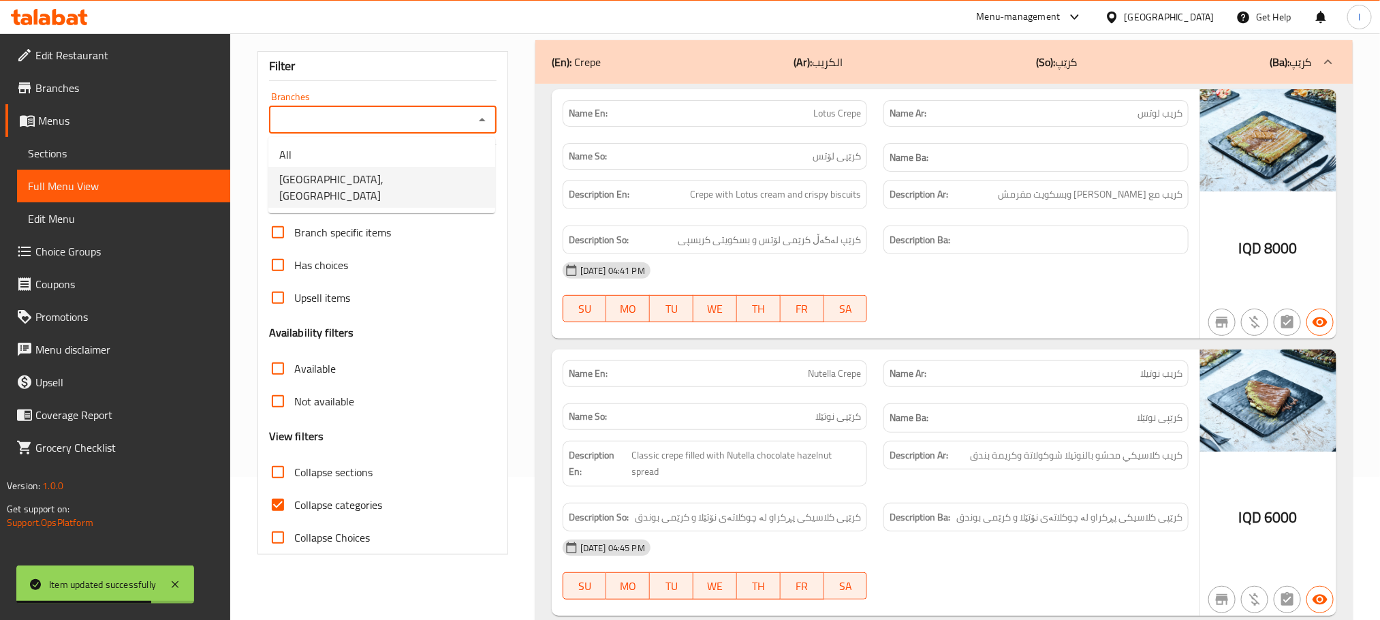
click at [431, 172] on li "[GEOGRAPHIC_DATA], [GEOGRAPHIC_DATA]" at bounding box center [381, 187] width 227 height 41
type input "[GEOGRAPHIC_DATA], [GEOGRAPHIC_DATA]"
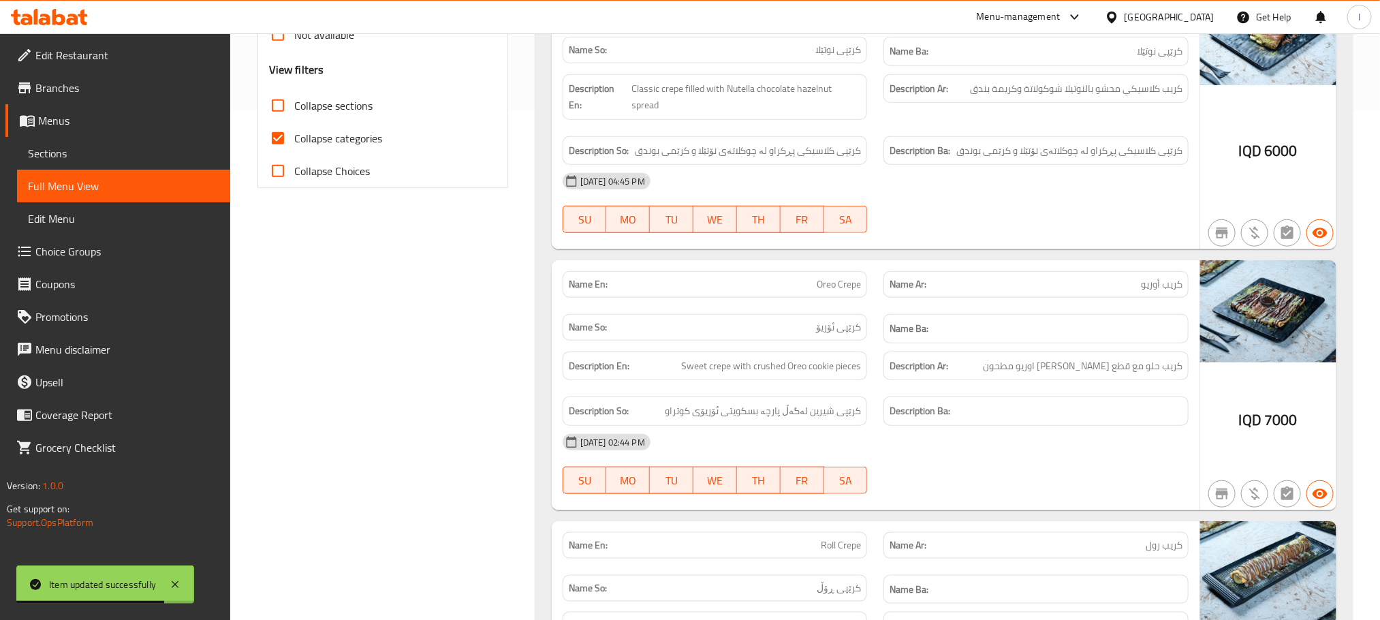
scroll to position [518, 0]
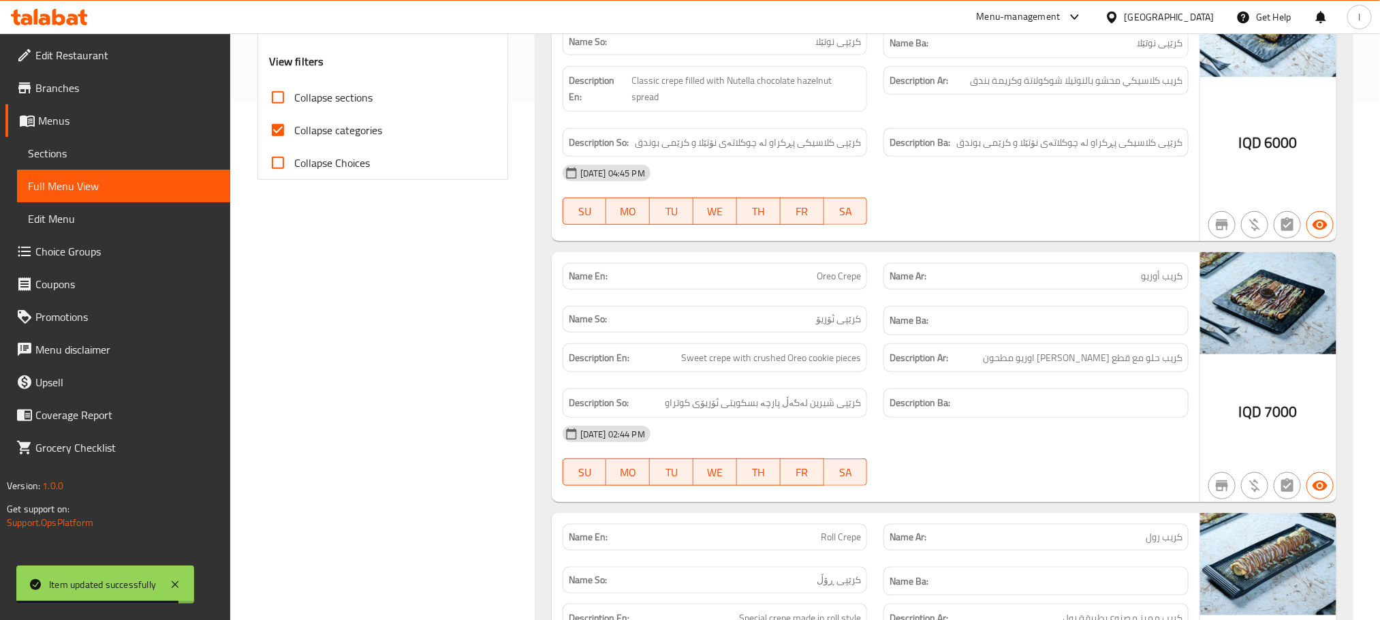
click at [272, 129] on input "Collapse categories" at bounding box center [278, 130] width 33 height 33
checkbox input "false"
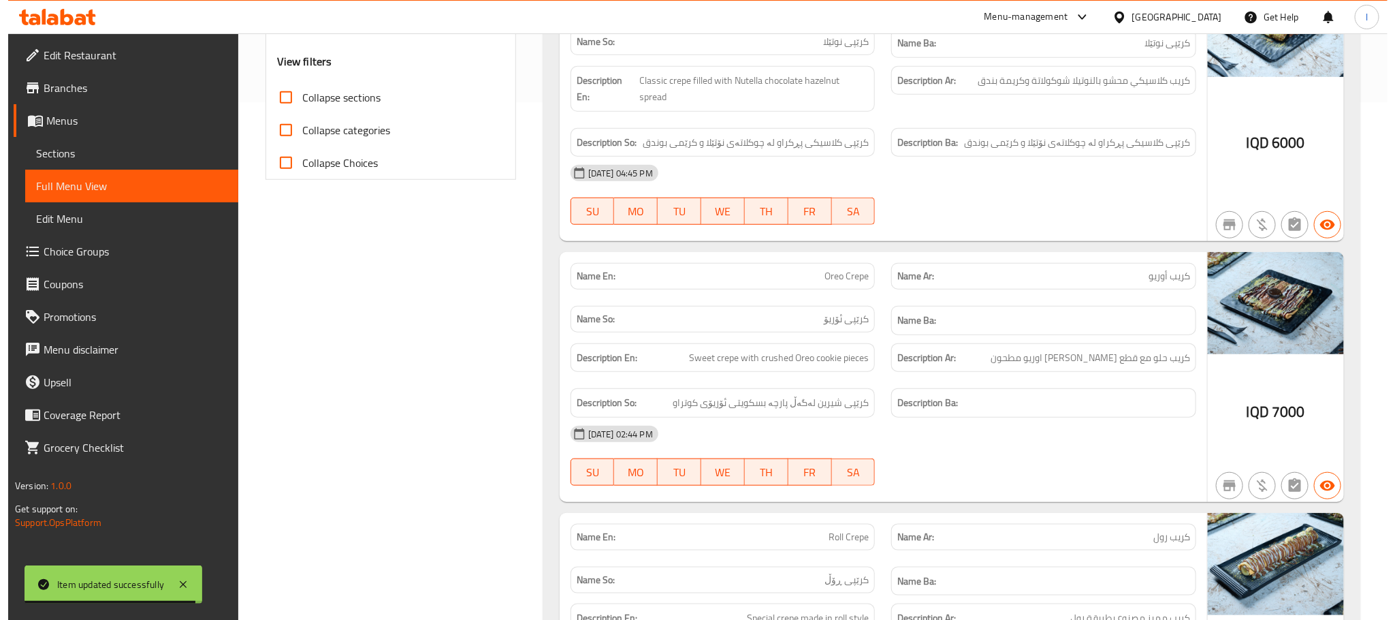
scroll to position [0, 0]
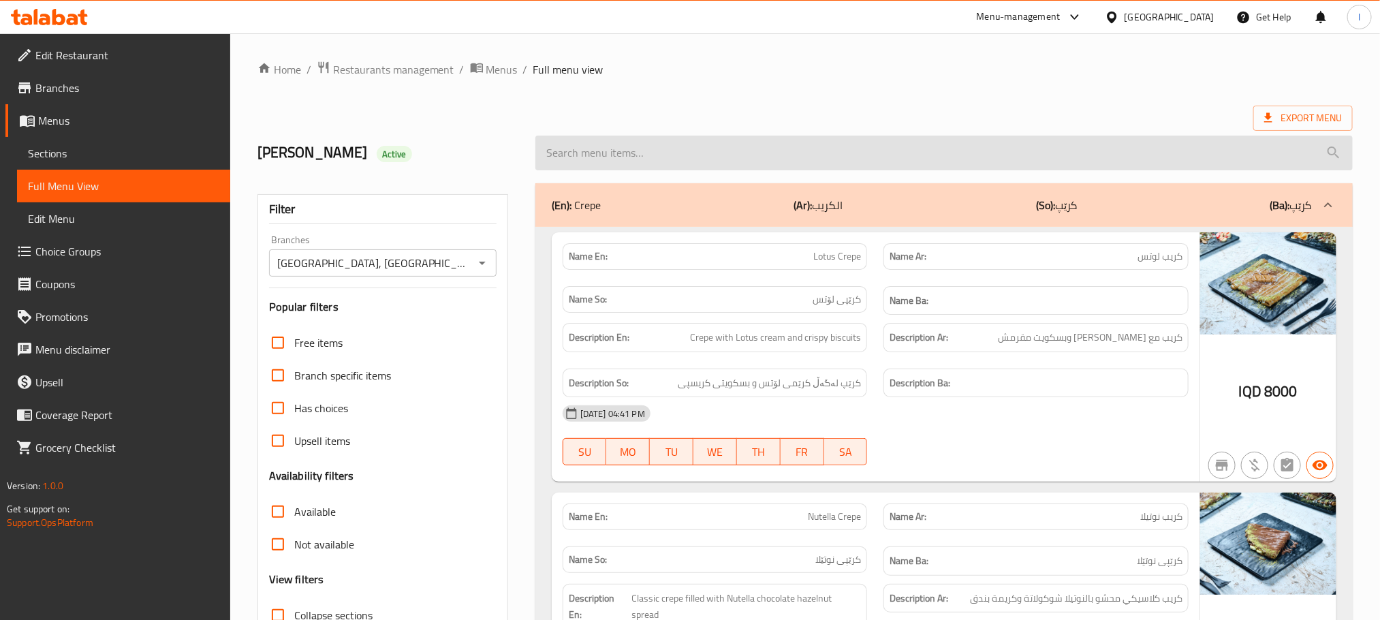
click at [605, 151] on input "search" at bounding box center [943, 153] width 817 height 35
paste input "Casa De Cafe Shake"
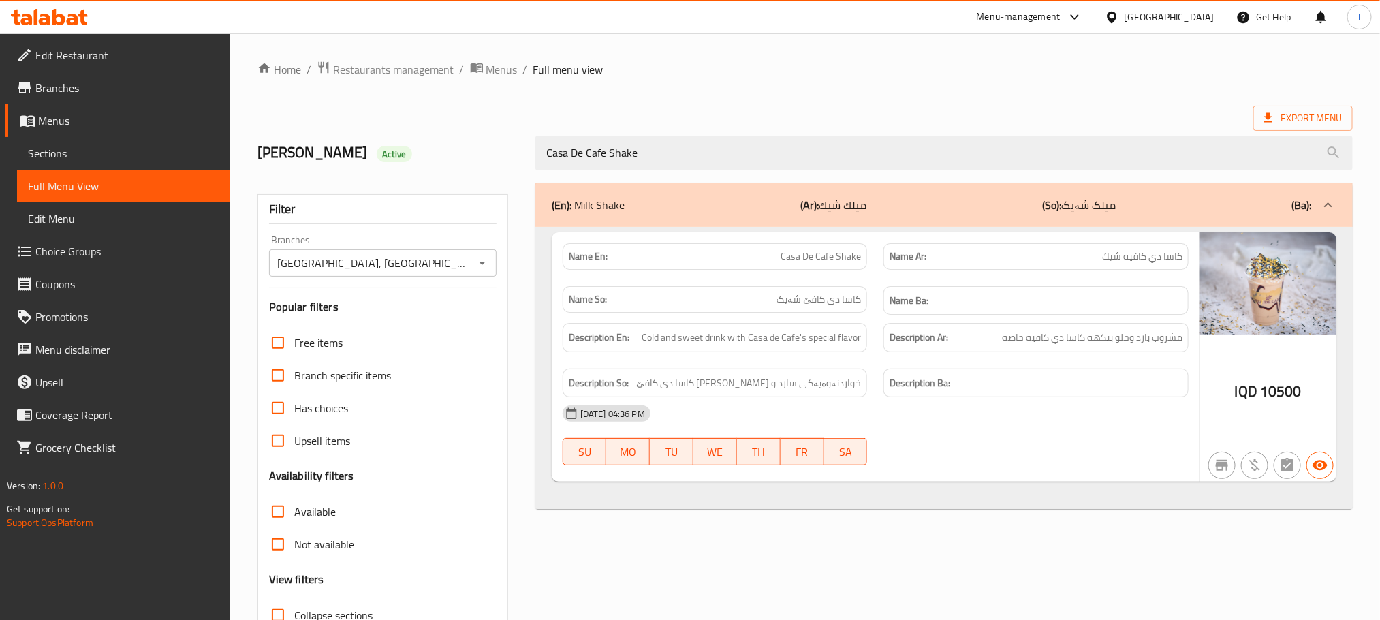
type input "Casa De Cafe Shake"
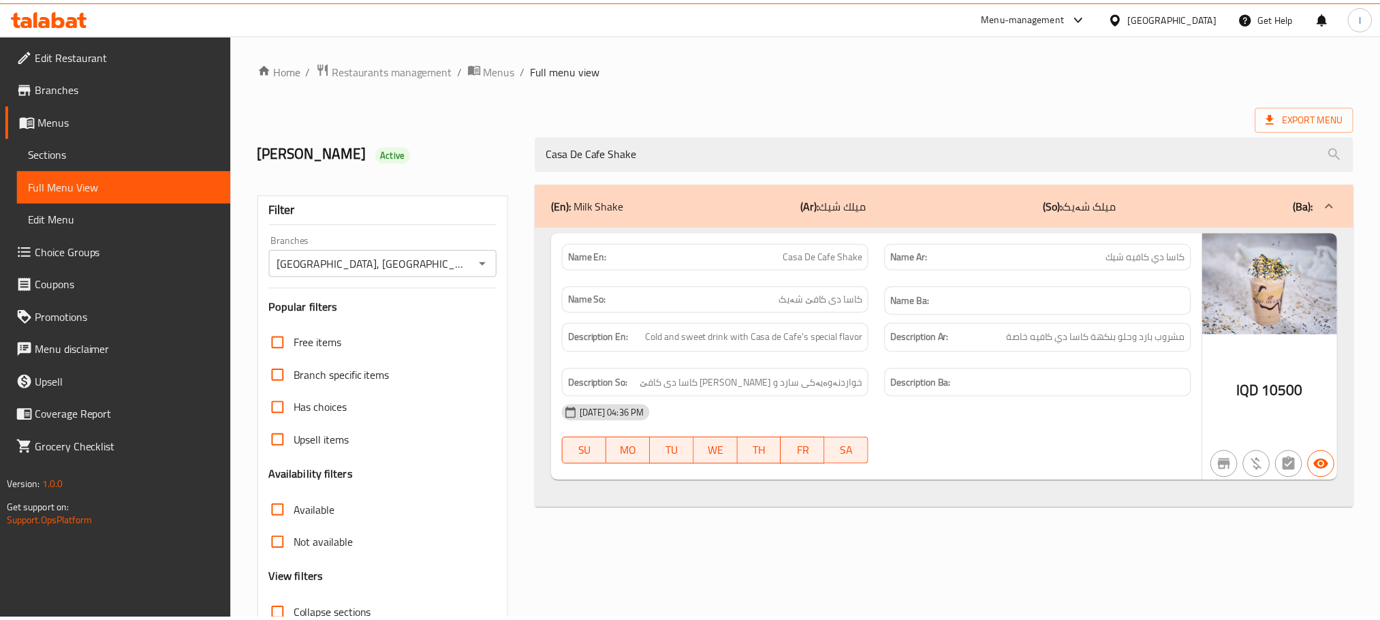
scroll to position [106, 0]
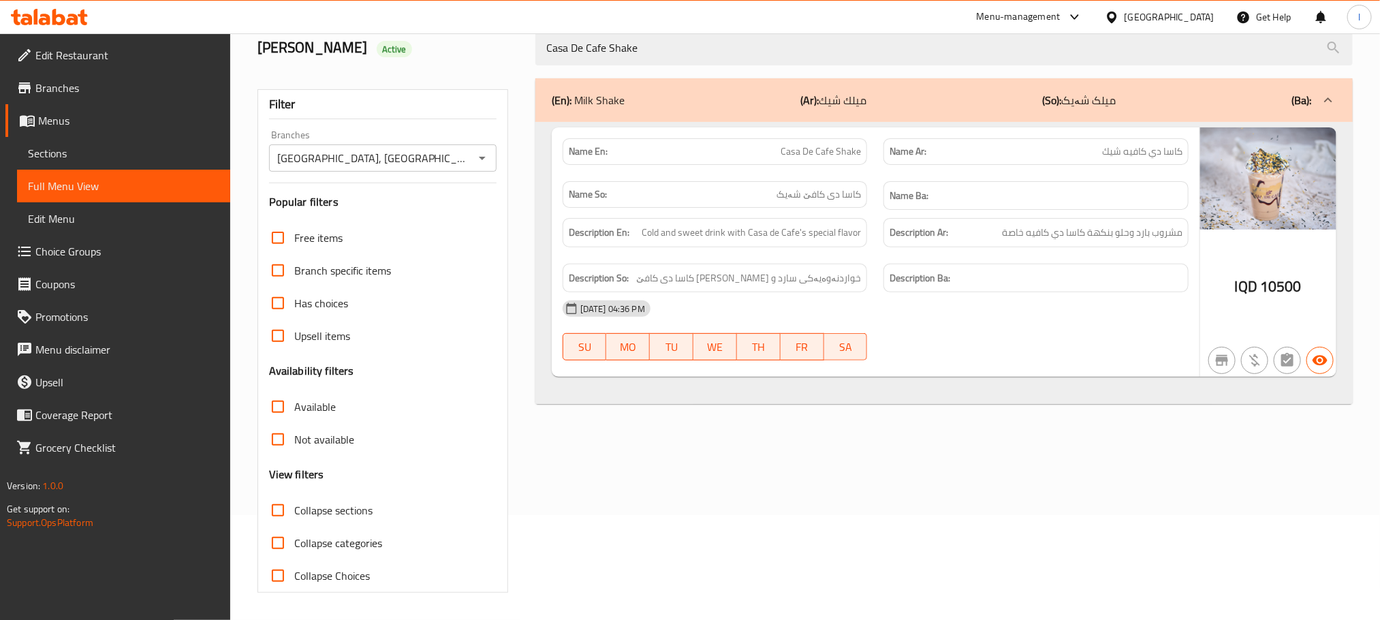
click at [78, 147] on span "Sections" at bounding box center [123, 153] width 191 height 16
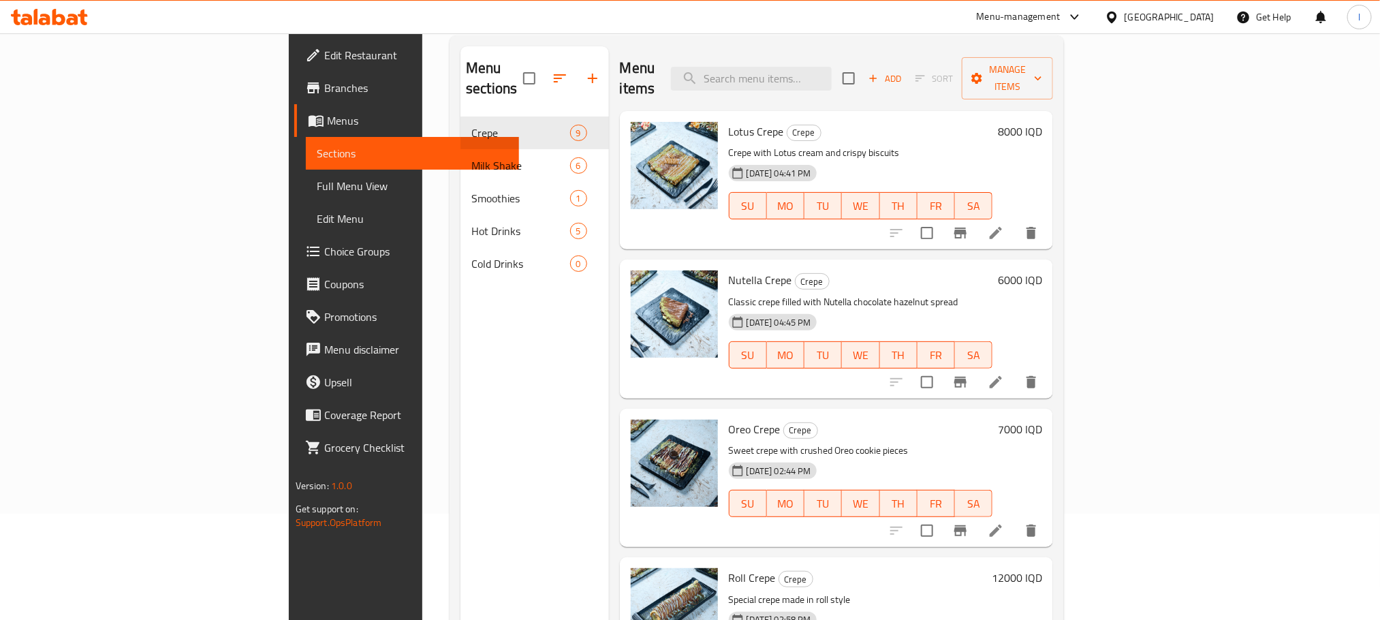
click at [846, 55] on div "Menu items Add Sort Manage items" at bounding box center [837, 78] width 434 height 65
click at [832, 67] on input "search" at bounding box center [751, 79] width 161 height 24
paste input "Mango Strawberry"
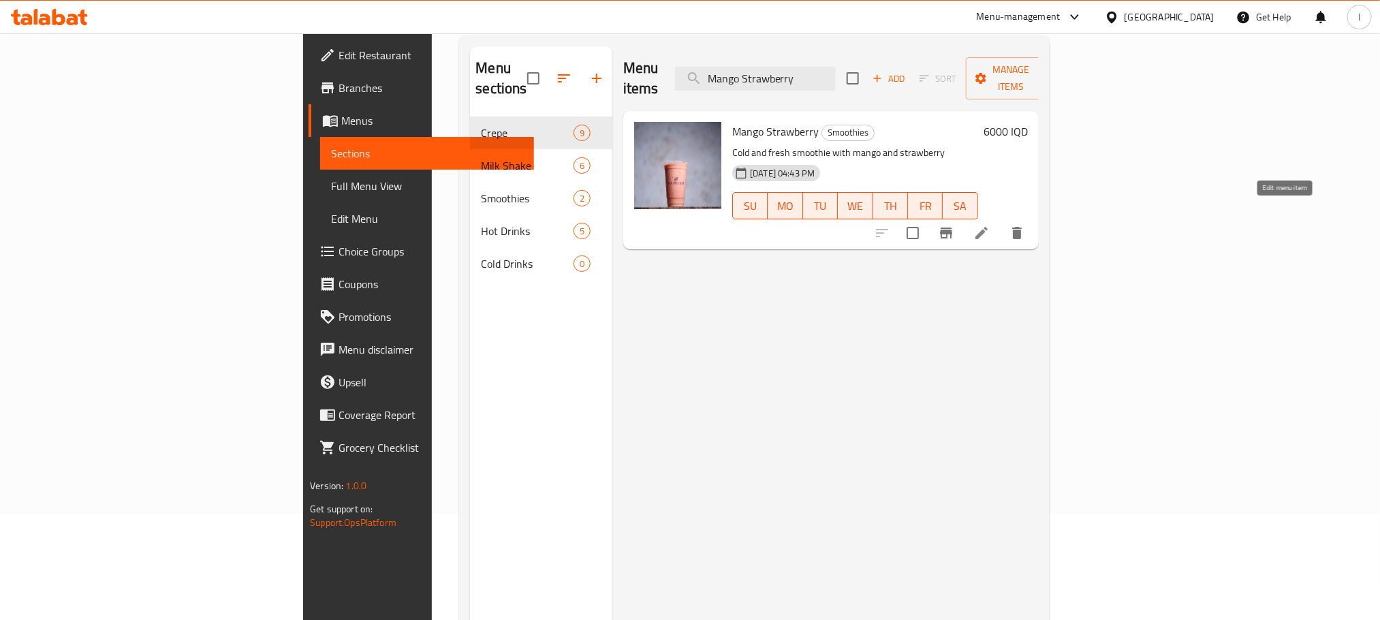
type input "Mango Strawberry"
click at [990, 225] on icon at bounding box center [981, 233] width 16 height 16
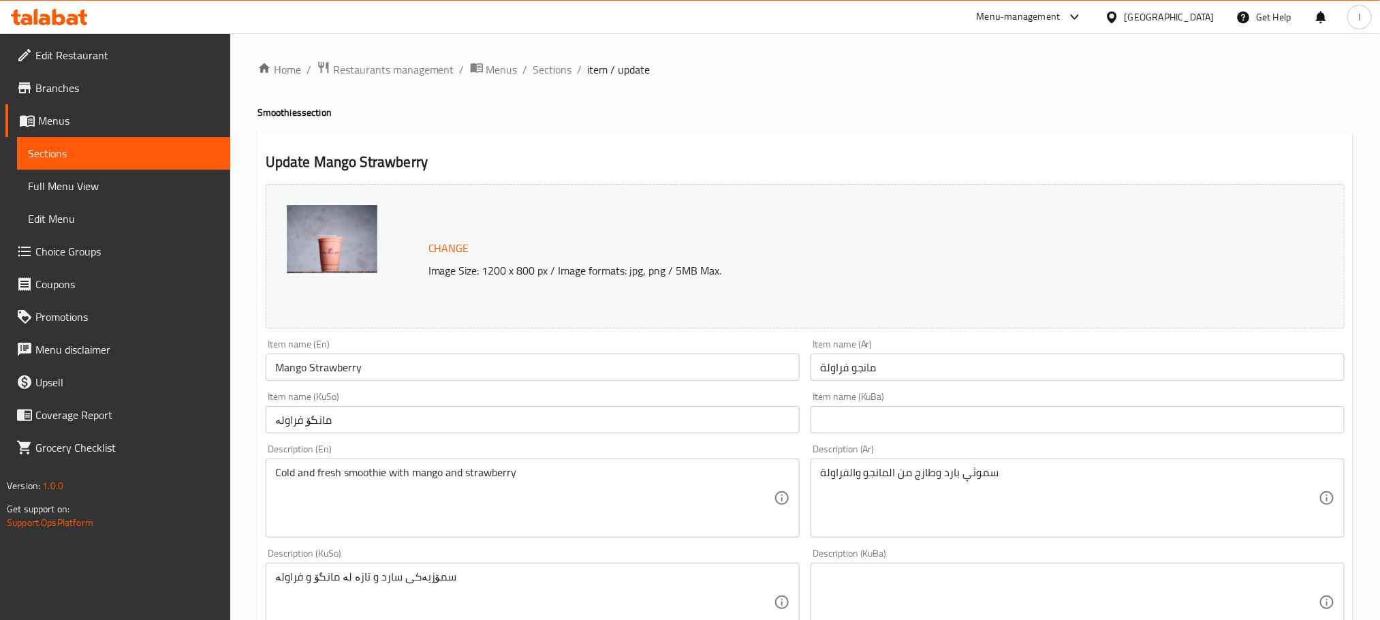
click at [896, 368] on input "مانجو فراولة" at bounding box center [1077, 366] width 534 height 27
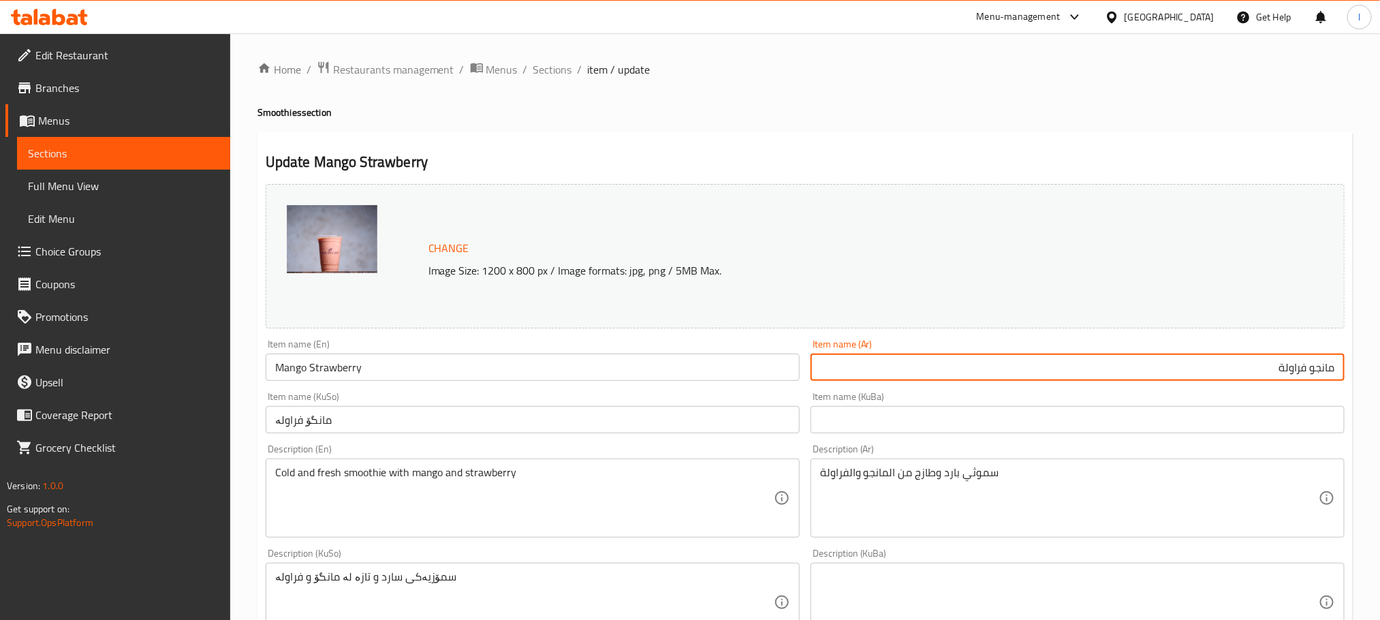
click at [1253, 380] on input "مانجو فراولة" at bounding box center [1077, 366] width 534 height 27
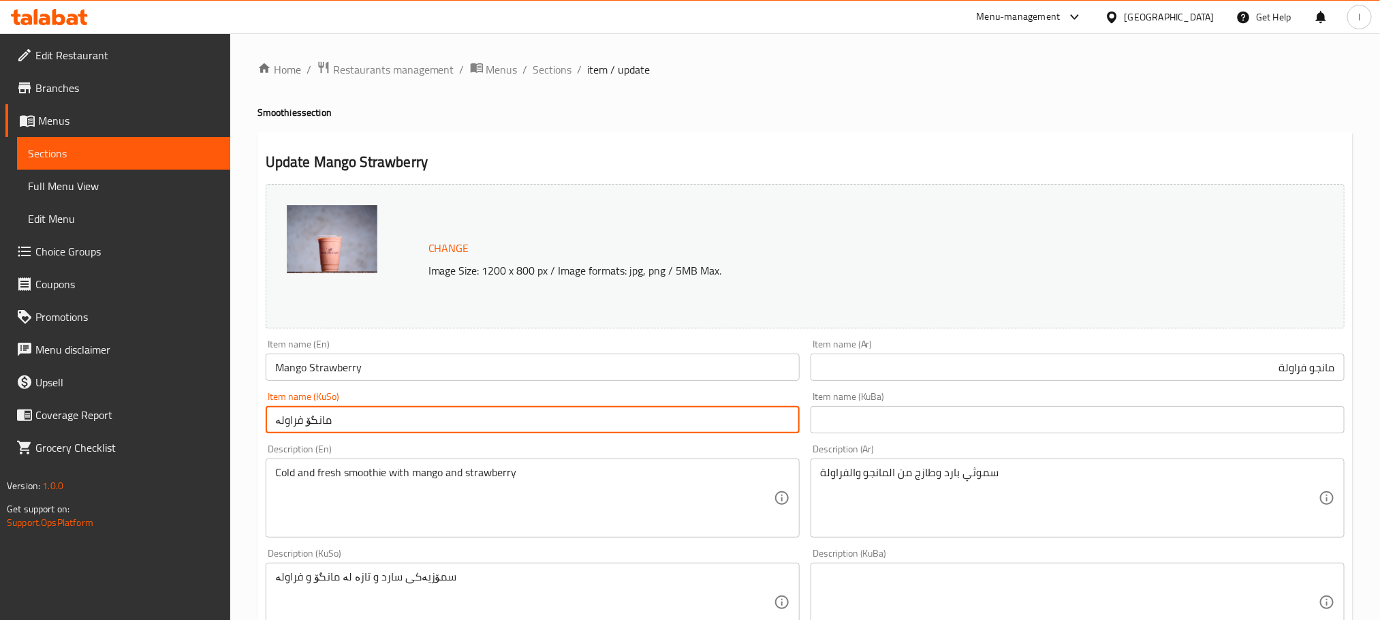
click at [422, 428] on input "مانگۆ فراولە" at bounding box center [533, 419] width 534 height 27
drag, startPoint x: 761, startPoint y: 423, endPoint x: 669, endPoint y: 411, distance: 92.8
click at [669, 411] on input "مانگۆ فراولە" at bounding box center [533, 419] width 534 height 27
type input "مانگۆ فەراولە"
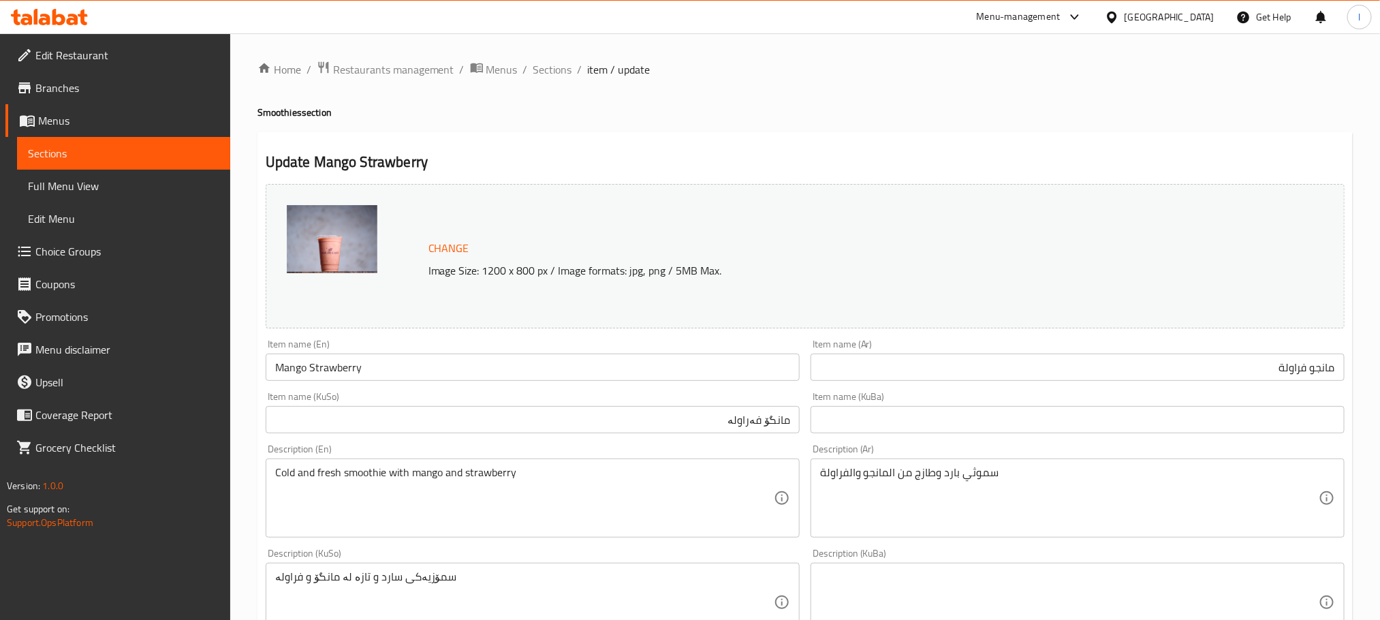
click at [409, 462] on div "Cold and fresh smoothie with mango and strawberry Description (En)" at bounding box center [533, 497] width 534 height 79
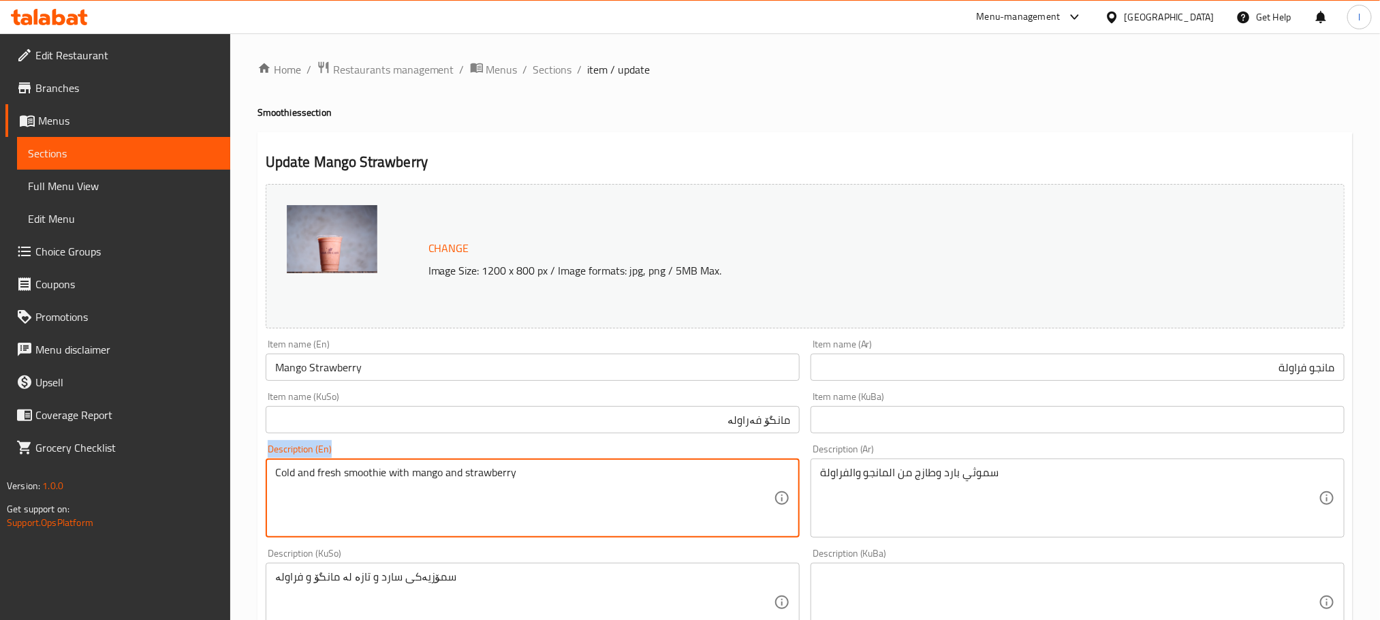
click at [409, 462] on div "Cold and fresh smoothie with mango and strawberry Description (En)" at bounding box center [533, 497] width 534 height 79
click at [417, 473] on textarea "Cold and fresh smoothie with mango and strawberry" at bounding box center [524, 498] width 499 height 65
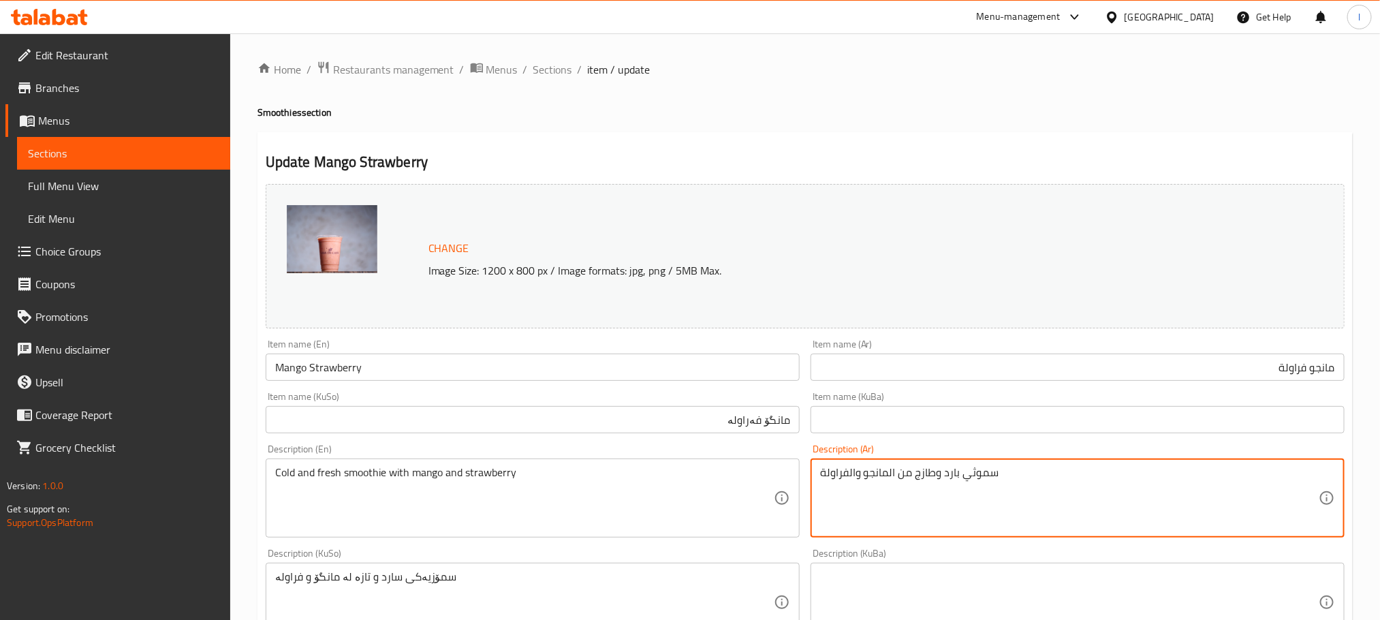
click at [940, 476] on textarea "سموثي بارد وطازج من المانجو والفراولة" at bounding box center [1069, 498] width 499 height 65
paste textarea "منعش مع"
drag, startPoint x: 1255, startPoint y: 479, endPoint x: 1230, endPoint y: 479, distance: 25.2
click at [1230, 479] on textarea "سموثي بارد ومنعش مع المانجو والفراولة" at bounding box center [1069, 498] width 499 height 65
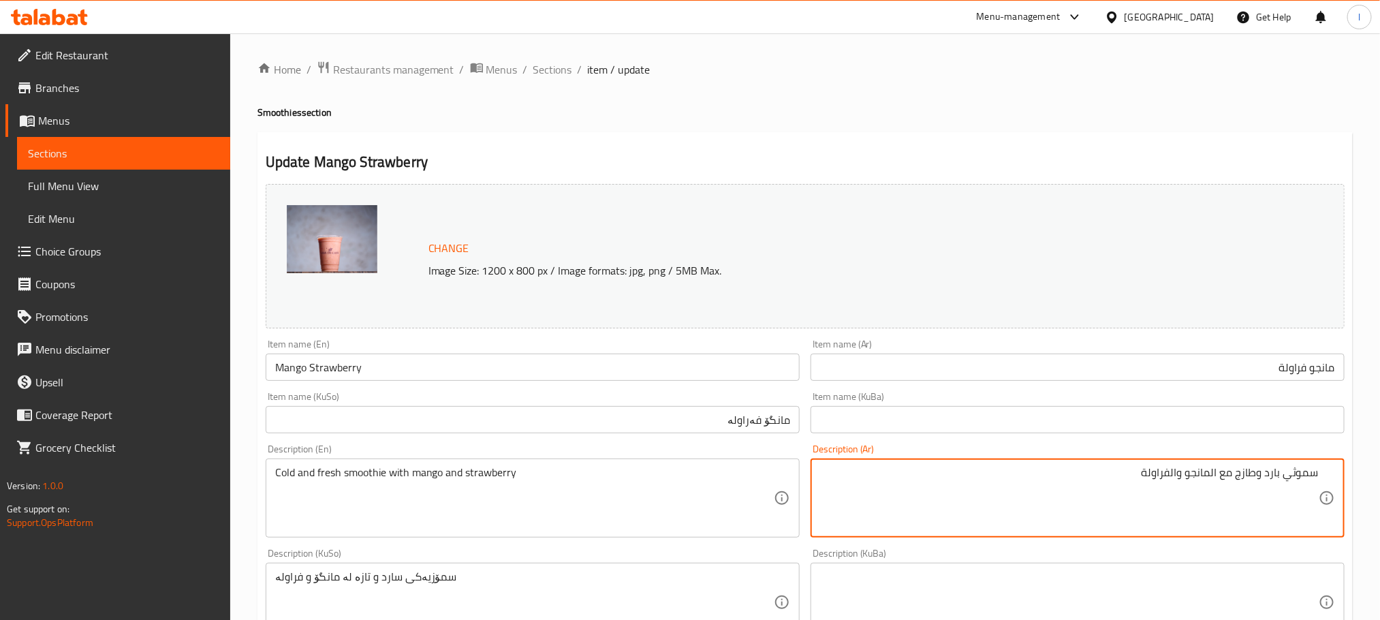
click at [1212, 475] on textarea "سموثي بارد وطازج مع المانجو والفراولة" at bounding box center [1069, 498] width 499 height 65
click at [1179, 476] on textarea "سموثي بارد وطازج مع مانجو والفراولة" at bounding box center [1069, 498] width 499 height 65
type textarea "سموثي بارد وطازج مع [PERSON_NAME] وفراولة"
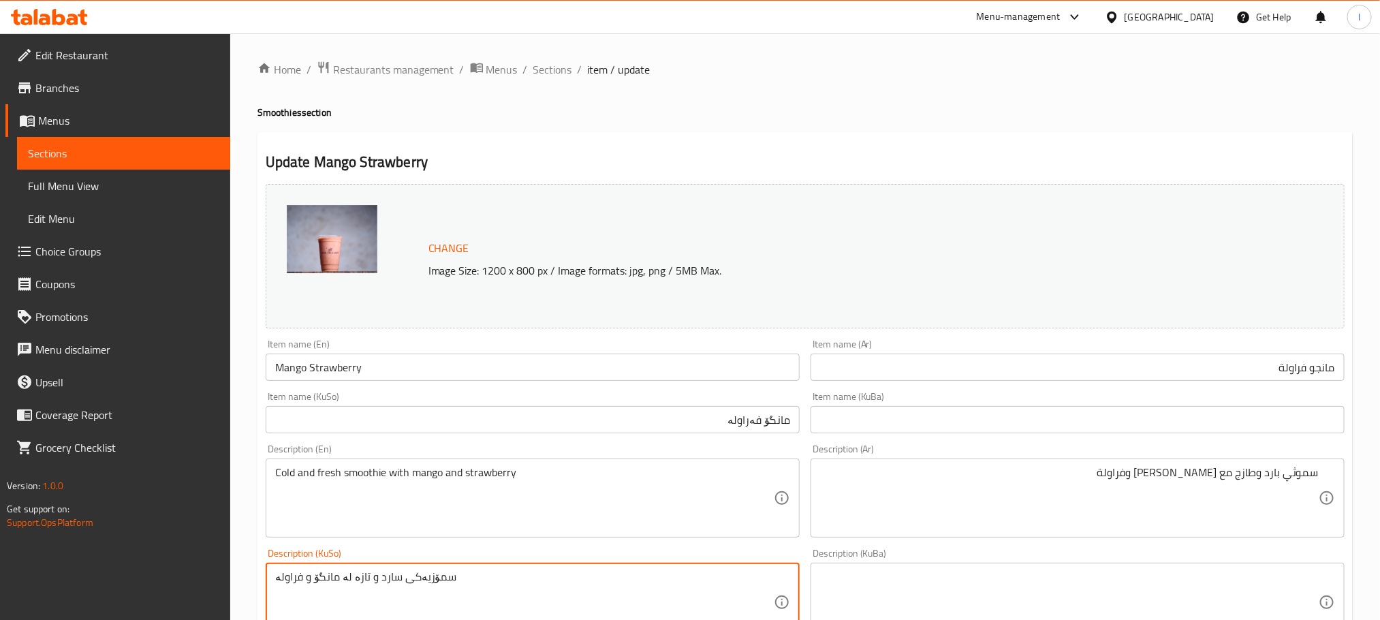
click at [462, 570] on textarea "سمۆزیەکی سارد و تازە لە مانگۆ و فراولە" at bounding box center [524, 602] width 499 height 65
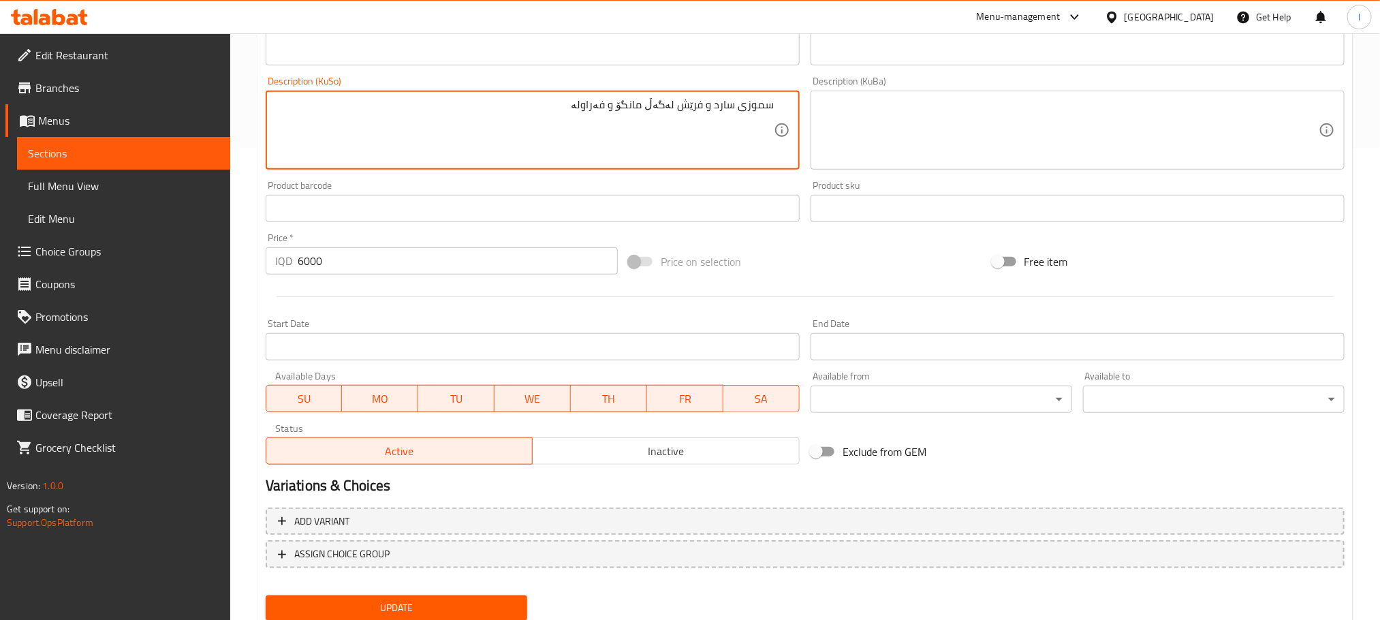
scroll to position [518, 0]
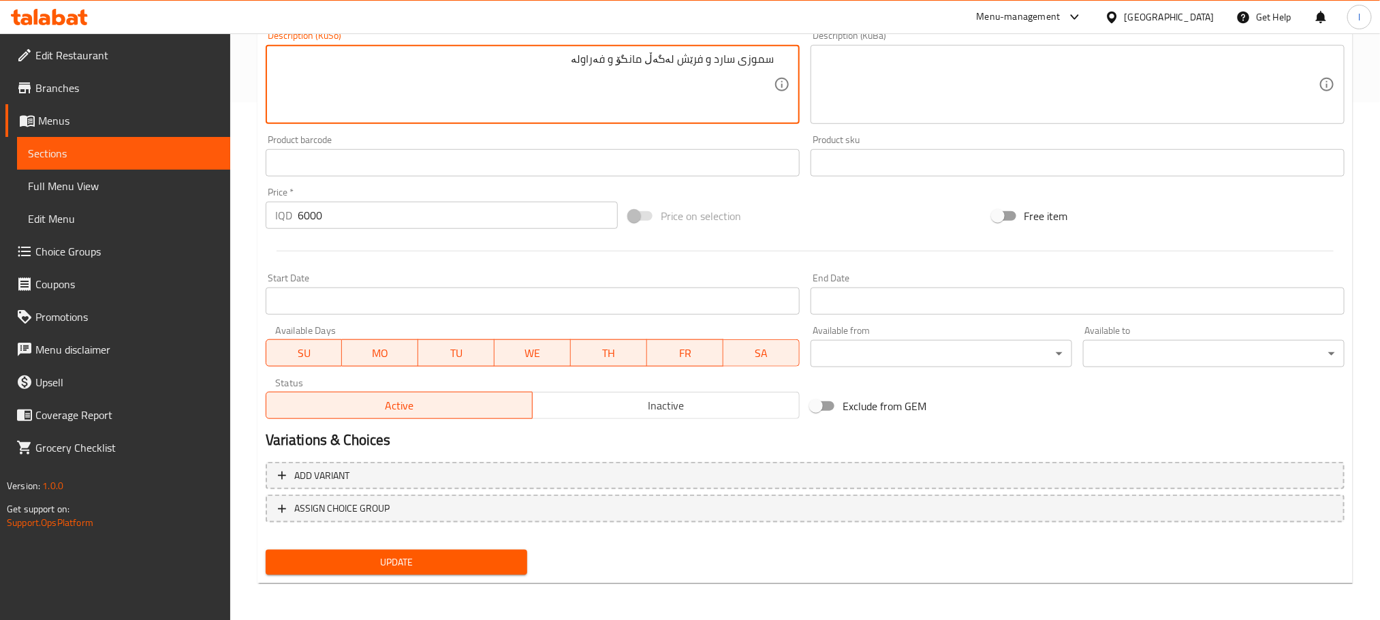
type textarea "سموزی سارد و فرێش لەگەڵ مانگۆ و فەراولە"
click at [446, 558] on span "Update" at bounding box center [396, 562] width 240 height 17
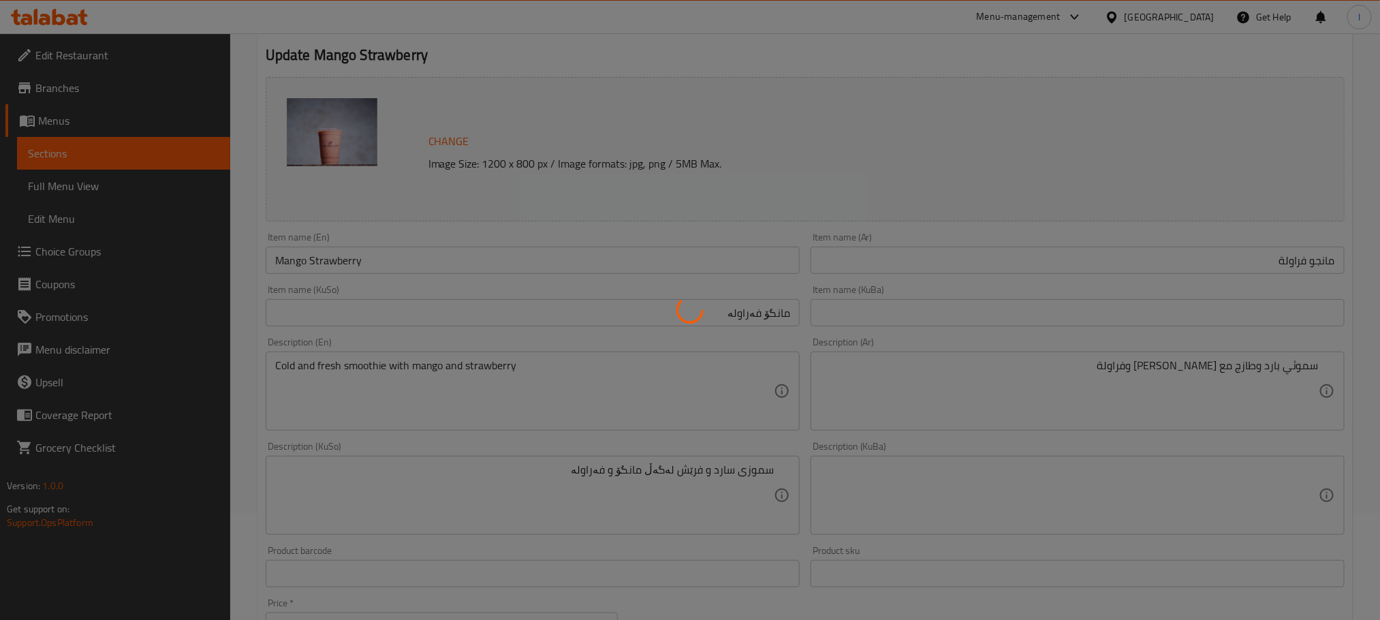
scroll to position [0, 0]
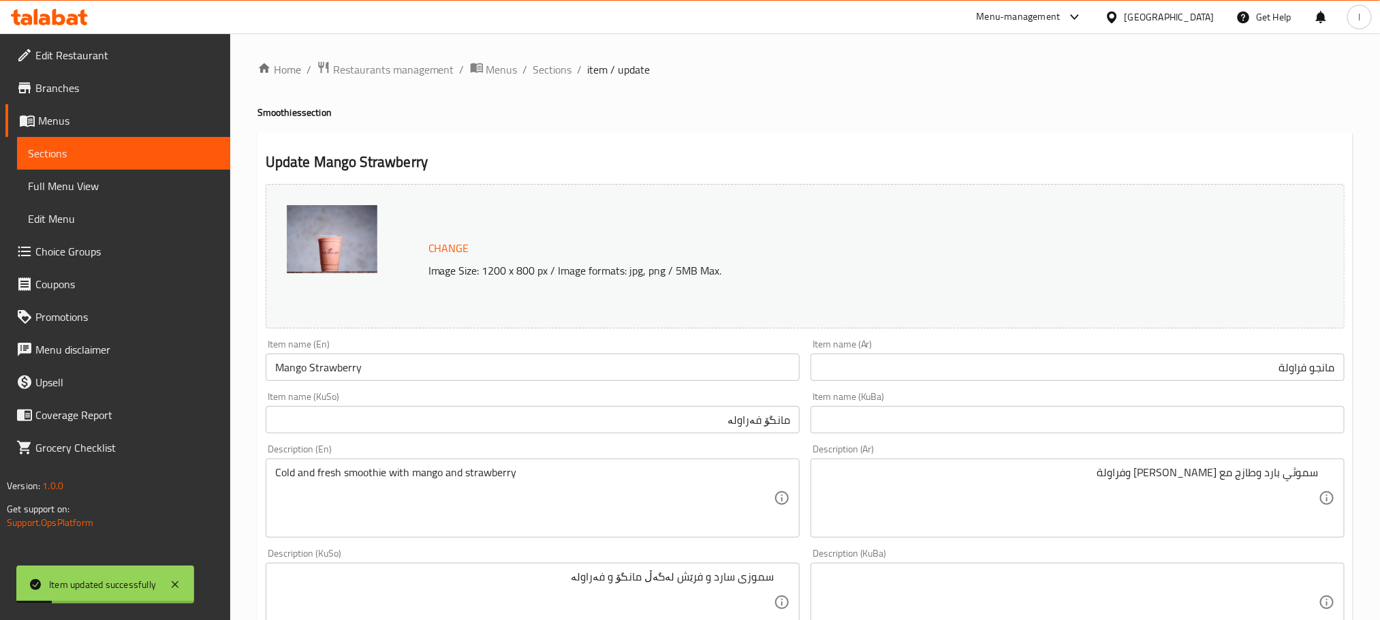
click at [107, 189] on span "Full Menu View" at bounding box center [123, 186] width 191 height 16
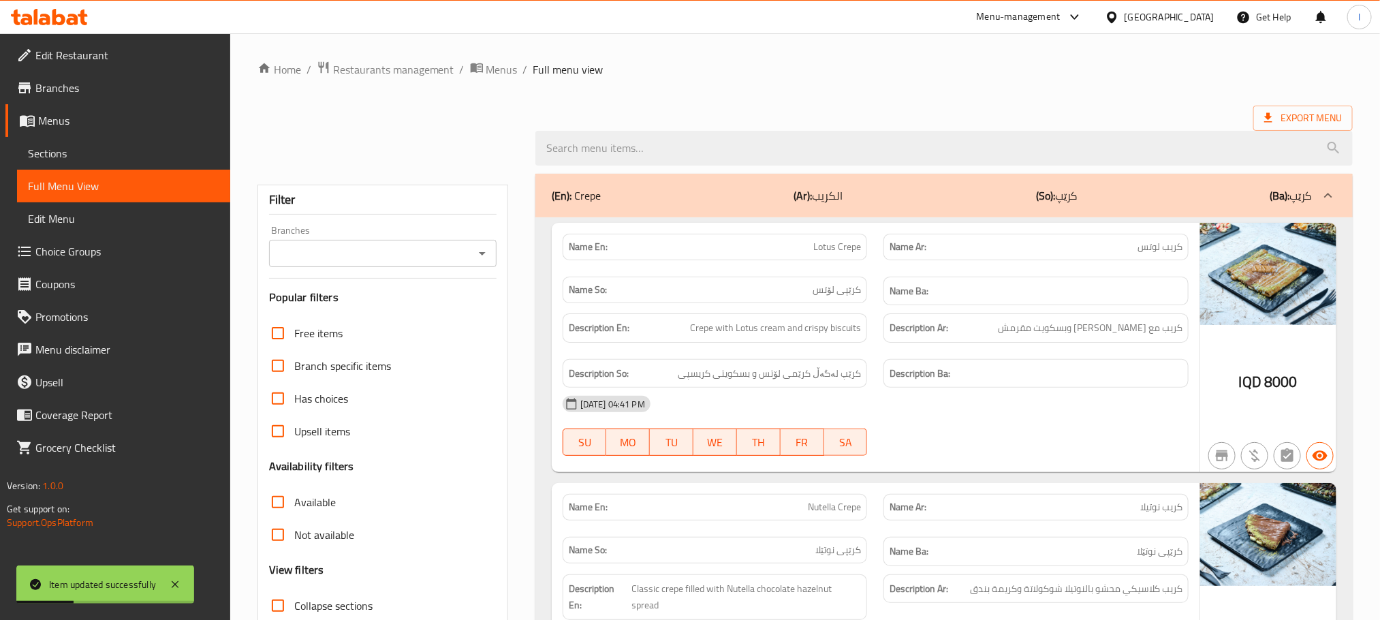
click at [479, 251] on icon "Open" at bounding box center [482, 253] width 16 height 16
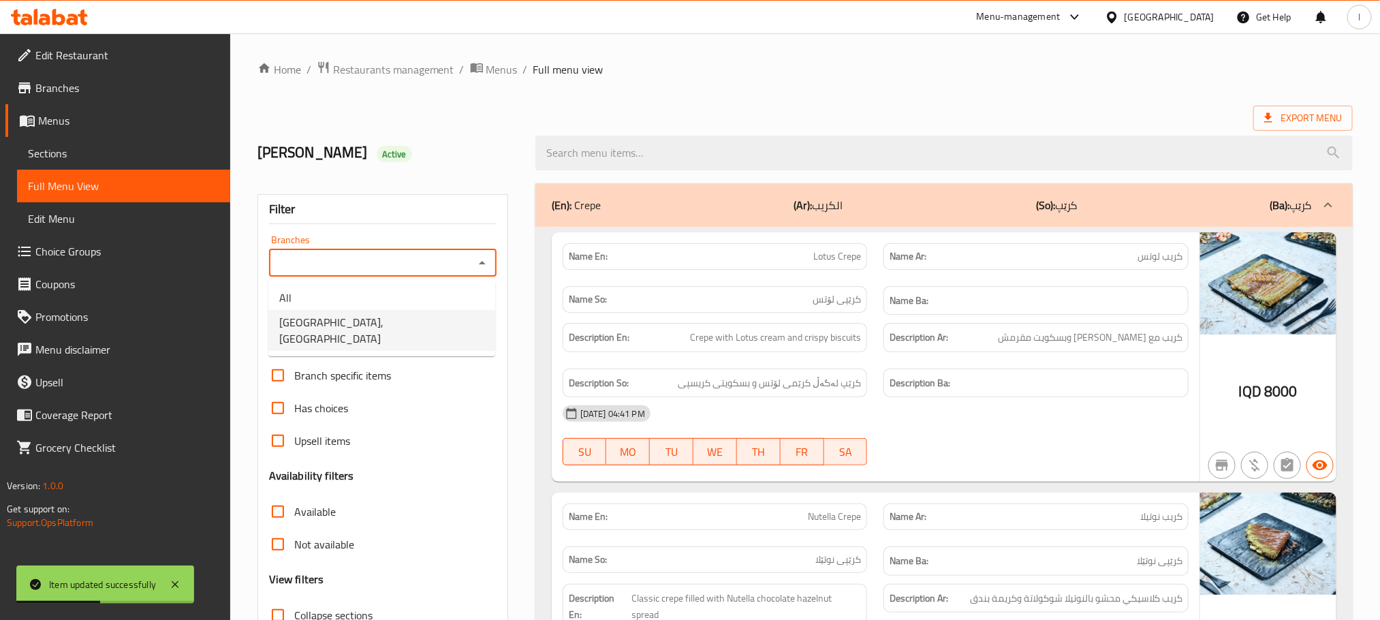
click at [436, 321] on li "[GEOGRAPHIC_DATA], [GEOGRAPHIC_DATA]" at bounding box center [381, 330] width 227 height 41
type input "[GEOGRAPHIC_DATA], [GEOGRAPHIC_DATA]"
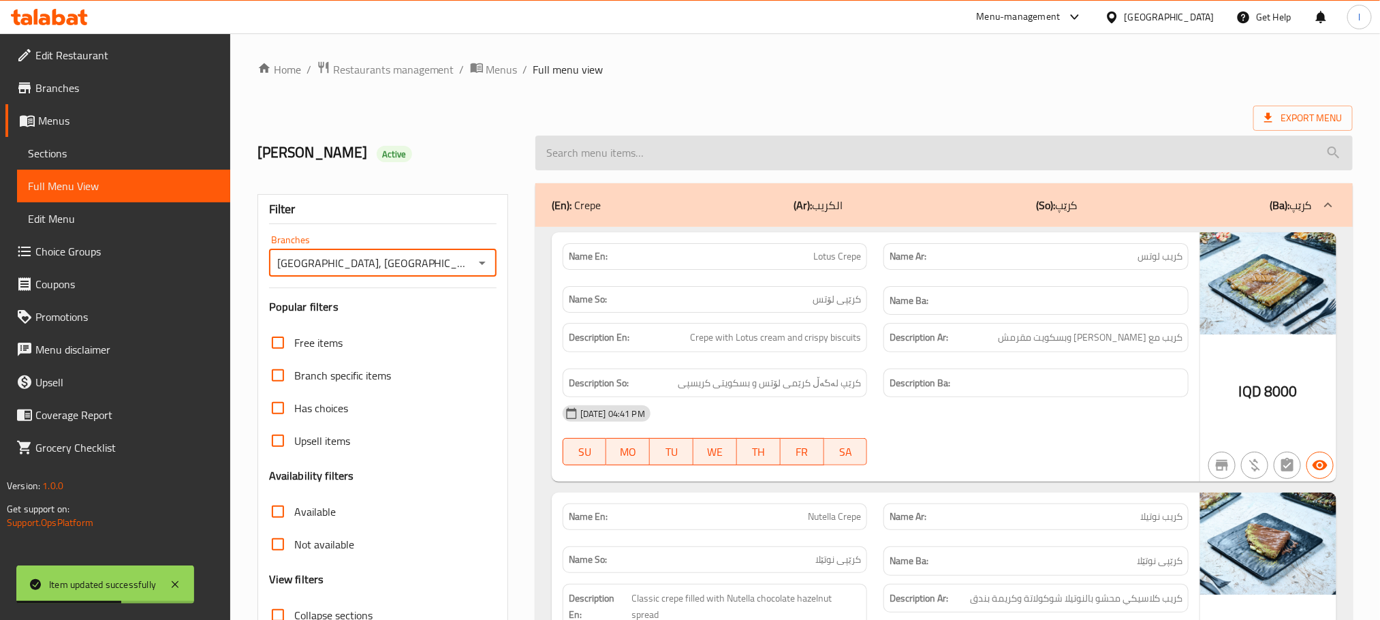
click at [611, 158] on input "search" at bounding box center [943, 153] width 817 height 35
paste input "Mango Strawberry"
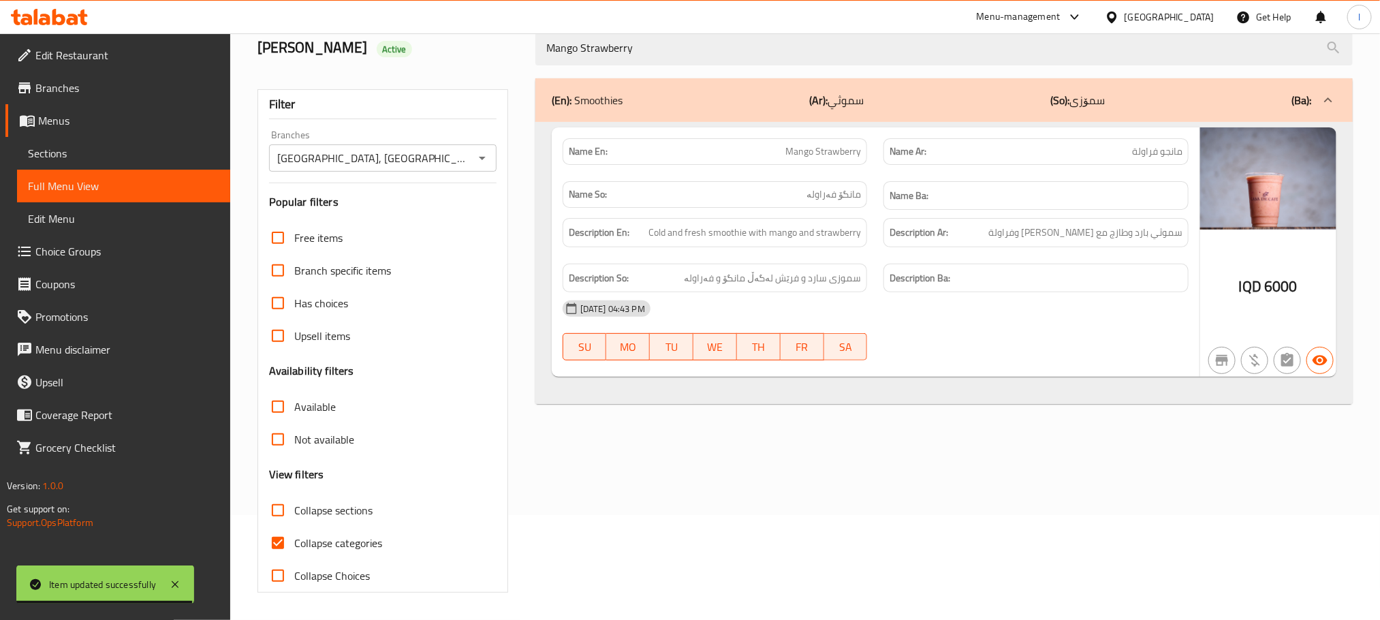
scroll to position [106, 0]
type input "Mango Strawberry"
click at [278, 537] on input "Collapse categories" at bounding box center [278, 542] width 33 height 33
checkbox input "false"
